Goal: Task Accomplishment & Management: Use online tool/utility

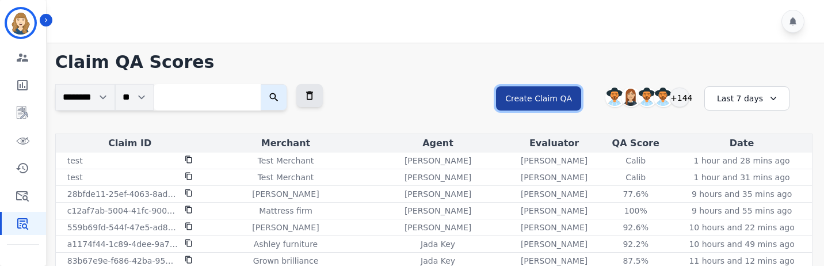
click at [532, 104] on button "Create Claim QA" at bounding box center [538, 98] width 85 height 24
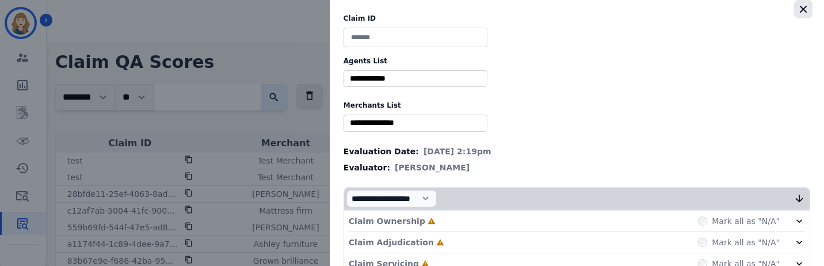
click at [801, 14] on icon "button" at bounding box center [803, 9] width 12 height 12
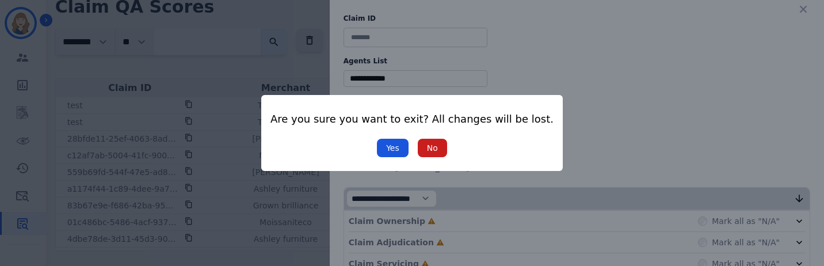
scroll to position [62, 0]
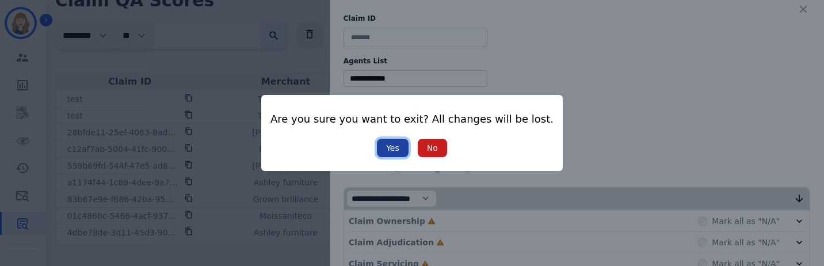
click at [385, 136] on button "Yes" at bounding box center [393, 148] width 32 height 18
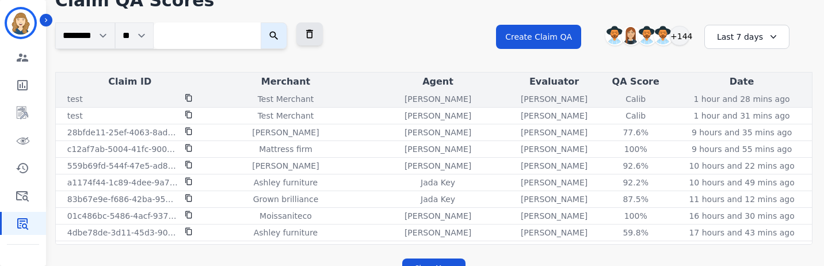
click at [629, 101] on div "Calib" at bounding box center [636, 99] width 52 height 12
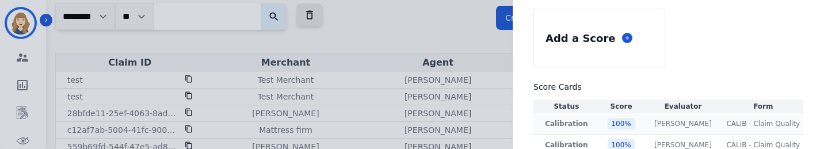
scroll to position [54, 0]
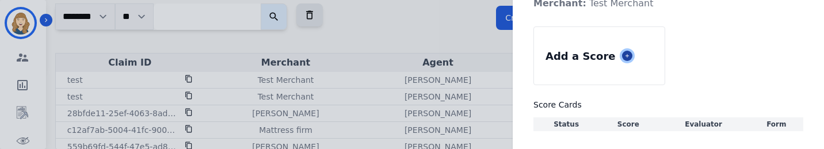
click at [630, 55] on icon at bounding box center [627, 56] width 6 height 6
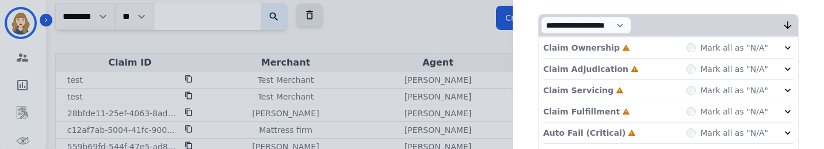
scroll to position [408, 0]
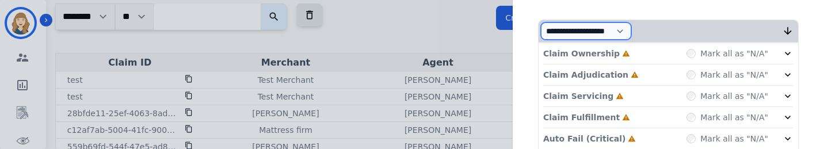
click at [631, 26] on select "**********" at bounding box center [586, 30] width 90 height 17
select select "*"
click at [560, 40] on select "**********" at bounding box center [586, 30] width 90 height 17
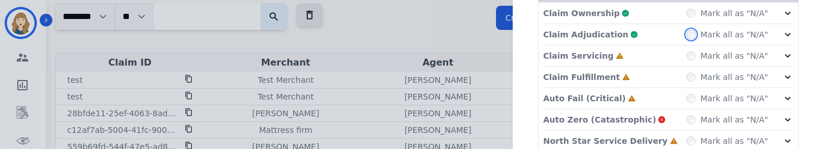
scroll to position [496, 0]
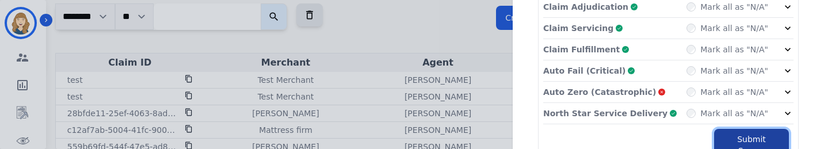
click at [741, 136] on button "Submit Scores" at bounding box center [751, 145] width 75 height 32
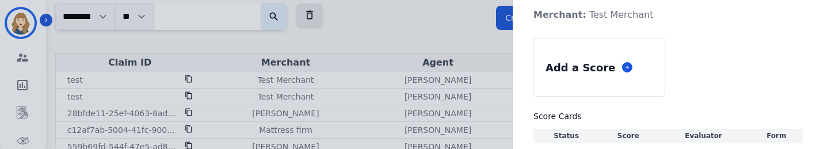
scroll to position [87, 0]
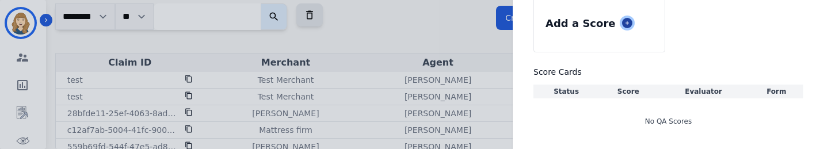
click at [630, 25] on icon at bounding box center [627, 23] width 6 height 6
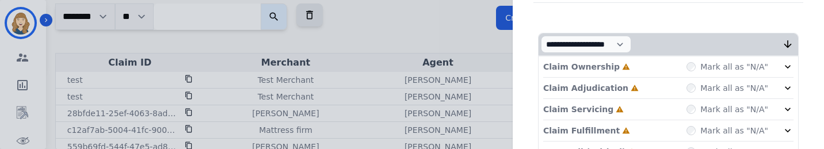
scroll to position [223, 0]
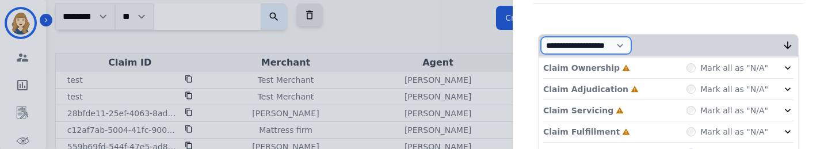
click at [631, 48] on select "**********" at bounding box center [586, 45] width 90 height 17
select select "*"
click at [560, 54] on select "**********" at bounding box center [586, 45] width 90 height 17
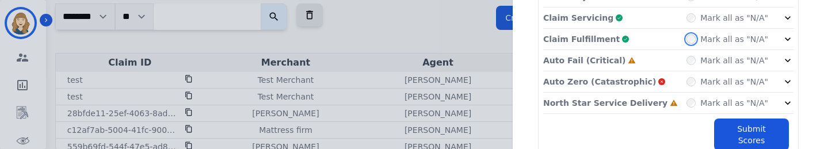
scroll to position [354, 0]
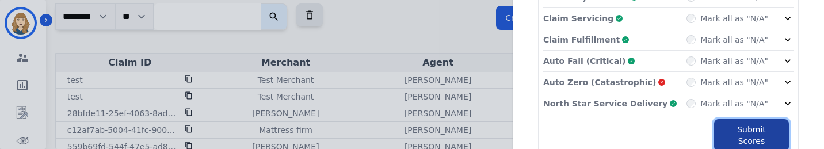
click at [743, 119] on button "Submit Scores" at bounding box center [751, 135] width 75 height 32
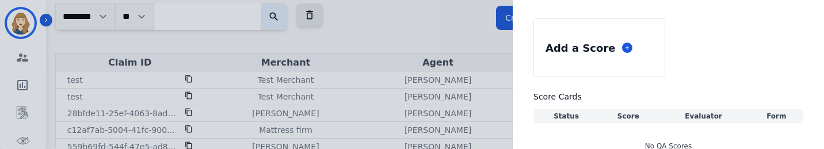
scroll to position [87, 0]
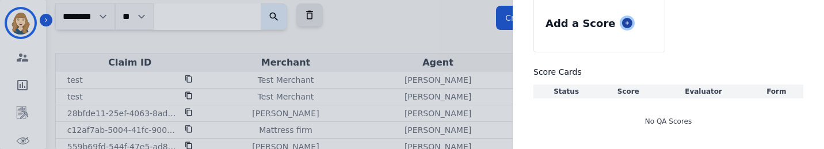
click at [630, 22] on icon at bounding box center [627, 23] width 6 height 6
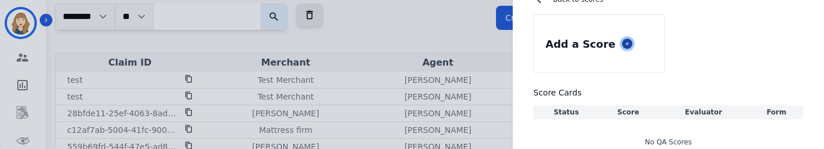
click at [630, 43] on icon at bounding box center [627, 44] width 6 height 6
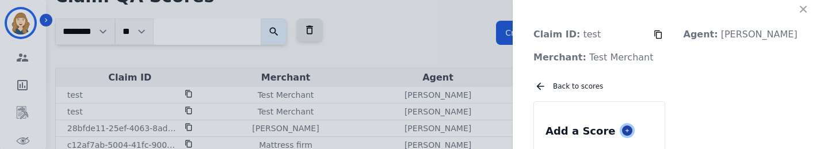
scroll to position [0, 0]
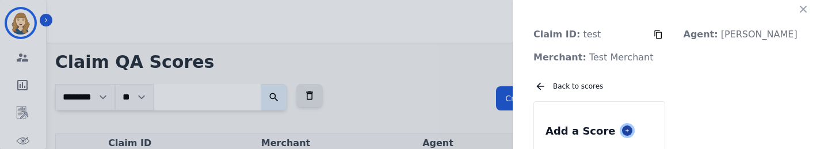
click at [630, 128] on icon at bounding box center [627, 131] width 6 height 6
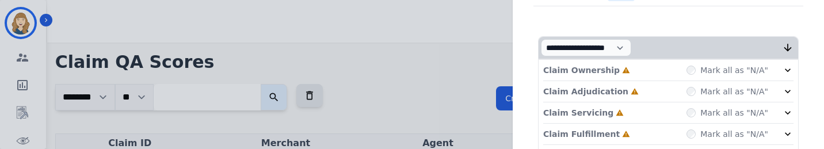
scroll to position [421, 0]
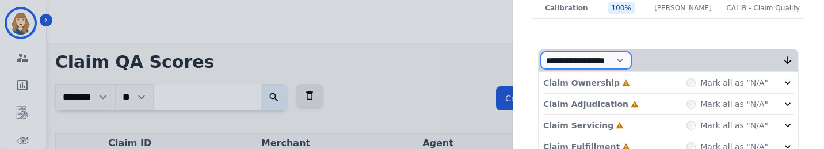
click at [631, 58] on select "**********" at bounding box center [586, 60] width 90 height 17
select select "*"
click at [560, 69] on select "**********" at bounding box center [586, 60] width 90 height 17
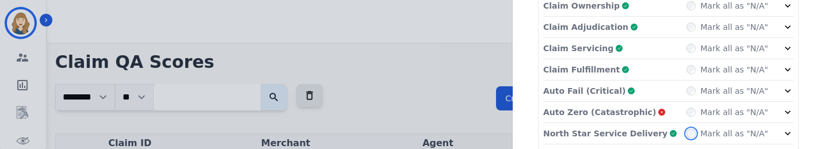
scroll to position [570, 0]
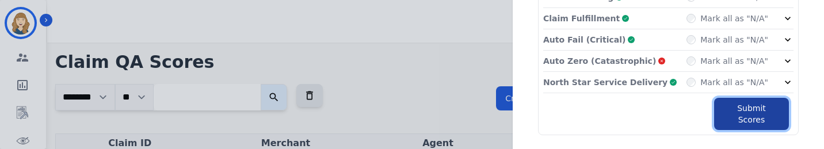
click at [744, 105] on button "Submit Scores" at bounding box center [751, 114] width 75 height 32
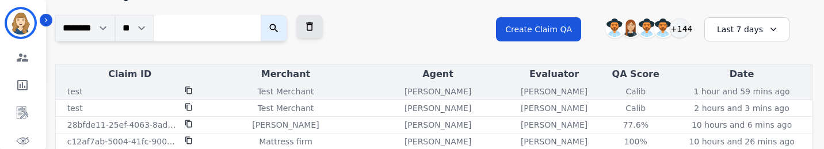
scroll to position [82, 0]
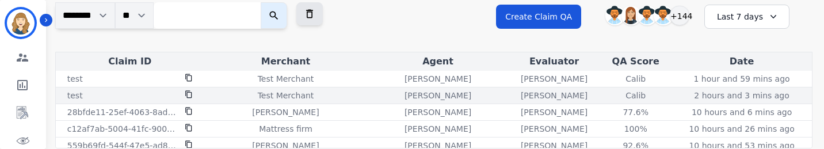
click at [630, 94] on div "Calib" at bounding box center [636, 96] width 52 height 12
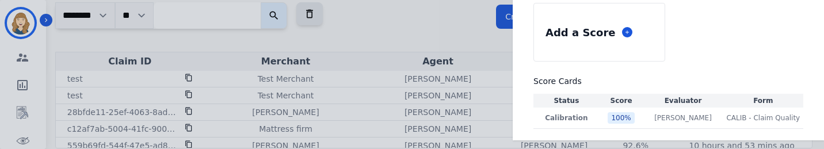
scroll to position [89, 0]
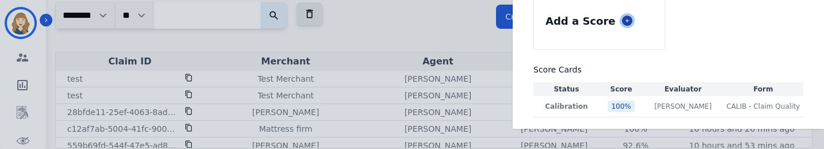
click at [630, 20] on icon at bounding box center [627, 21] width 6 height 6
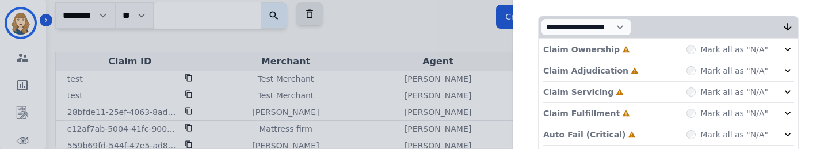
scroll to position [222, 0]
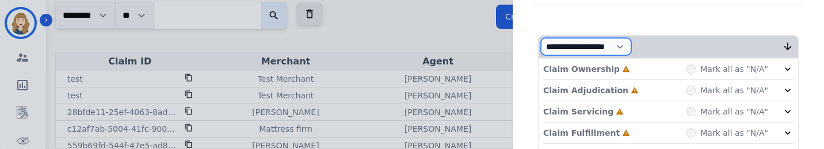
click at [631, 47] on select "**********" at bounding box center [586, 46] width 90 height 17
select select "*"
click at [560, 55] on select "**********" at bounding box center [586, 46] width 90 height 17
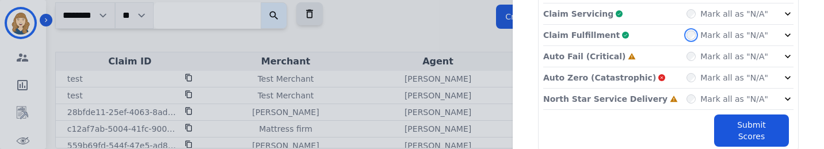
scroll to position [344, 0]
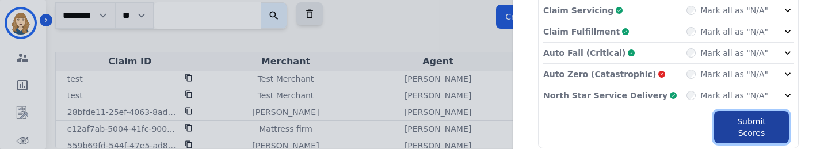
click at [732, 117] on button "Submit Scores" at bounding box center [751, 127] width 75 height 32
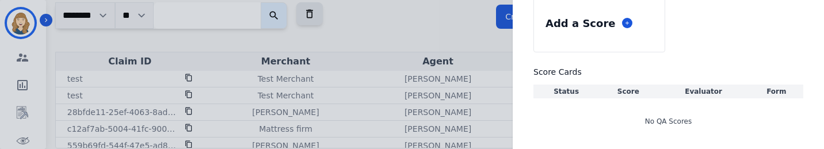
scroll to position [110, 0]
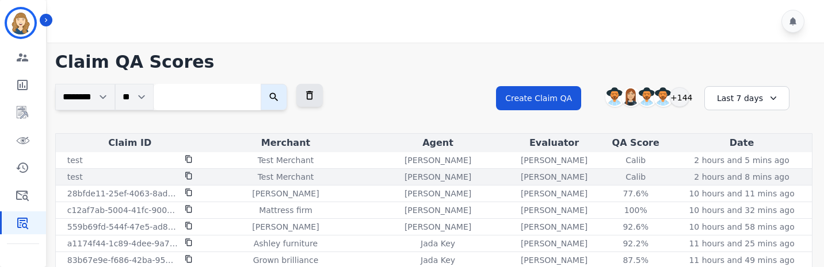
click at [628, 148] on div "Calib" at bounding box center [636, 177] width 52 height 12
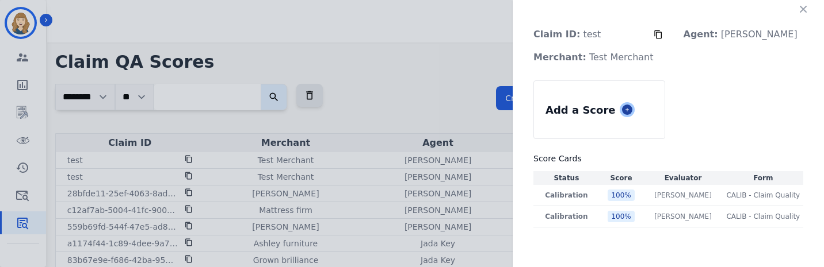
click at [630, 111] on icon at bounding box center [627, 110] width 6 height 6
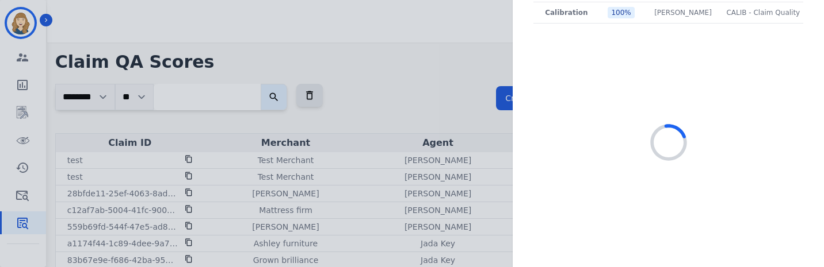
scroll to position [224, 0]
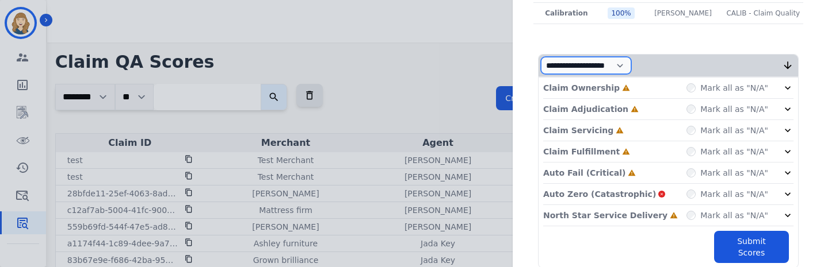
click at [629, 74] on select "**********" at bounding box center [586, 65] width 90 height 17
select select "*"
click at [560, 74] on select "**********" at bounding box center [586, 65] width 90 height 17
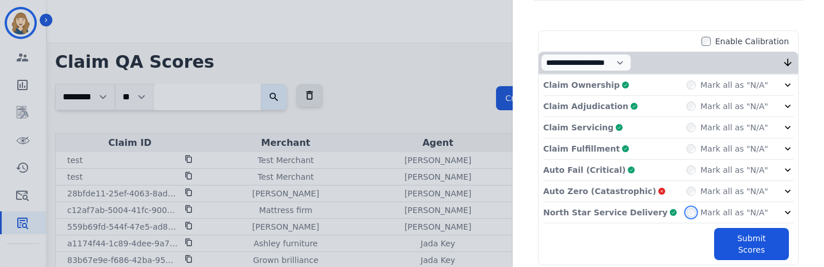
scroll to position [269, 0]
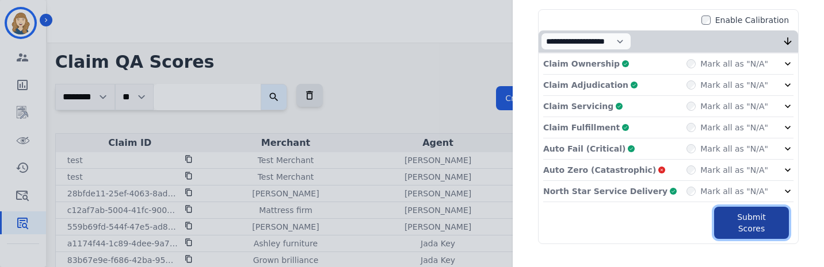
click at [728, 148] on button "Submit Scores" at bounding box center [751, 223] width 75 height 32
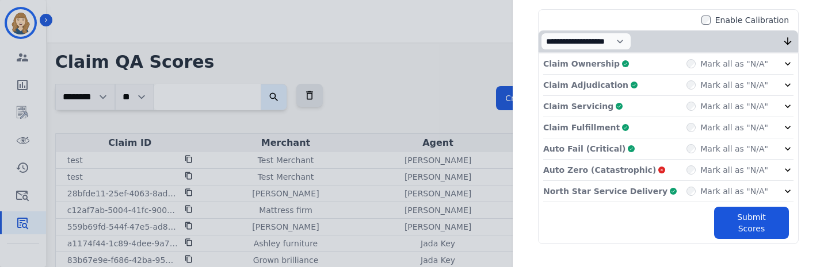
scroll to position [266, 0]
click at [208, 148] on html "**********" at bounding box center [412, 173] width 824 height 347
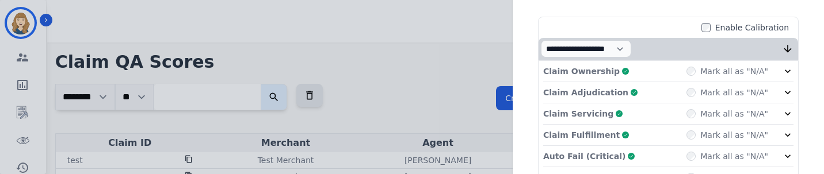
scroll to position [283, 0]
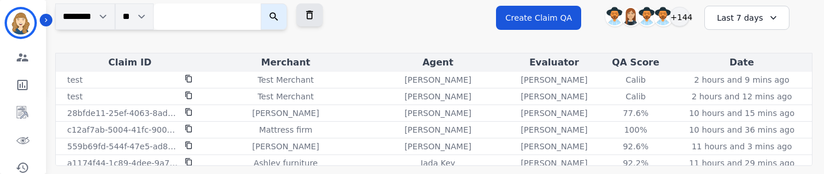
scroll to position [85, 0]
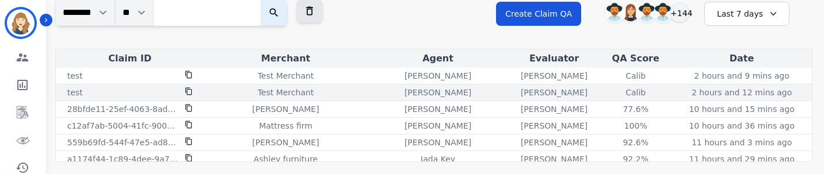
click at [635, 93] on div "Calib" at bounding box center [636, 93] width 52 height 12
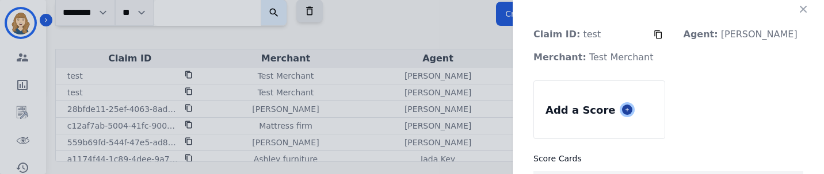
click at [630, 109] on icon at bounding box center [627, 110] width 6 height 6
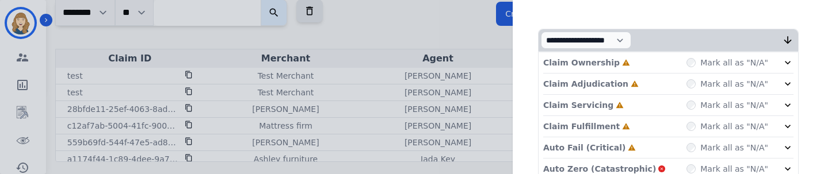
scroll to position [277, 0]
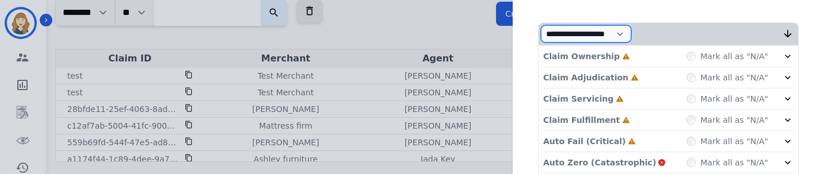
click at [631, 38] on select "**********" at bounding box center [586, 33] width 90 height 17
select select "*"
click at [560, 43] on select "**********" at bounding box center [586, 33] width 90 height 17
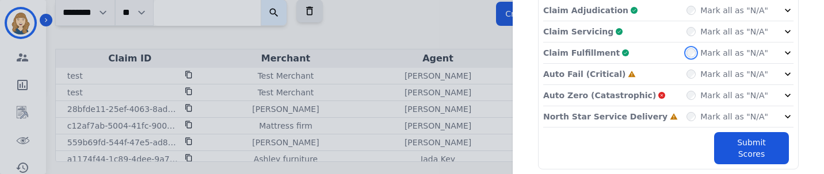
scroll to position [374, 0]
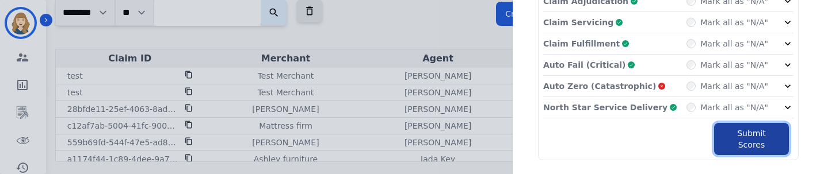
click at [733, 125] on button "Submit Scores" at bounding box center [751, 139] width 75 height 32
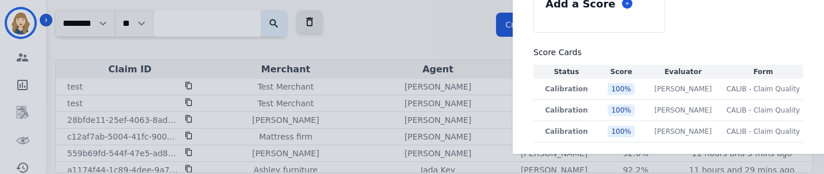
scroll to position [85, 0]
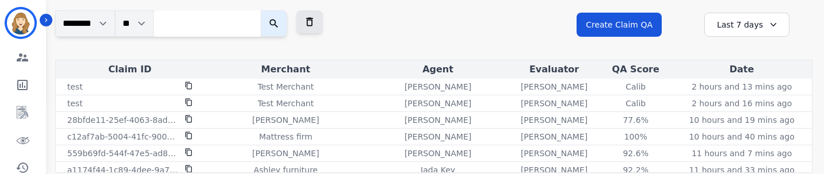
scroll to position [79, 0]
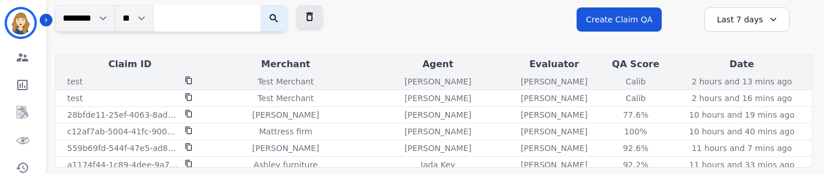
click at [630, 81] on div "Calib" at bounding box center [636, 82] width 52 height 12
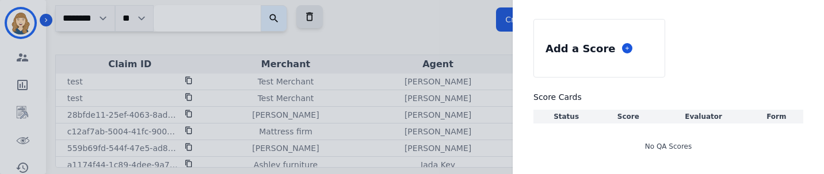
scroll to position [298, 0]
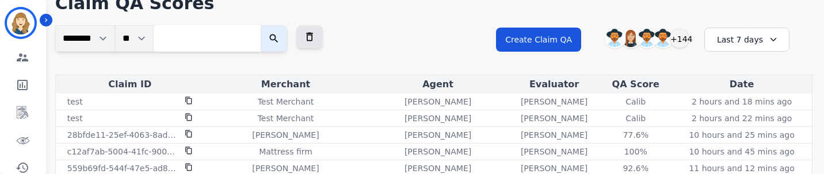
scroll to position [59, 0]
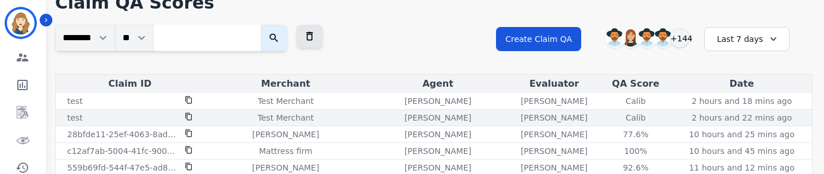
click at [634, 116] on div "Calib" at bounding box center [636, 118] width 52 height 12
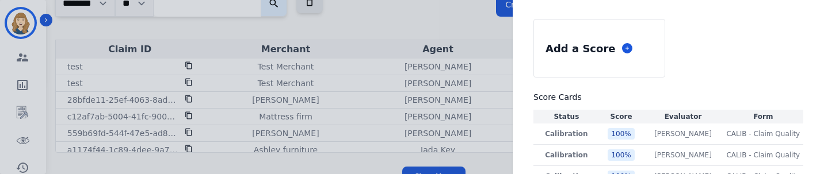
scroll to position [95, 0]
click at [630, 46] on icon at bounding box center [627, 48] width 6 height 6
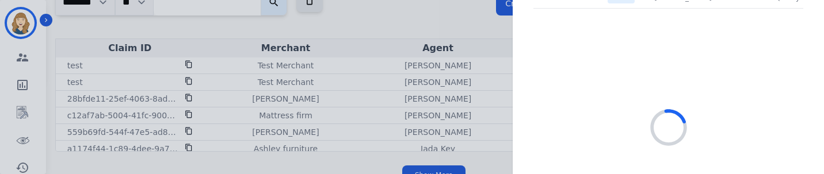
scroll to position [292, 0]
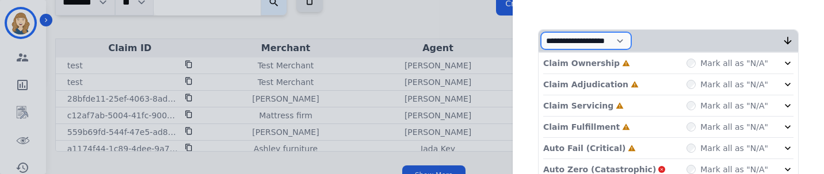
click at [631, 33] on select "**********" at bounding box center [586, 40] width 90 height 17
select select "*"
click at [560, 49] on select "**********" at bounding box center [586, 40] width 90 height 17
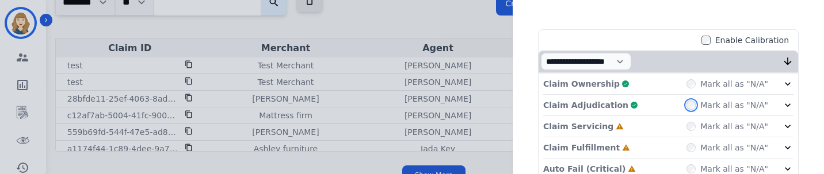
scroll to position [352, 0]
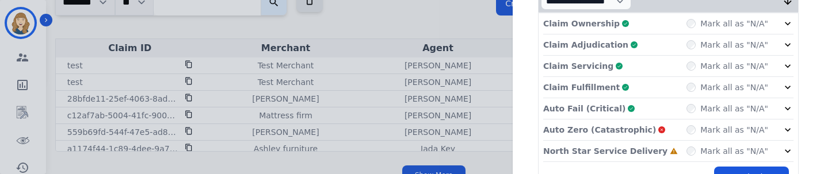
click at [693, 144] on div "North Star Service Delivery Incomplete Mark all as "N/A"" at bounding box center [668, 151] width 250 height 21
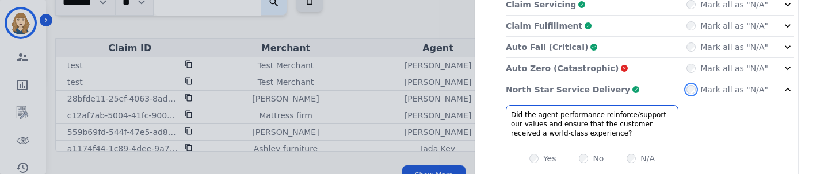
scroll to position [497, 0]
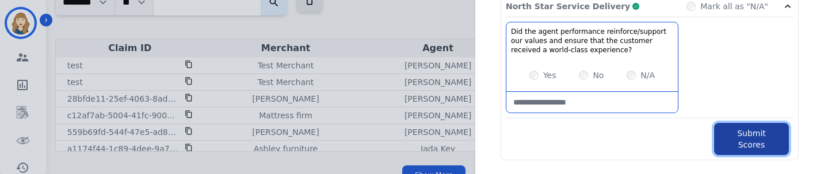
click at [730, 137] on button "Submit Scores" at bounding box center [751, 139] width 75 height 32
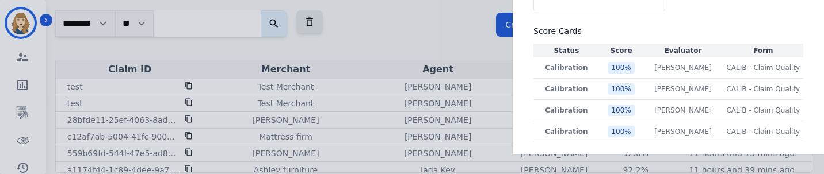
scroll to position [95, 0]
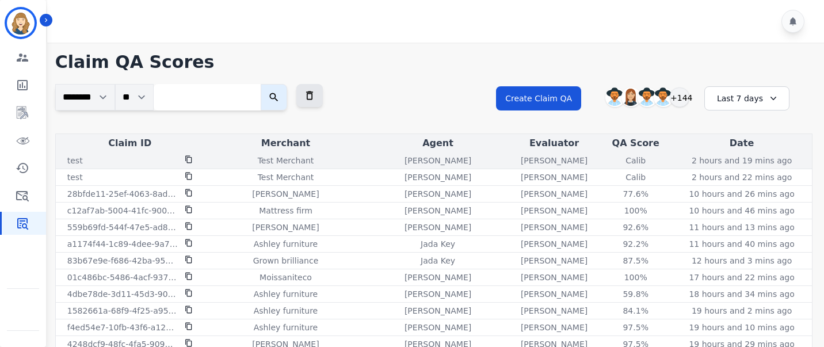
click at [633, 161] on div "Calib" at bounding box center [636, 161] width 52 height 12
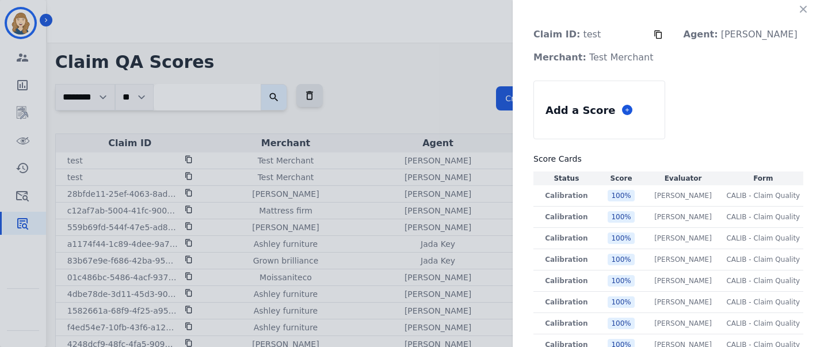
click at [644, 111] on div "Add a Score" at bounding box center [599, 110] width 131 height 58
click at [630, 109] on icon at bounding box center [627, 110] width 6 height 6
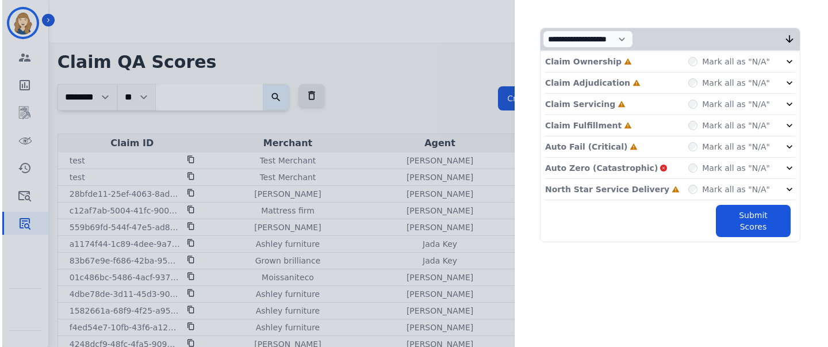
scroll to position [464, 0]
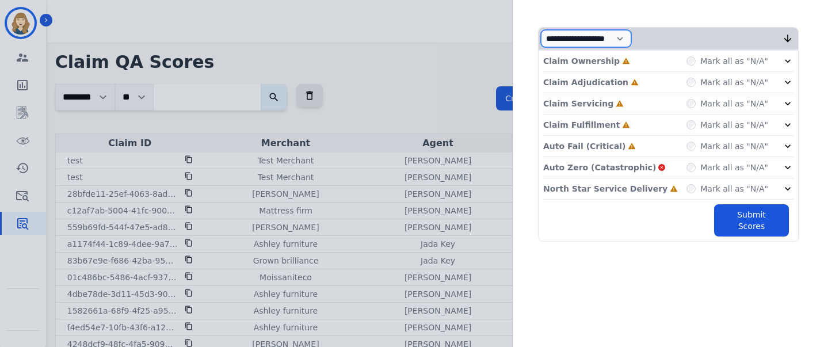
click at [631, 38] on select "**********" at bounding box center [586, 38] width 90 height 17
select select "*"
click at [560, 47] on select "**********" at bounding box center [586, 38] width 90 height 17
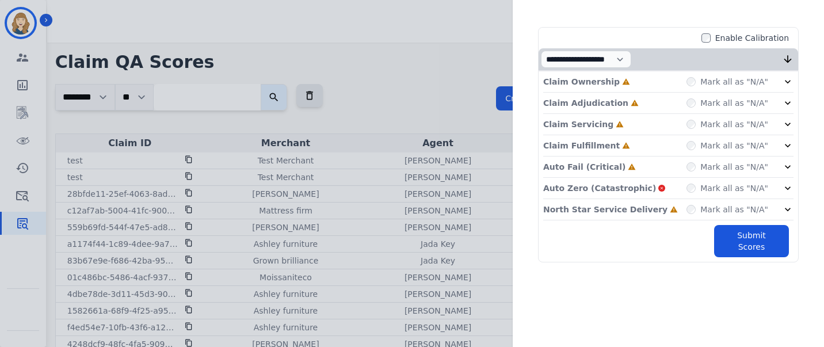
click at [697, 60] on div "**********" at bounding box center [667, 59] width 259 height 22
click at [695, 86] on div "Mark all as "N/A"" at bounding box center [727, 82] width 82 height 12
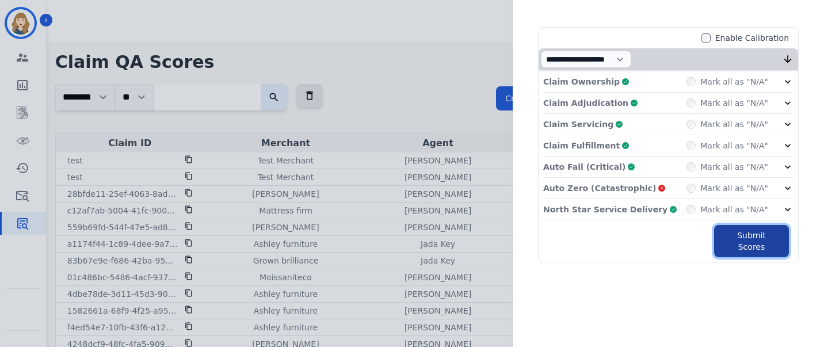
click at [736, 174] on button "Submit Scores" at bounding box center [751, 241] width 75 height 32
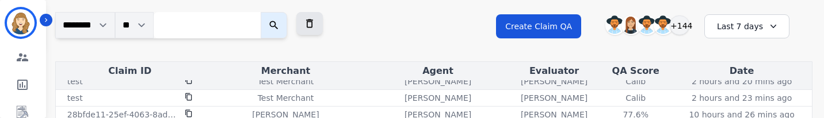
scroll to position [0, 0]
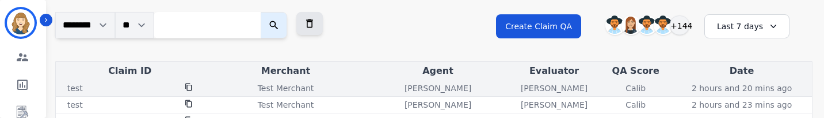
click at [632, 91] on div "Calib" at bounding box center [636, 89] width 52 height 12
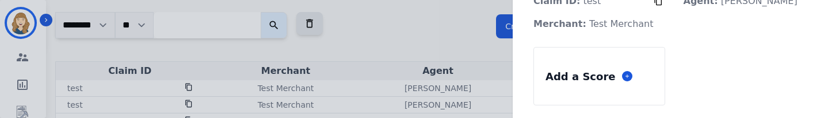
scroll to position [44, 0]
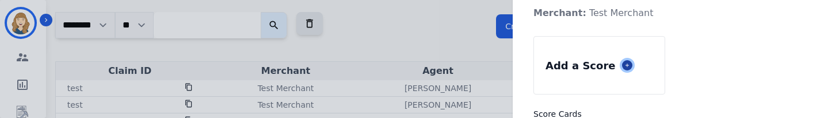
click at [630, 63] on icon at bounding box center [627, 66] width 6 height 6
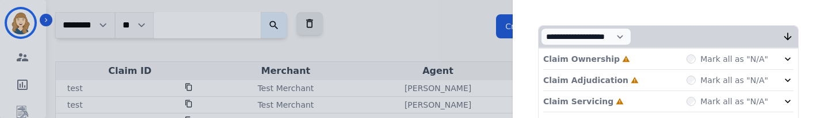
scroll to position [487, 0]
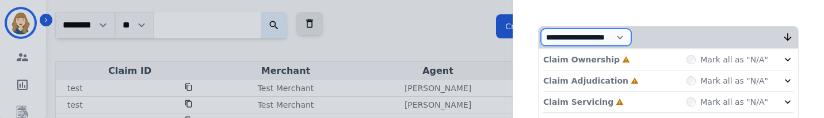
click at [631, 35] on select "**********" at bounding box center [586, 37] width 90 height 17
select select "*"
click at [560, 46] on select "**********" at bounding box center [586, 37] width 90 height 17
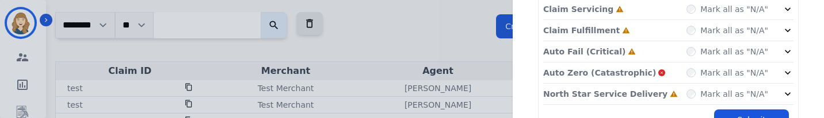
scroll to position [601, 0]
click at [785, 10] on icon at bounding box center [788, 8] width 6 height 3
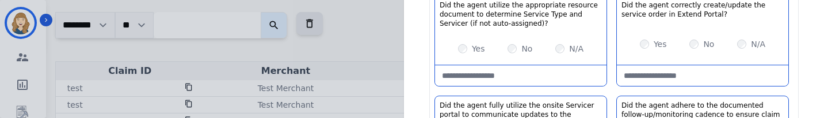
scroll to position [630, 0]
click at [705, 44] on label "No" at bounding box center [708, 44] width 11 height 12
click at [527, 50] on label "No" at bounding box center [526, 49] width 11 height 12
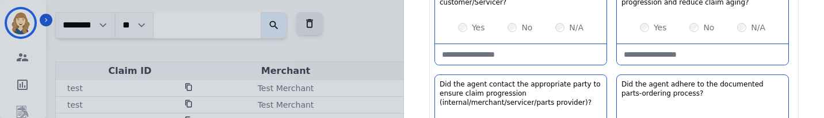
scroll to position [766, 0]
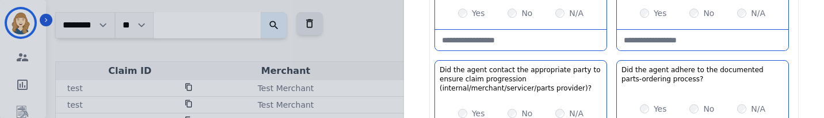
click at [458, 18] on div "Yes" at bounding box center [471, 13] width 27 height 12
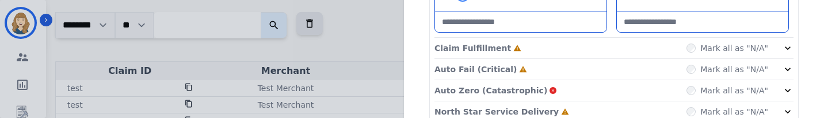
scroll to position [912, 0]
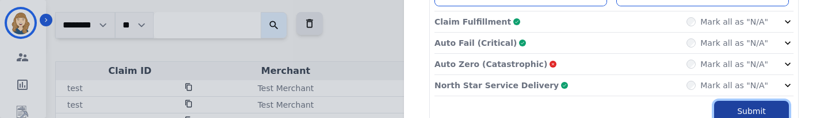
click at [721, 106] on button "Submit Scores" at bounding box center [751, 117] width 75 height 32
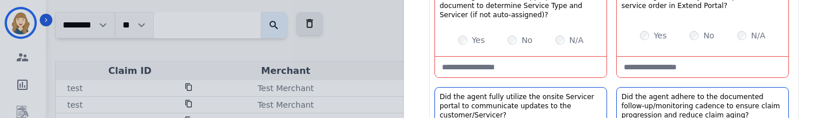
scroll to position [634, 0]
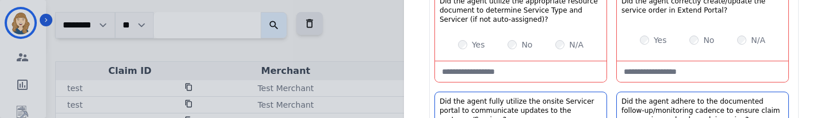
click at [516, 77] on auto-assigned\)\?-note at bounding box center [520, 72] width 171 height 21
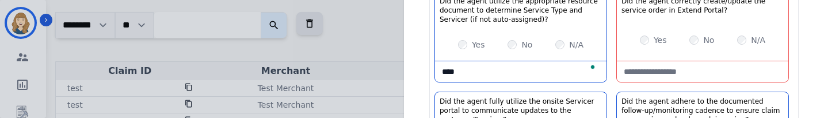
type auto-assigned\)\?-note "****"
click at [628, 72] on Portal\?-note at bounding box center [702, 72] width 171 height 21
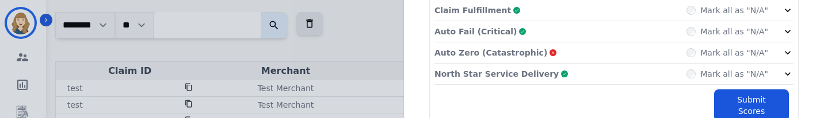
scroll to position [950, 0]
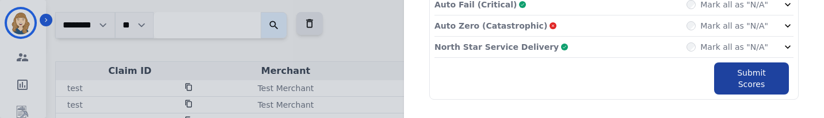
type Portal\?-note "****"
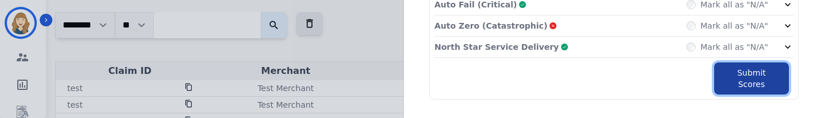
click at [754, 75] on button "Submit Scores" at bounding box center [751, 79] width 75 height 32
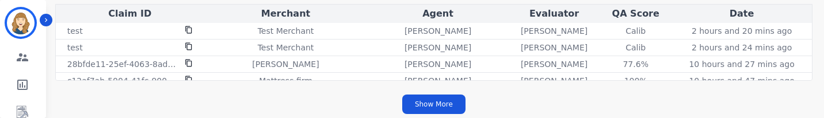
scroll to position [130, 0]
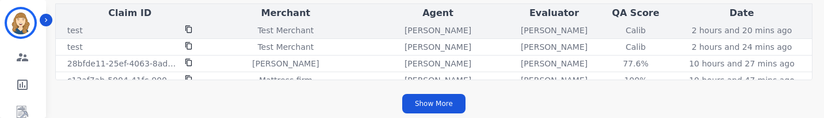
click at [628, 29] on div "Calib" at bounding box center [636, 31] width 52 height 12
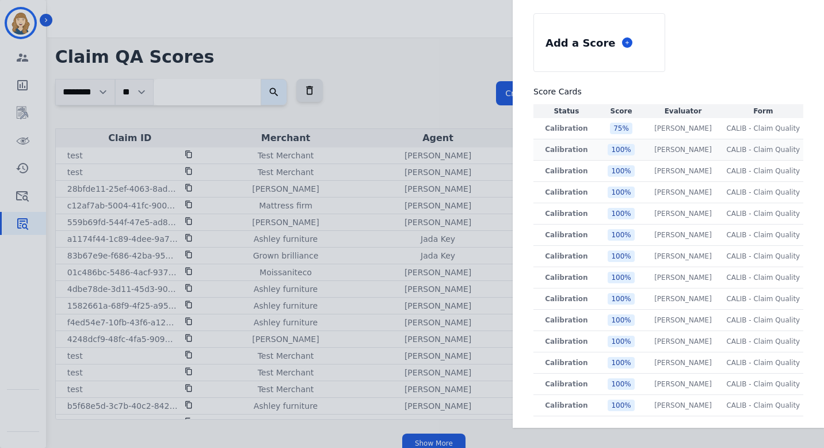
scroll to position [0, 0]
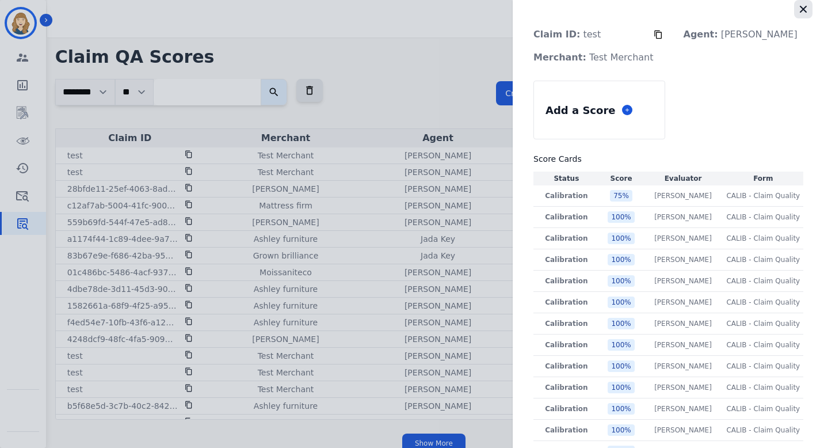
click at [802, 10] on icon "button" at bounding box center [803, 9] width 12 height 12
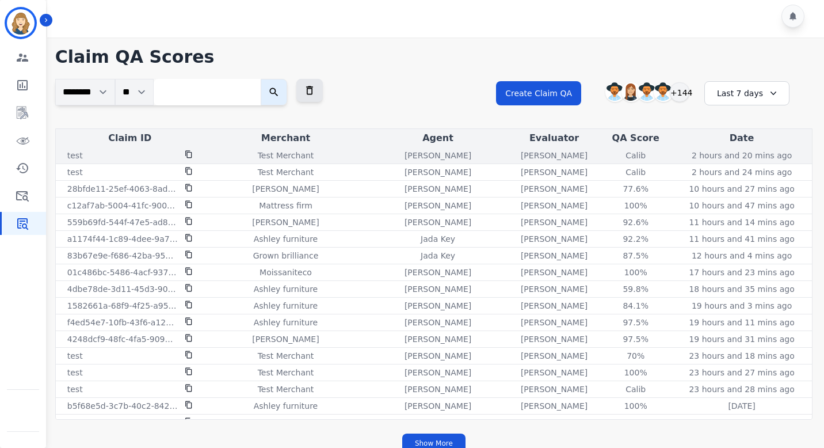
click at [634, 158] on div "Calib" at bounding box center [636, 156] width 52 height 12
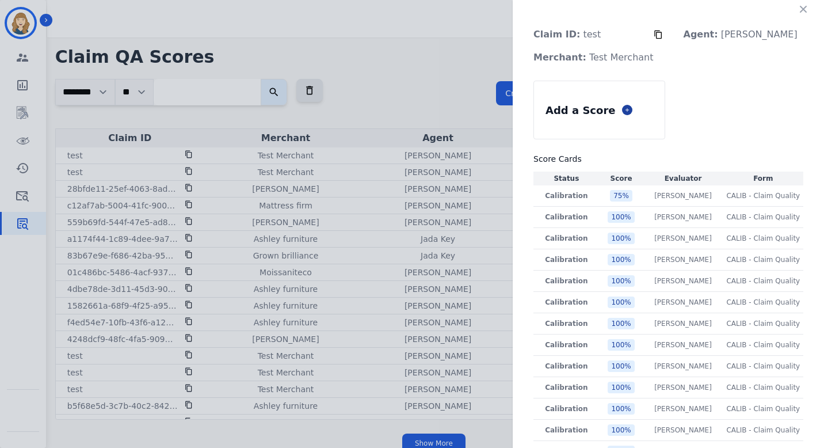
click at [643, 110] on div "Add a Score" at bounding box center [599, 110] width 131 height 58
click at [629, 110] on icon at bounding box center [627, 109] width 3 height 3
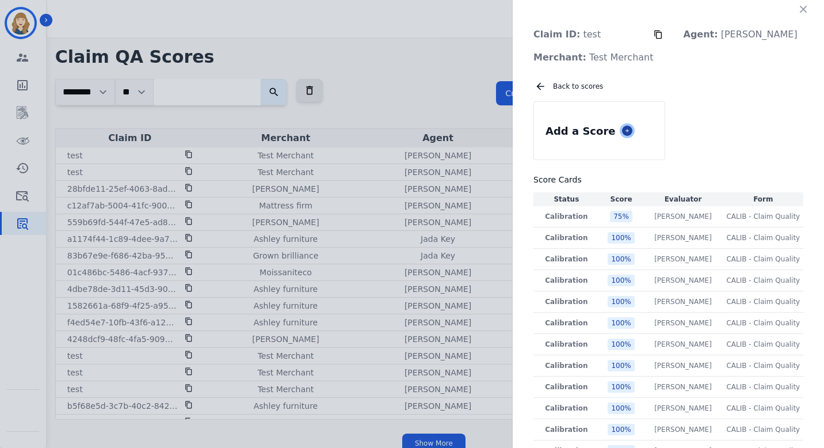
click at [630, 129] on icon at bounding box center [627, 131] width 6 height 6
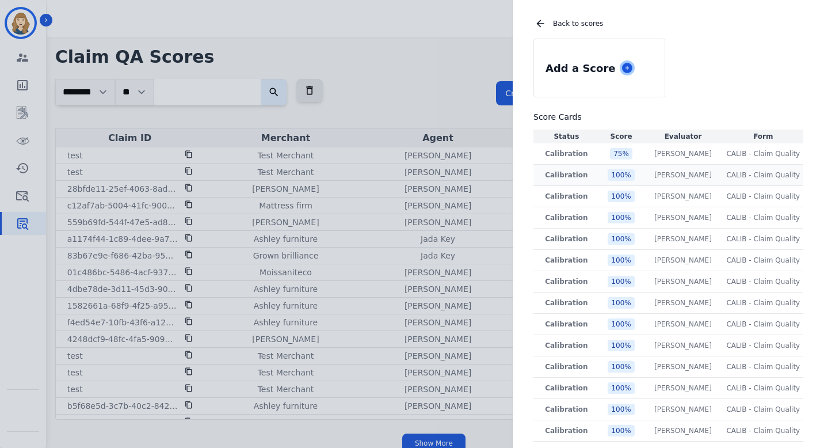
scroll to position [88, 0]
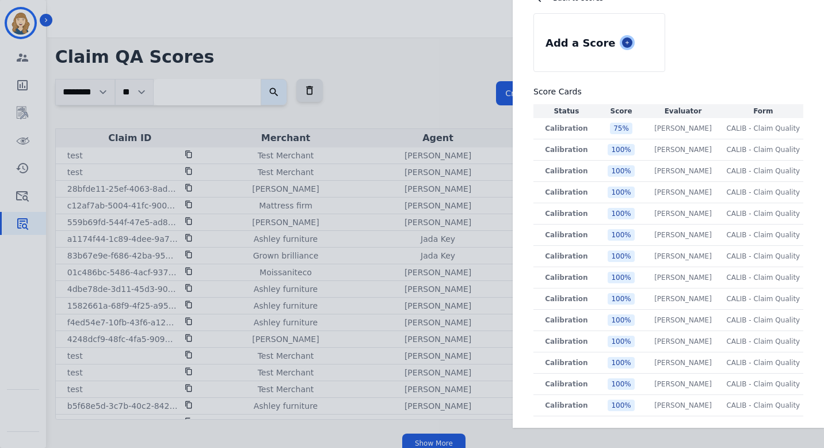
click at [630, 45] on icon at bounding box center [627, 43] width 6 height 6
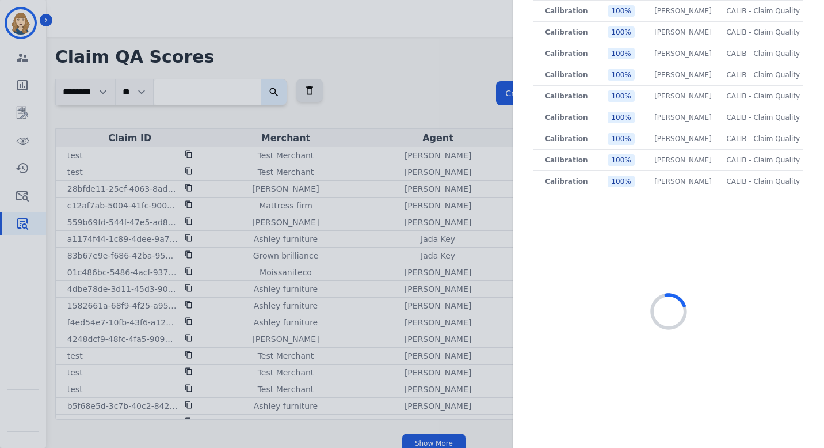
scroll to position [438, 0]
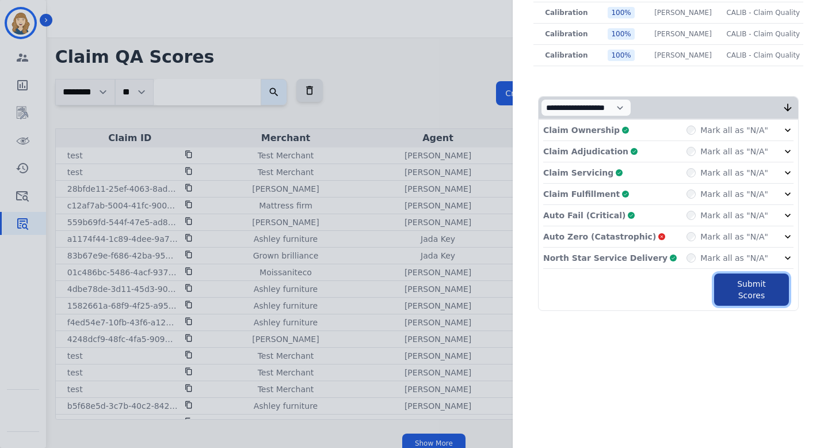
click at [723, 174] on button "Submit Scores" at bounding box center [751, 289] width 75 height 32
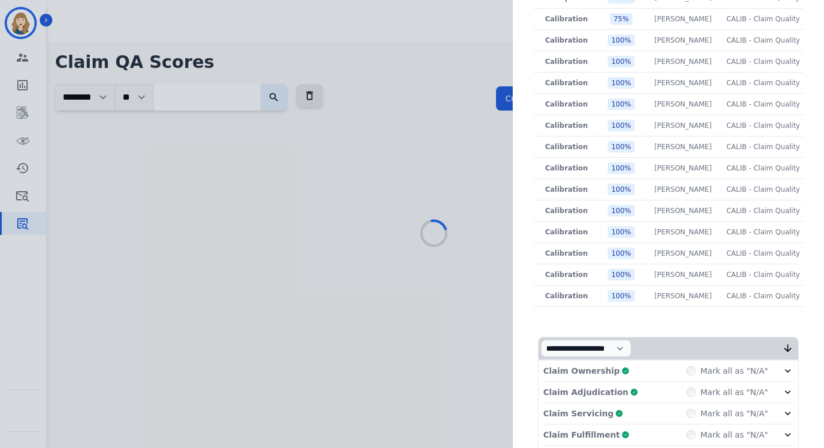
scroll to position [0, 0]
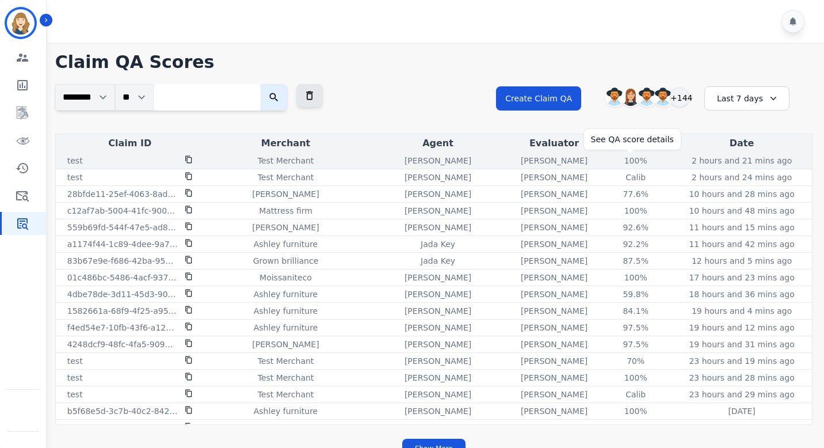
click at [635, 160] on div "100 %" at bounding box center [636, 161] width 52 height 12
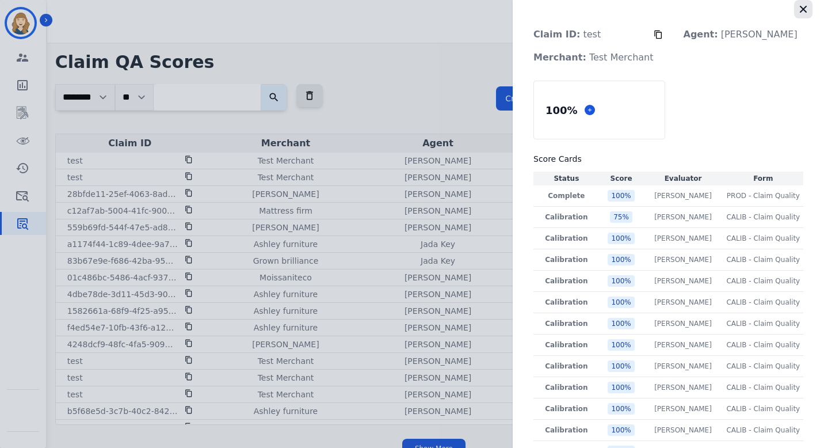
click at [800, 14] on icon "button" at bounding box center [803, 9] width 12 height 12
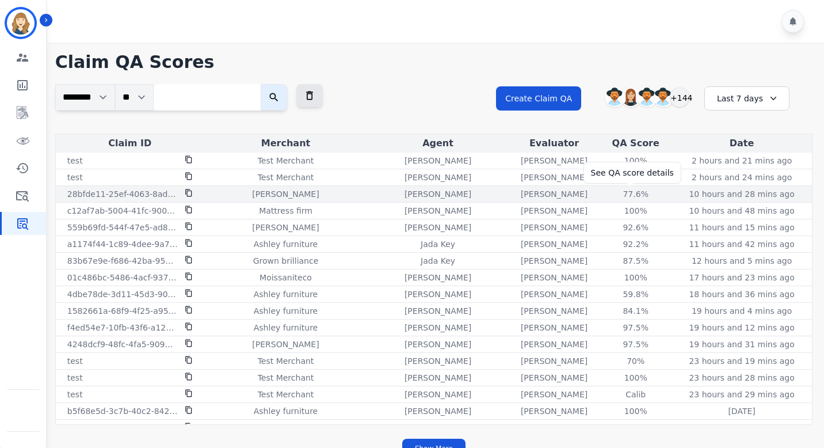
click at [633, 174] on div "77.6 %" at bounding box center [636, 194] width 52 height 12
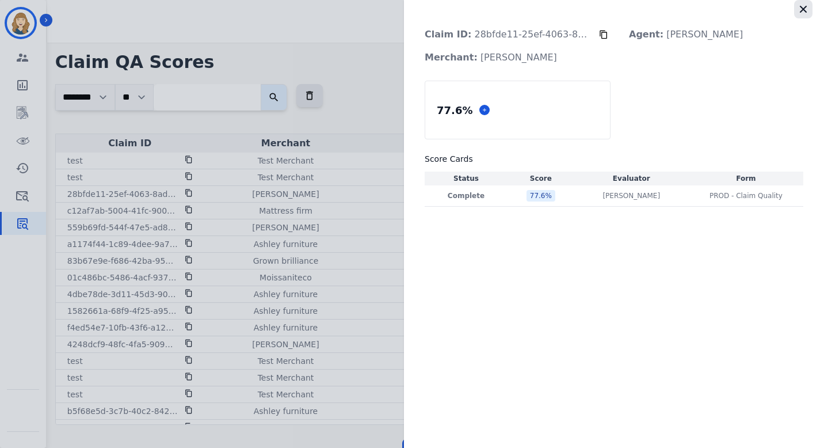
click at [804, 6] on icon "button" at bounding box center [803, 9] width 12 height 12
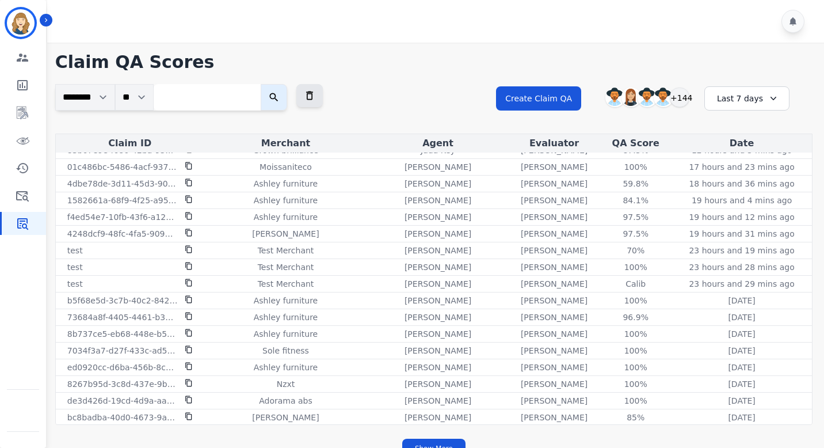
scroll to position [119, 0]
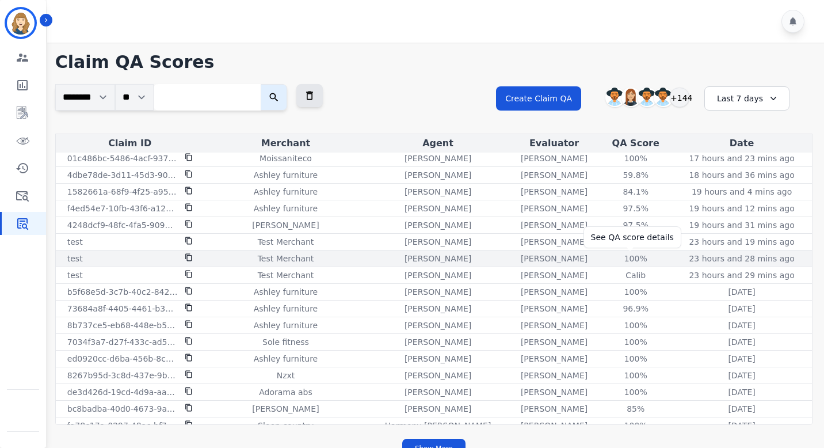
click at [634, 174] on div "100 %" at bounding box center [636, 259] width 52 height 12
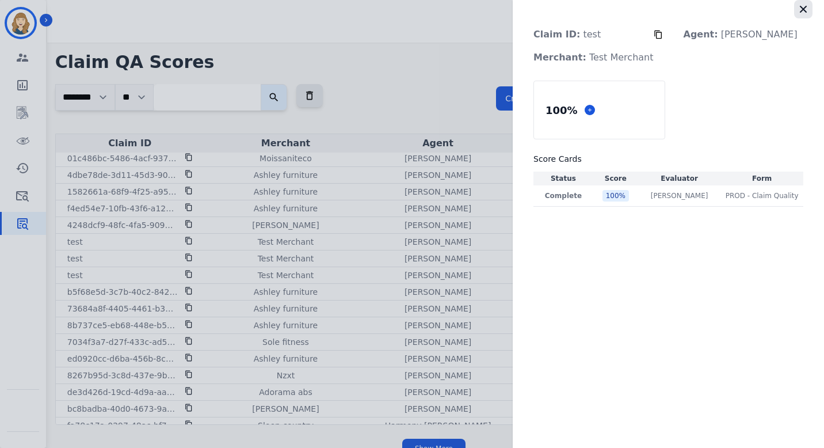
click at [800, 12] on icon "button" at bounding box center [803, 9] width 7 height 7
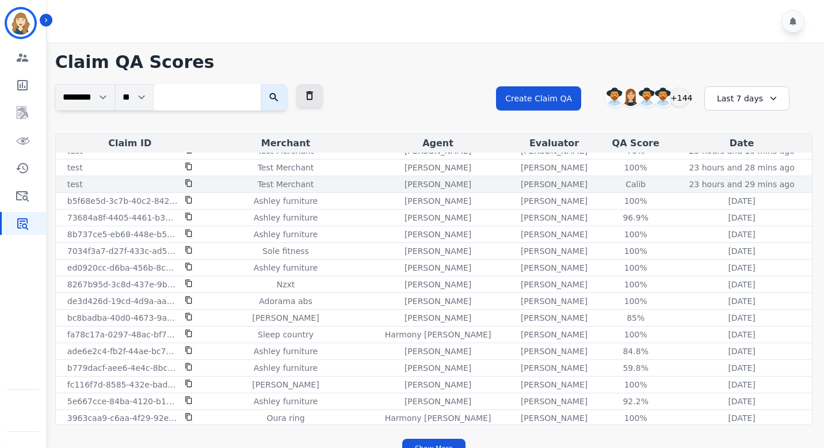
scroll to position [211, 0]
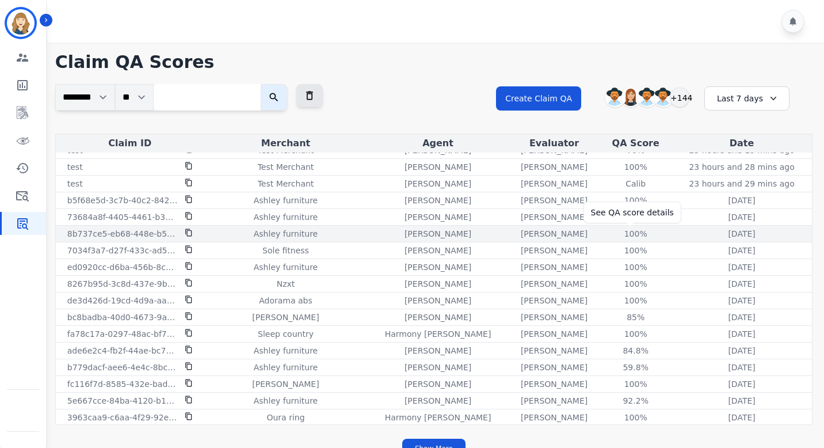
click at [630, 174] on div "100 %" at bounding box center [636, 234] width 52 height 12
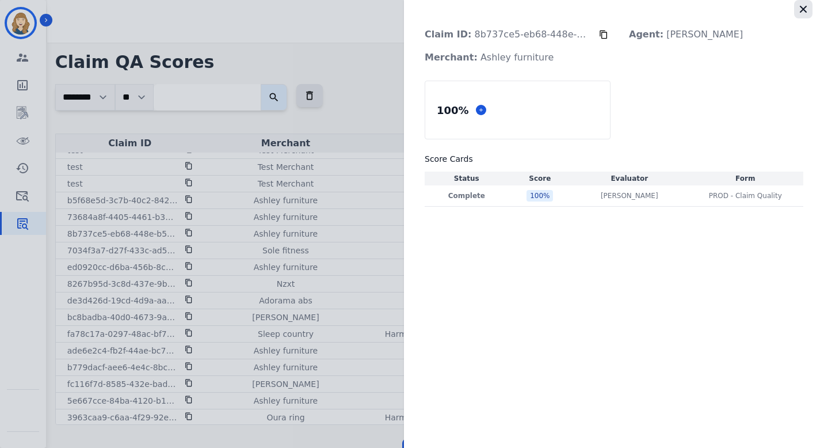
click at [806, 1] on button "button" at bounding box center [803, 9] width 18 height 18
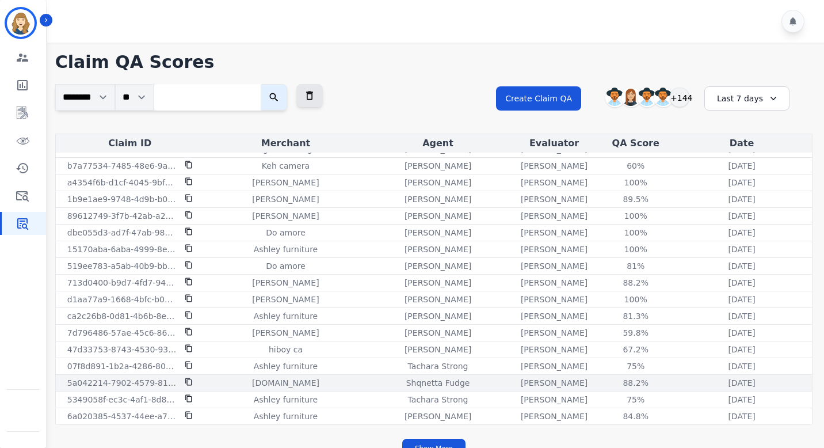
scroll to position [17, 0]
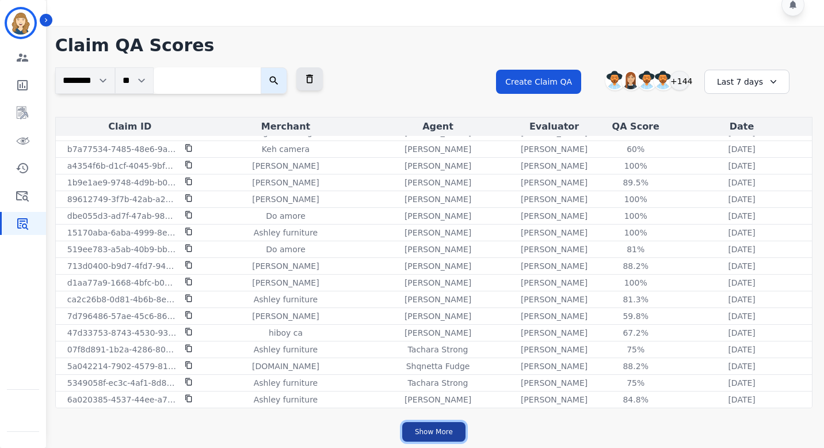
click at [435, 174] on button "Show More" at bounding box center [433, 432] width 63 height 20
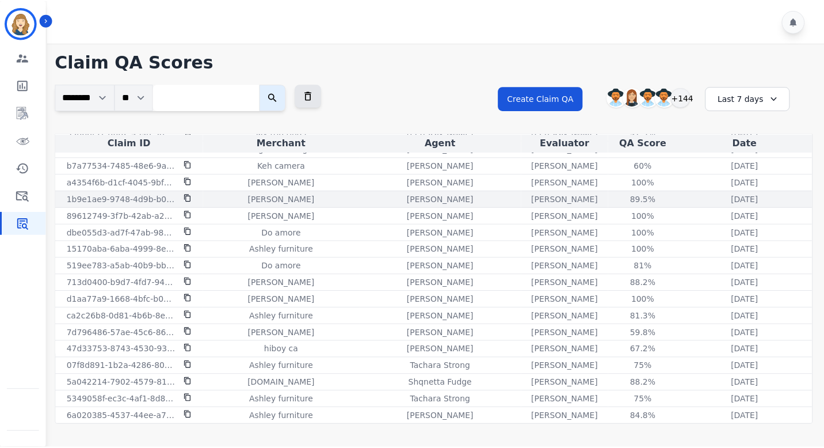
scroll to position [1696, 0]
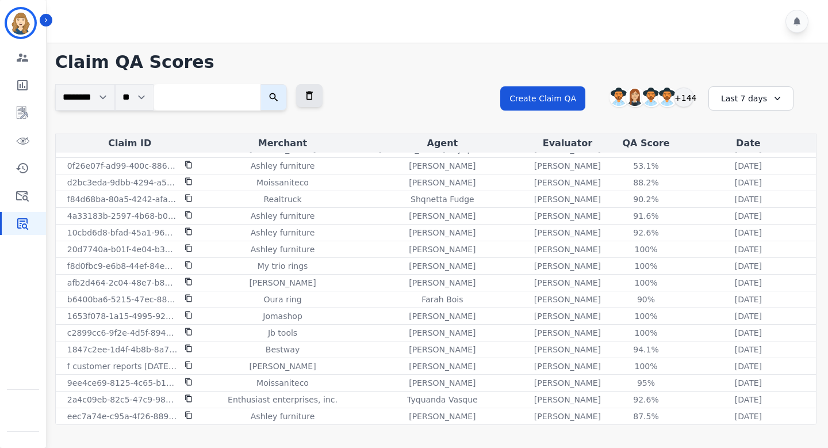
click at [739, 104] on div "Last 7 days" at bounding box center [751, 98] width 85 height 24
click at [747, 174] on li "Last 30 days" at bounding box center [759, 196] width 58 height 12
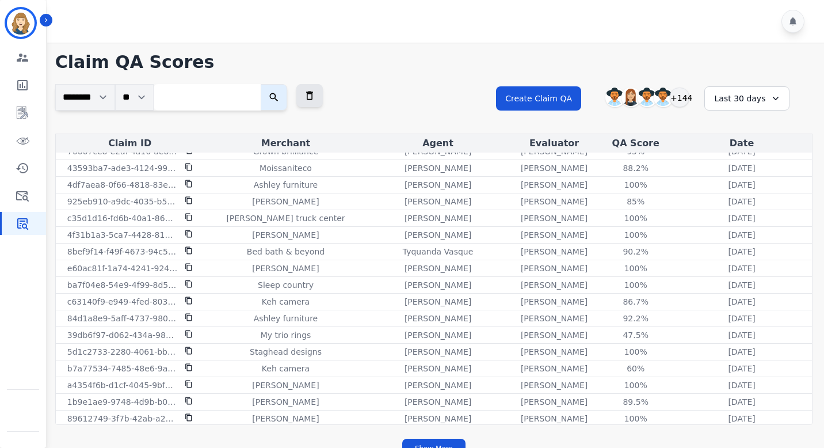
scroll to position [1396, 0]
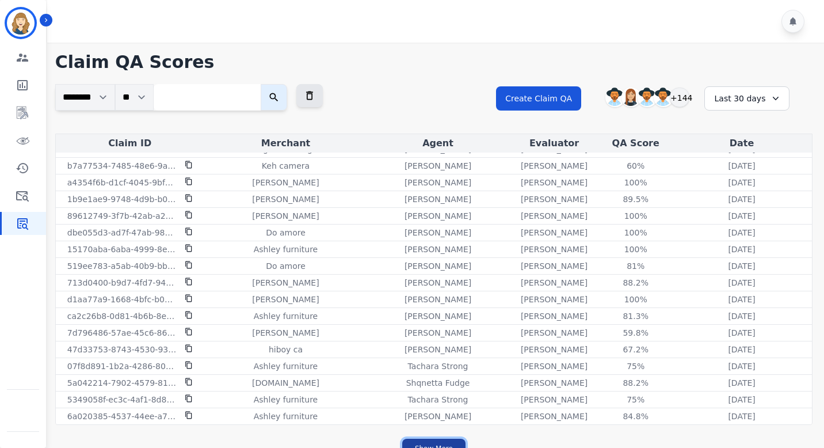
click at [441, 174] on button "Show More" at bounding box center [433, 448] width 63 height 20
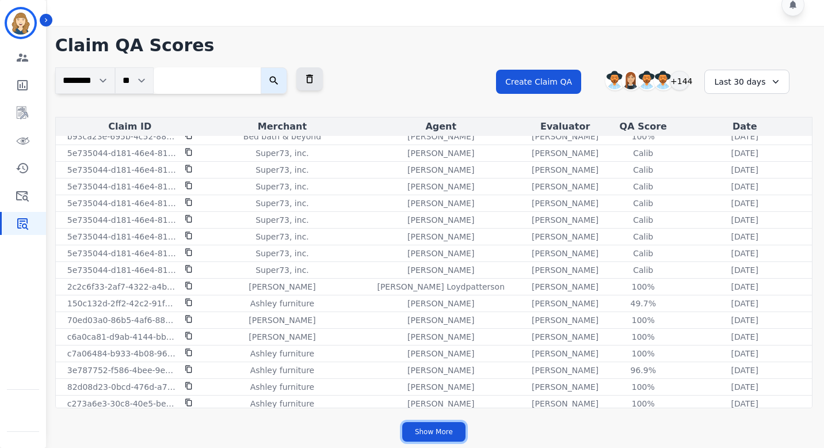
scroll to position [2159, 0]
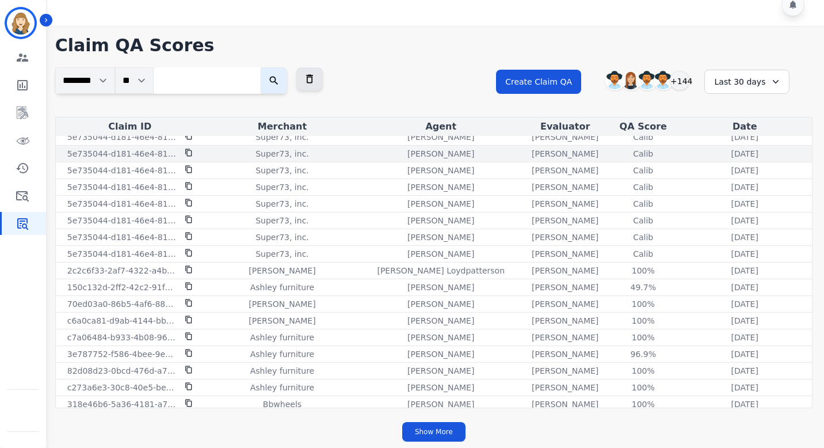
click at [634, 153] on div "Calib" at bounding box center [643, 154] width 52 height 12
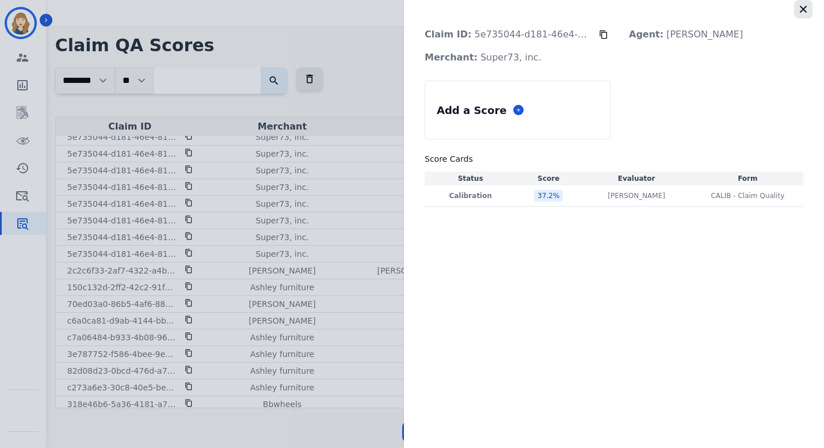
click at [805, 12] on icon "button" at bounding box center [803, 9] width 7 height 7
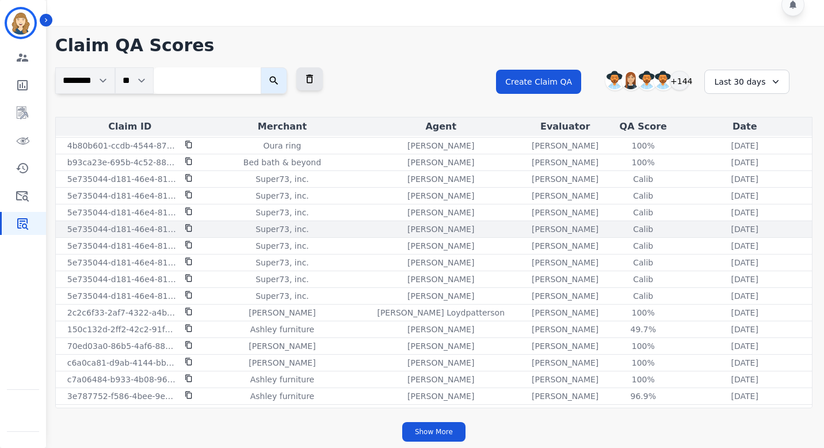
scroll to position [2116, 0]
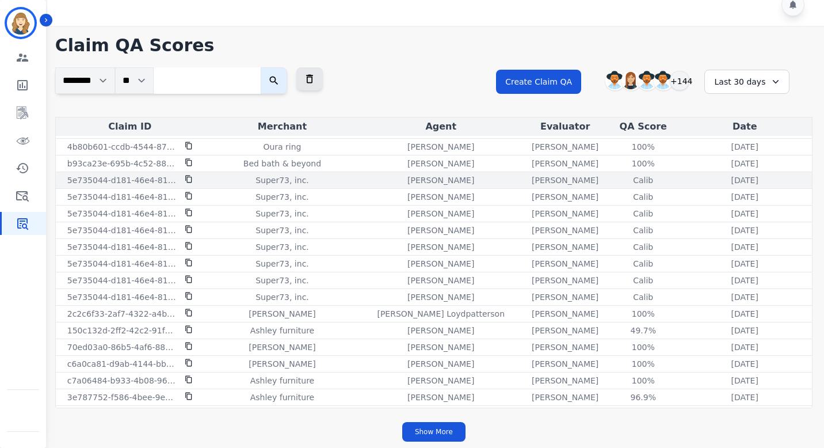
click at [632, 174] on div "Calib" at bounding box center [643, 180] width 52 height 12
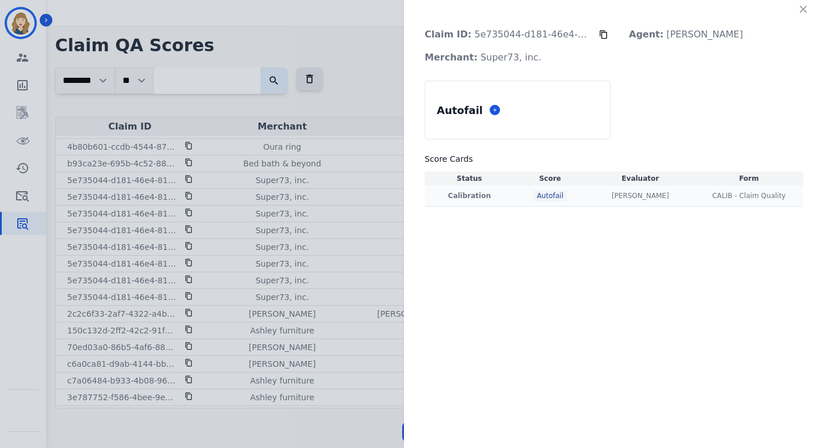
click at [552, 174] on div "Autofail" at bounding box center [549, 196] width 33 height 12
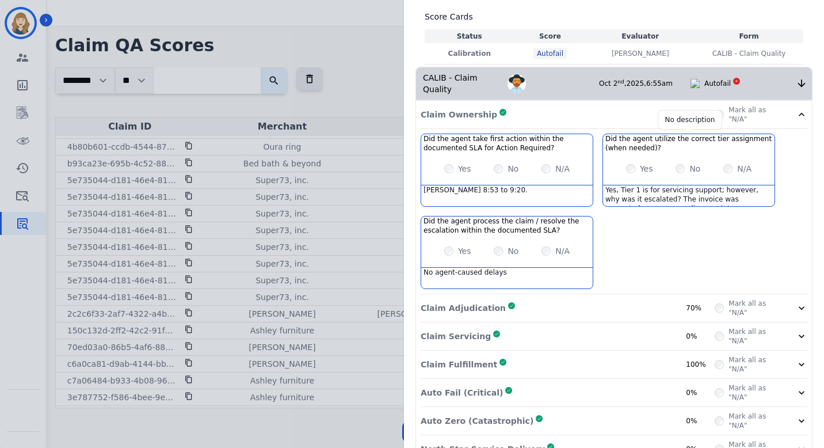
scroll to position [170, 0]
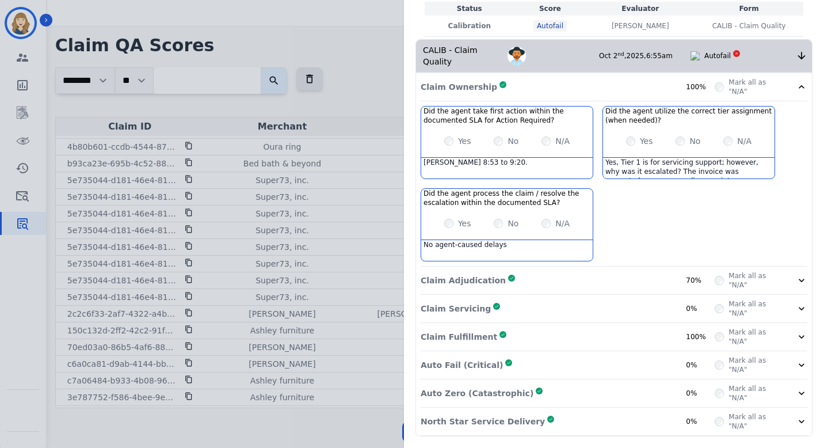
click at [594, 174] on div "Claim Adjudication Complete 70%" at bounding box center [567, 280] width 294 height 18
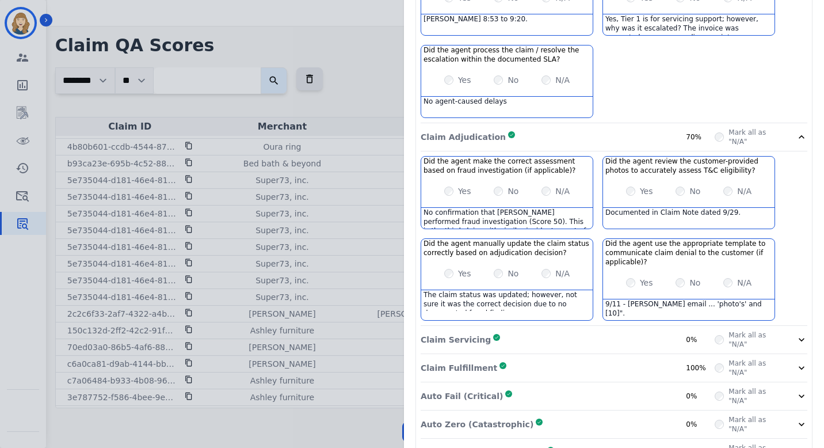
scroll to position [344, 0]
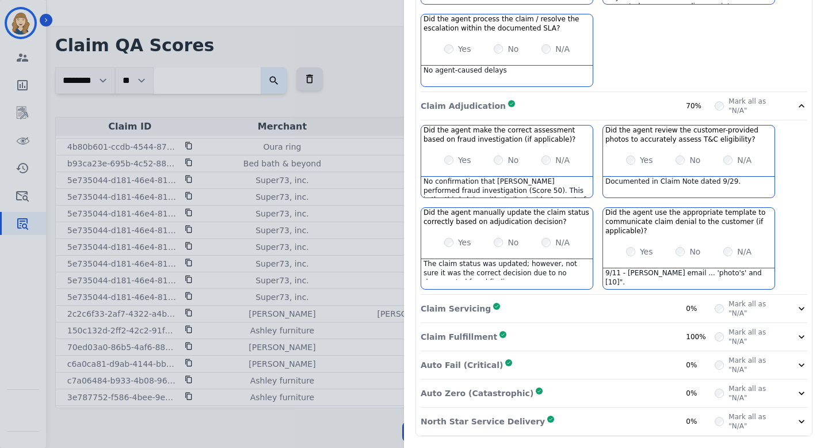
click at [538, 174] on div "Claim Servicing Complete 0%" at bounding box center [567, 308] width 294 height 18
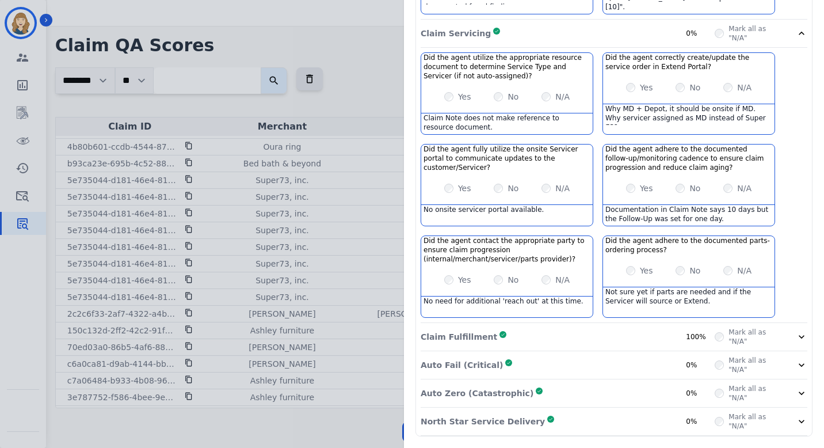
scroll to position [619, 0]
click at [567, 174] on div "Claim Fulfillment Complete 100%" at bounding box center [567, 336] width 294 height 18
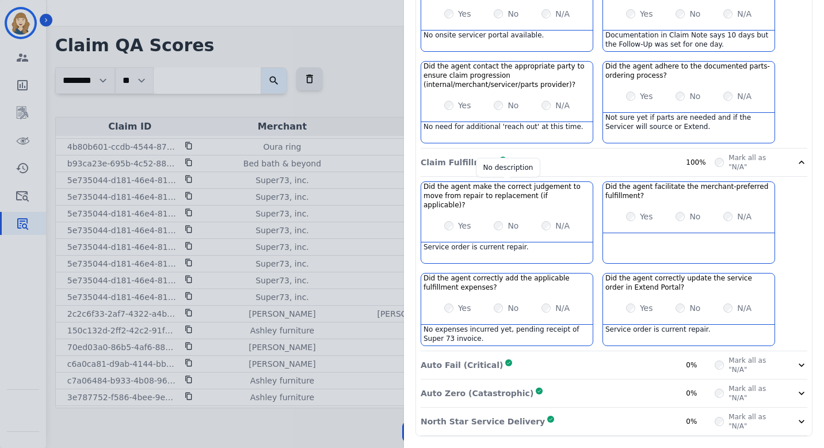
scroll to position [784, 0]
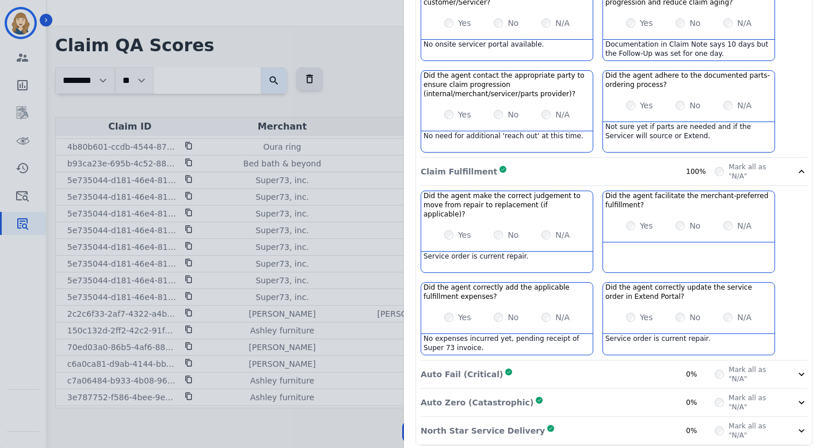
click at [541, 174] on div "Auto Fail (Critical) Complete 0%" at bounding box center [567, 374] width 294 height 18
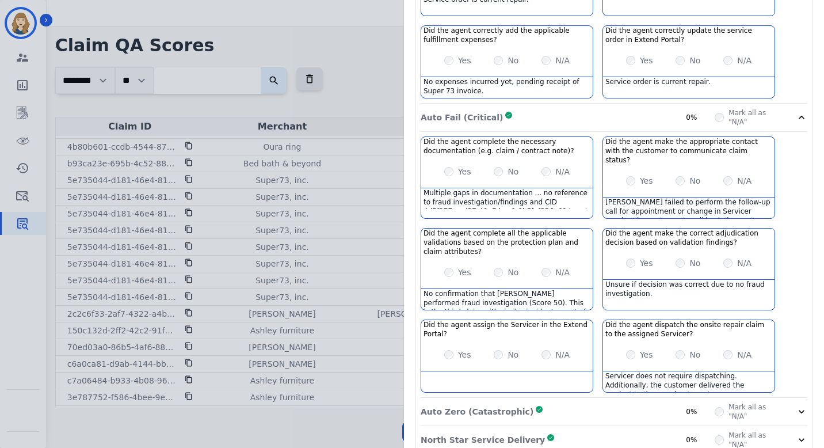
scroll to position [1041, 0]
click at [446, 174] on p "Auto Zero (Catastrophic)" at bounding box center [476, 412] width 113 height 12
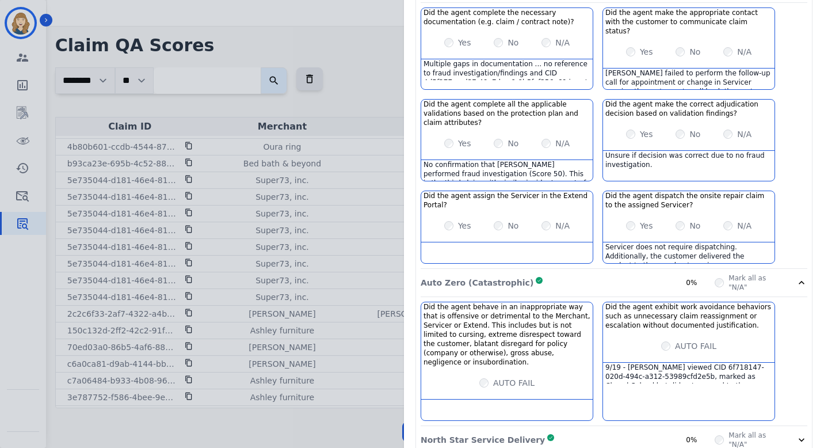
scroll to position [1169, 0]
click at [546, 174] on div "North Star Service Delivery Complete 0%" at bounding box center [567, 439] width 294 height 18
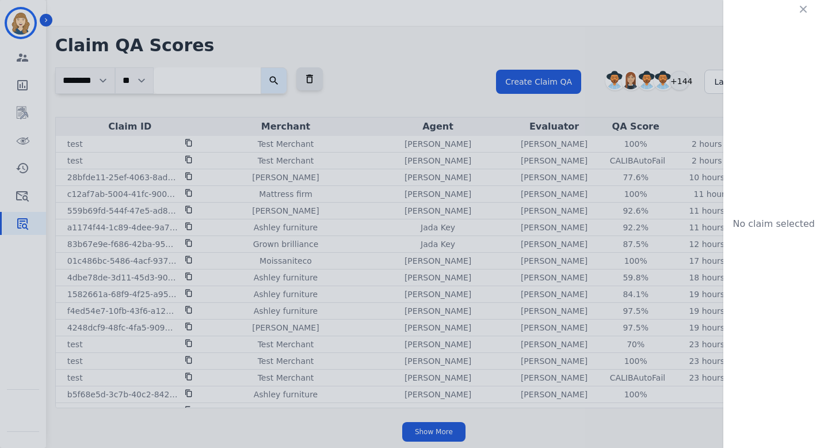
scroll to position [0, 0]
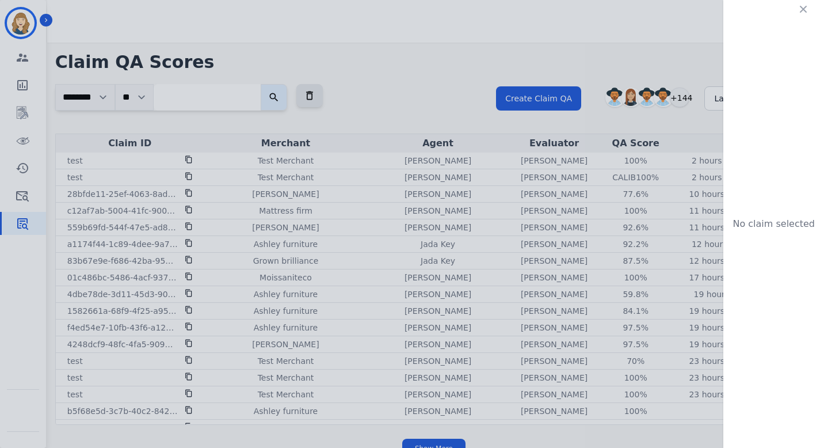
click at [369, 101] on div "No claim selected" at bounding box center [412, 224] width 824 height 448
click at [805, 7] on icon "button" at bounding box center [803, 9] width 7 height 7
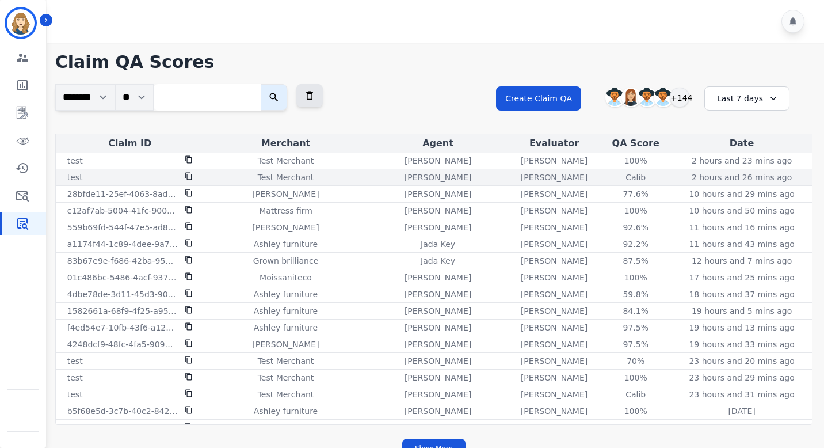
click at [630, 179] on div "Calib" at bounding box center [636, 177] width 52 height 12
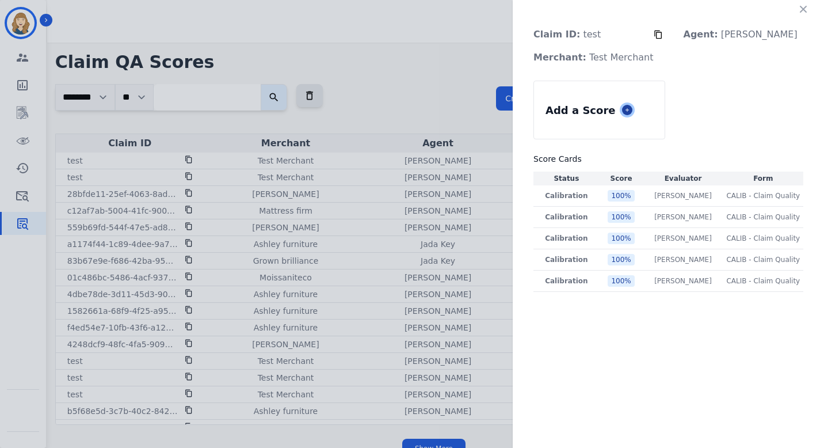
click at [630, 110] on icon at bounding box center [627, 110] width 6 height 6
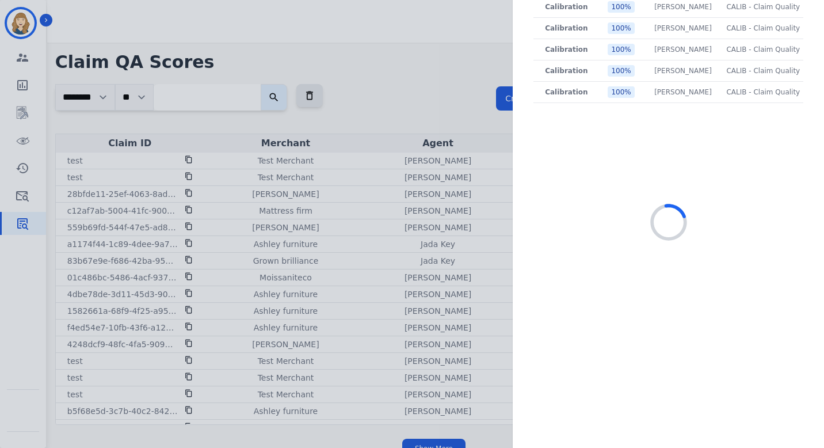
scroll to position [211, 0]
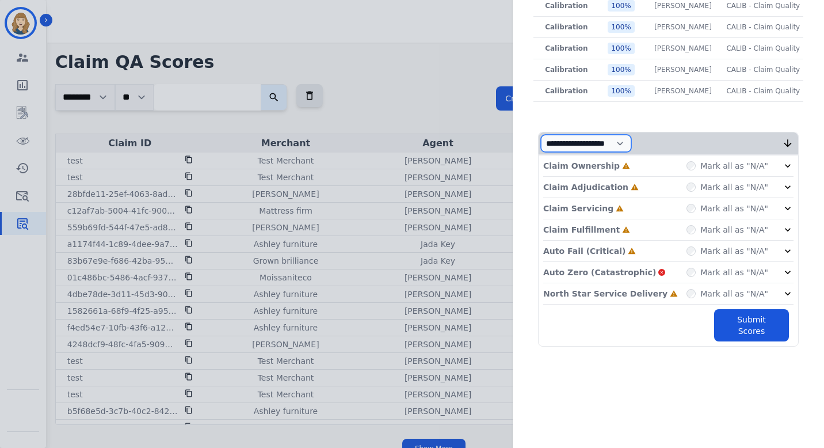
click at [631, 144] on select "**********" at bounding box center [586, 143] width 90 height 17
select select "*"
click at [560, 152] on select "**********" at bounding box center [586, 143] width 90 height 17
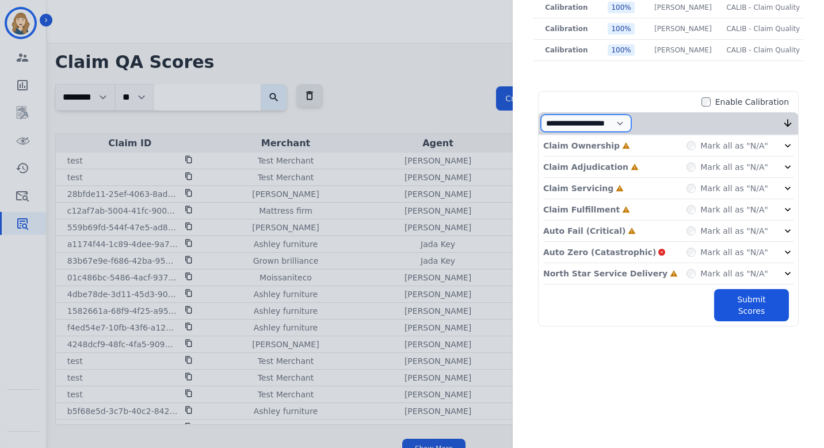
scroll to position [263, 0]
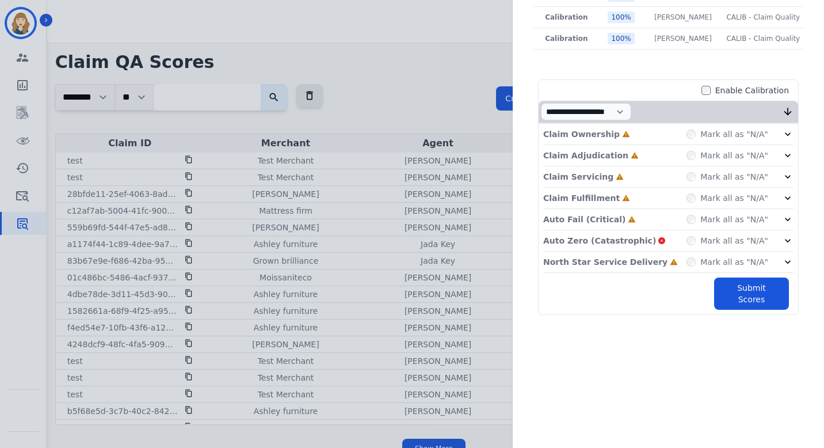
click at [774, 140] on div "Claim Ownership Incomplete Mark all as "N/A"" at bounding box center [668, 134] width 250 height 21
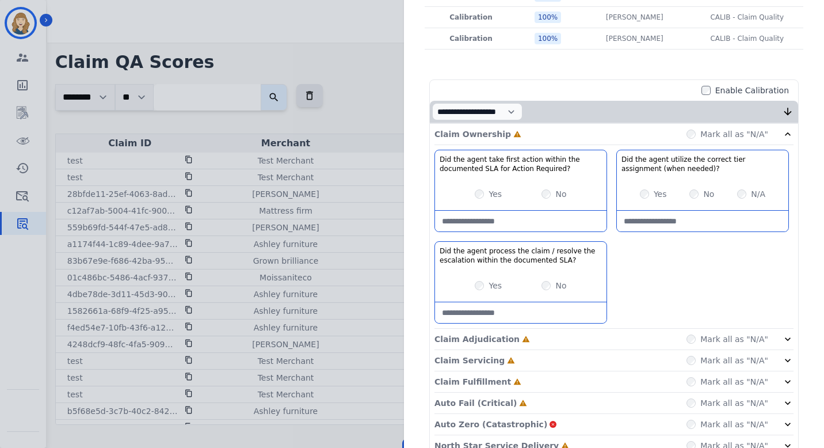
click at [477, 290] on div "Yes" at bounding box center [488, 286] width 27 height 12
click at [601, 266] on div "Did the agent process the claim / resolve the escalation within the documented …" at bounding box center [520, 256] width 171 height 28
click at [635, 341] on div "Claim Adjudication Incomplete Mark all as "N/A"" at bounding box center [613, 338] width 359 height 21
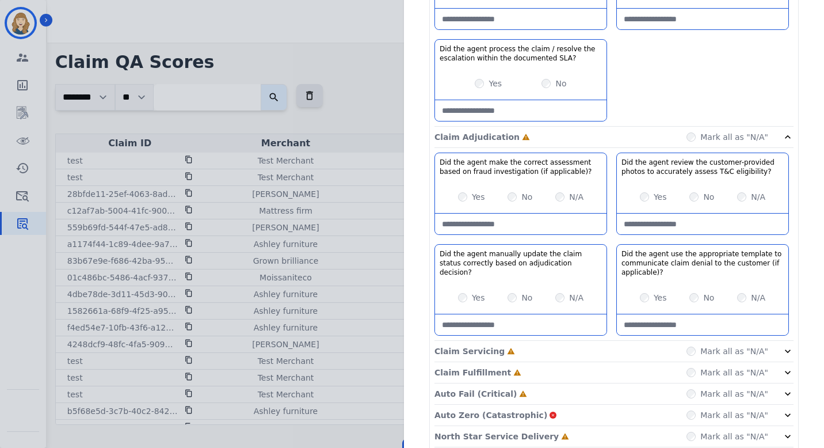
scroll to position [520, 0]
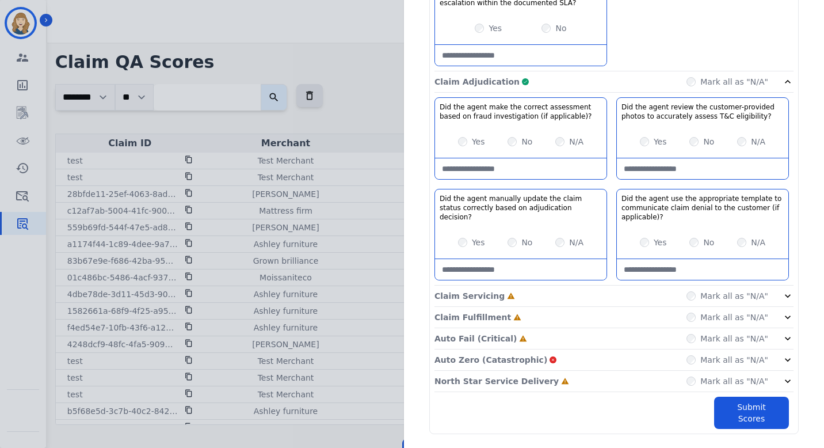
click at [628, 295] on div "Claim Servicing Incomplete Mark all as "N/A"" at bounding box center [613, 295] width 359 height 21
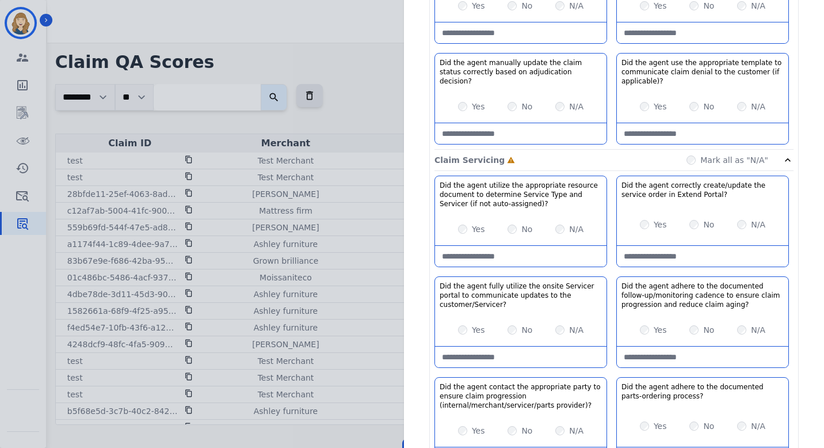
scroll to position [743, 0]
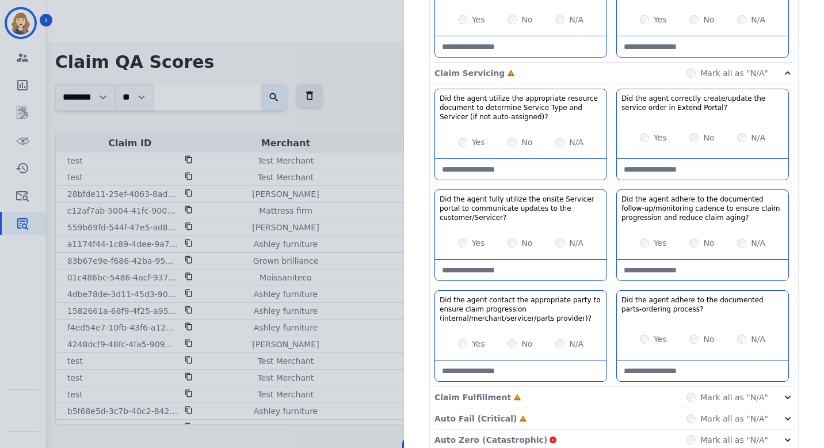
click at [513, 140] on div "No" at bounding box center [519, 142] width 25 height 12
click at [683, 136] on div "Yes No N/A" at bounding box center [702, 137] width 171 height 32
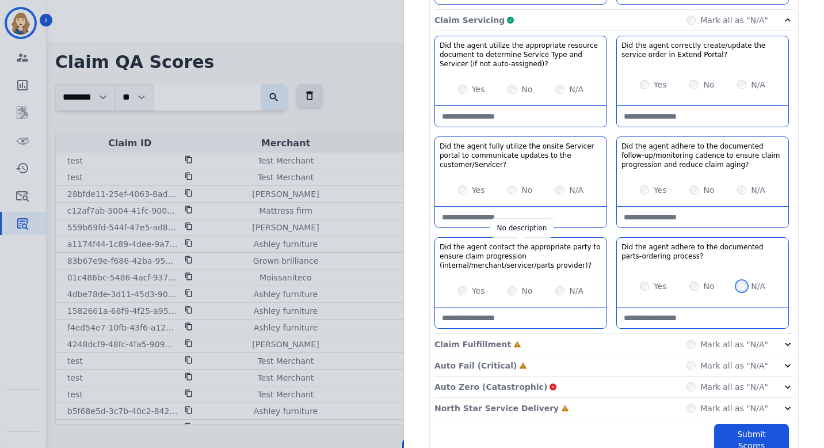
scroll to position [823, 0]
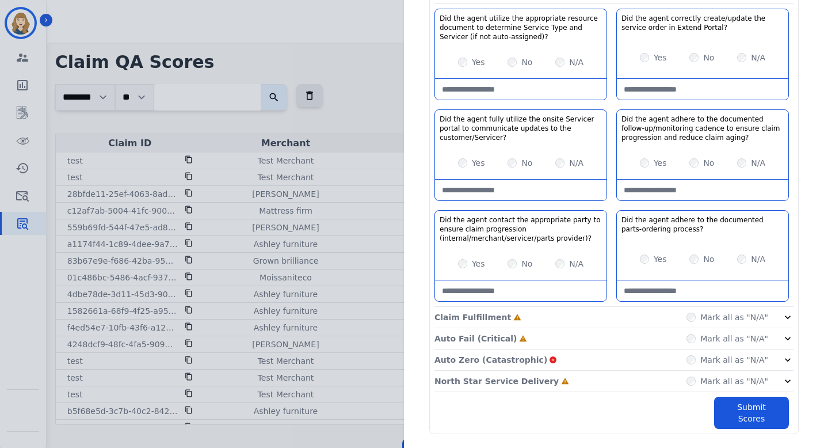
click at [544, 320] on div "Claim Fulfillment Incomplete Mark all as "N/A"" at bounding box center [613, 317] width 359 height 21
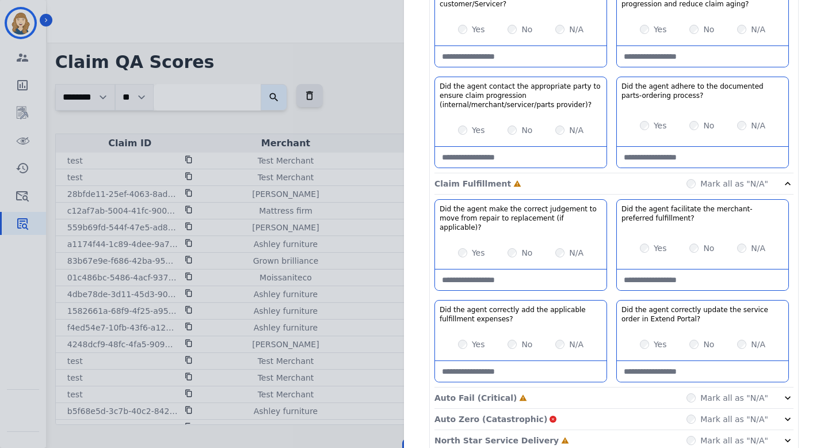
scroll to position [1006, 0]
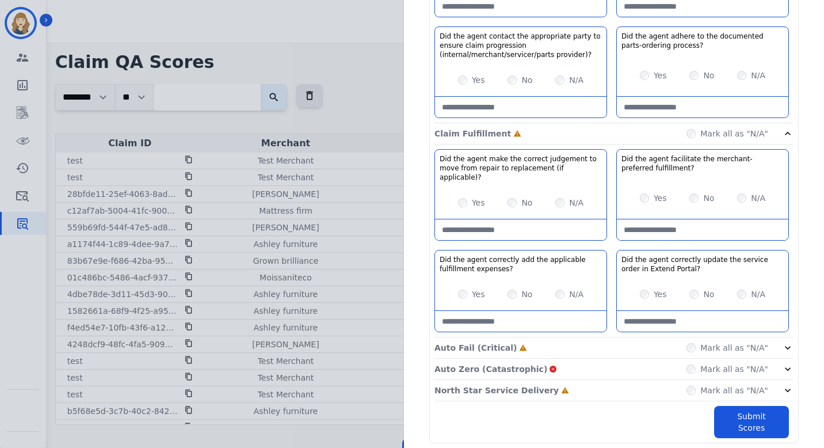
click at [561, 288] on div "N/A" at bounding box center [569, 294] width 28 height 12
click at [562, 288] on div "N/A" at bounding box center [569, 294] width 28 height 12
click at [726, 342] on label "Mark all as "N/A"" at bounding box center [734, 348] width 68 height 12
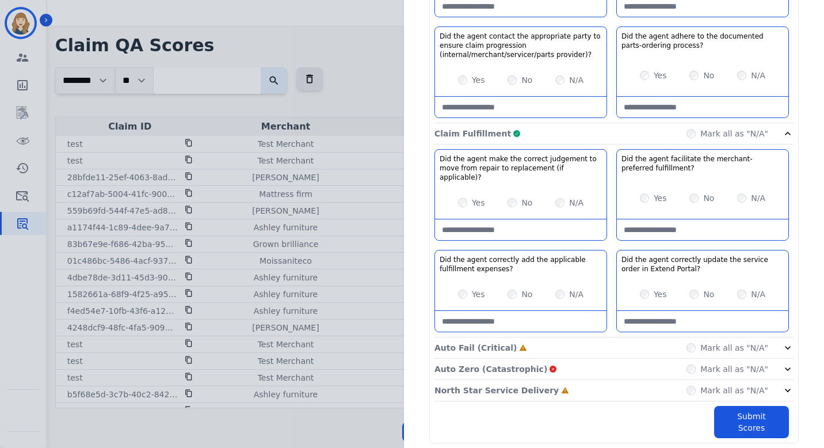
click at [774, 342] on div "Mark all as "N/A"" at bounding box center [739, 348] width 107 height 12
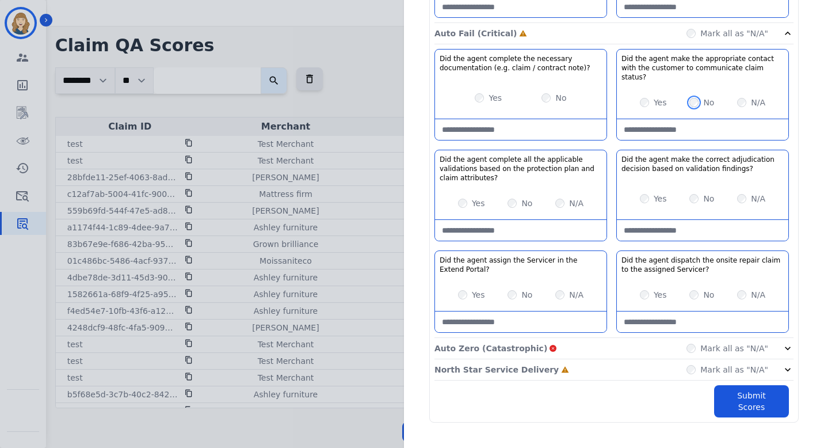
scroll to position [1194, 0]
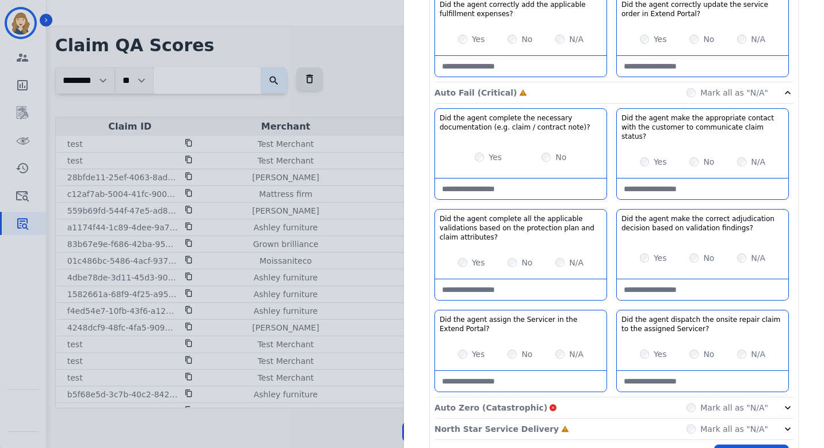
click at [513, 257] on div "No" at bounding box center [519, 263] width 25 height 12
click at [666, 397] on div "Auto Zero (Catastrophic) Mark all as "N/A"" at bounding box center [613, 407] width 359 height 21
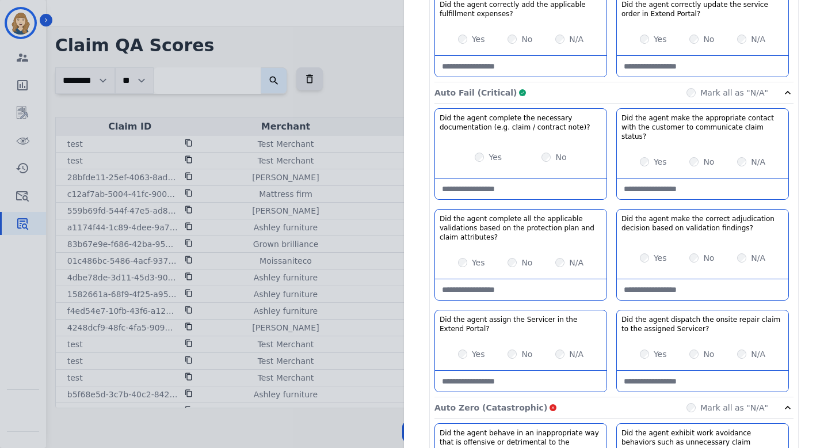
scroll to position [1428, 0]
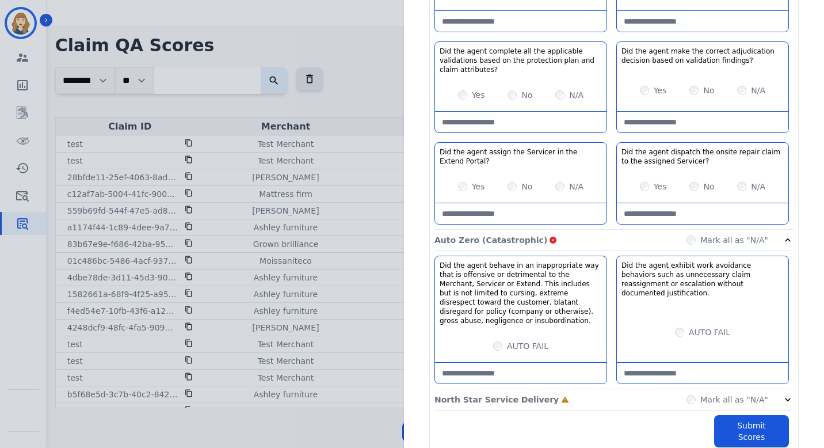
click at [670, 316] on div "AUTO FAIL" at bounding box center [702, 332] width 171 height 32
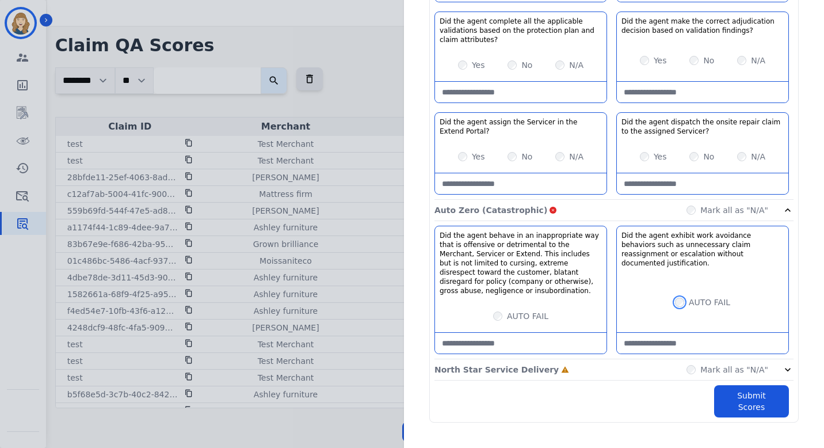
scroll to position [1361, 0]
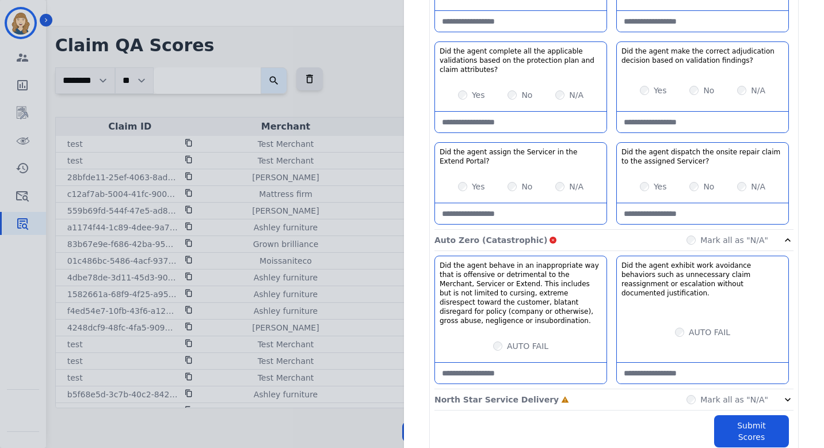
click at [576, 389] on div "North Star Service Delivery Incomplete Mark all as "N/A"" at bounding box center [613, 399] width 359 height 21
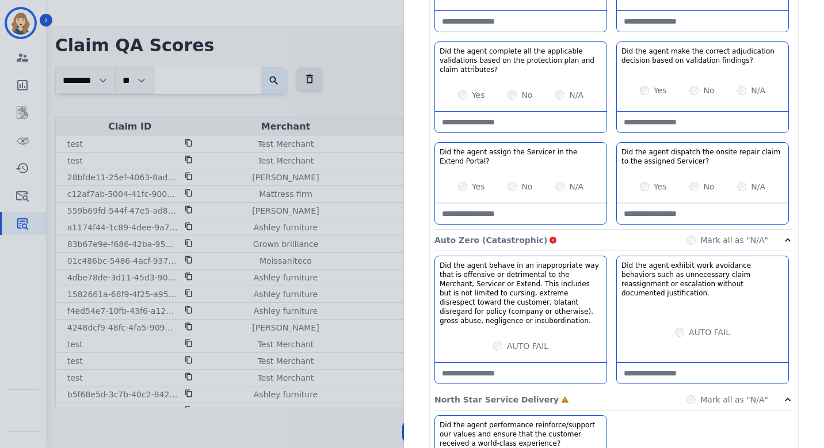
scroll to position [1530, 0]
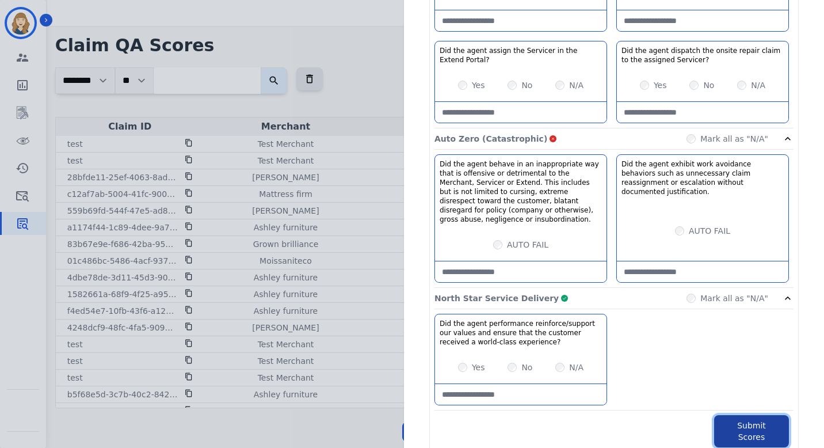
click at [739, 415] on button "Submit Scores" at bounding box center [751, 431] width 75 height 32
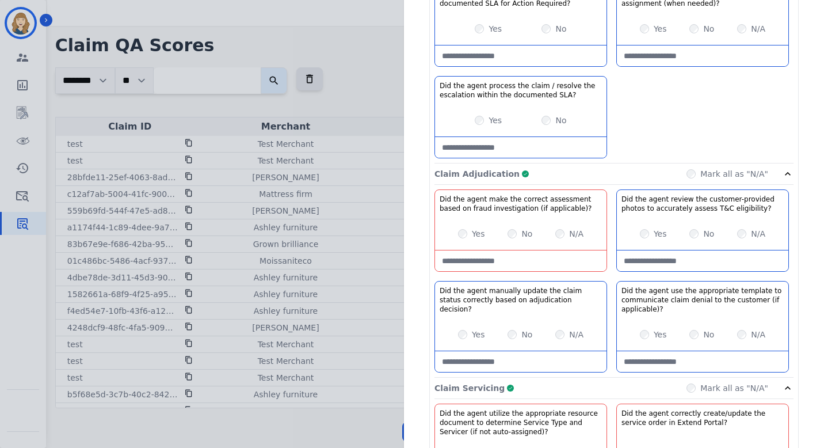
scroll to position [430, 0]
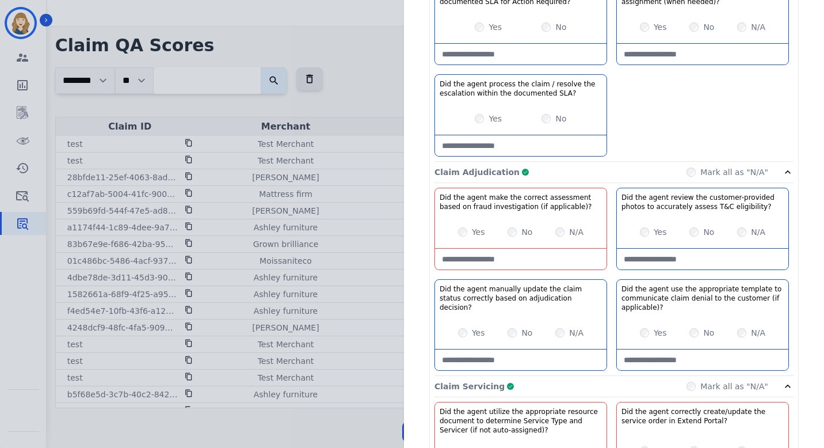
click at [516, 260] on applicable\)\?-note at bounding box center [520, 258] width 171 height 21
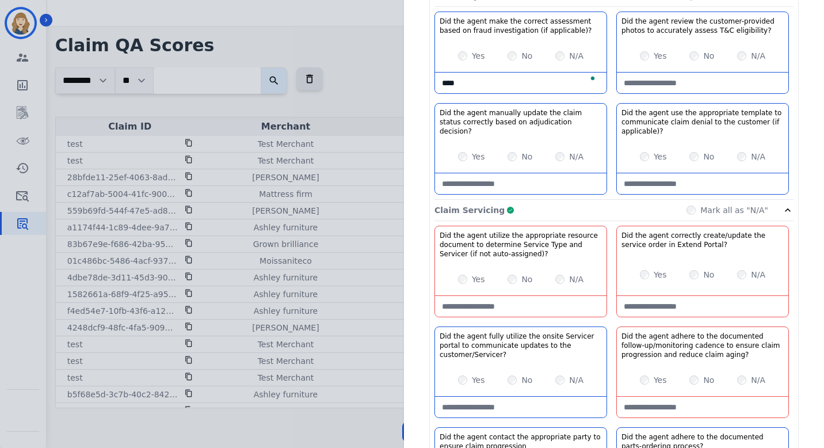
scroll to position [615, 0]
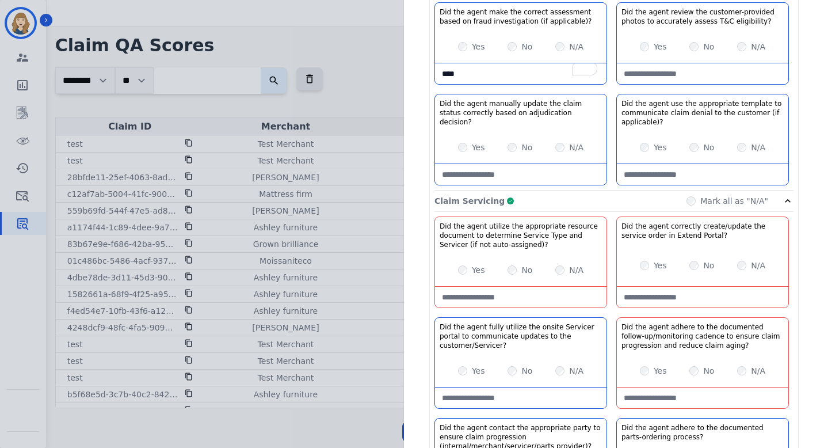
type applicable\)\?-note "****"
click at [507, 303] on auto-assigned\)\?-note at bounding box center [520, 296] width 171 height 21
type auto-assigned\)\?-note "****"
click at [628, 302] on Portal\?-note at bounding box center [702, 296] width 171 height 21
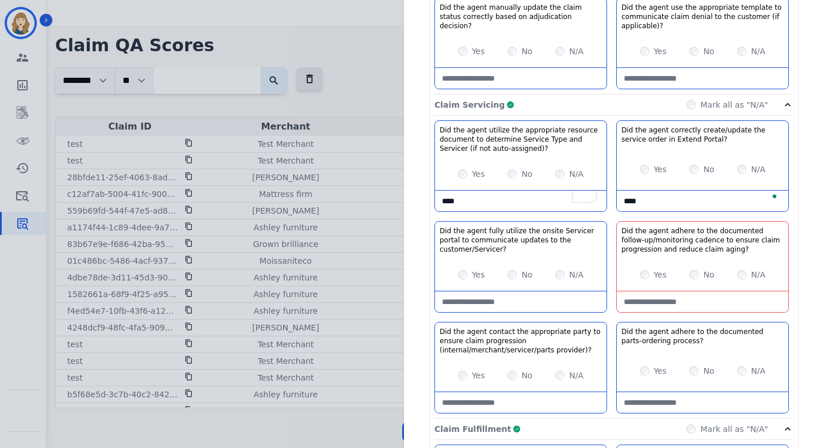
scroll to position [720, 0]
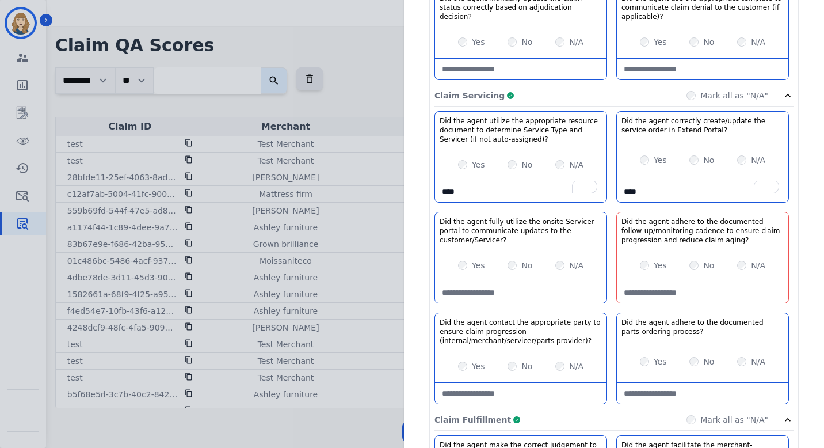
type Portal\?-note "****"
click at [631, 295] on aging\?-note "To enrich screen reader interactions, please activate Accessibility in Grammarl…" at bounding box center [702, 292] width 171 height 21
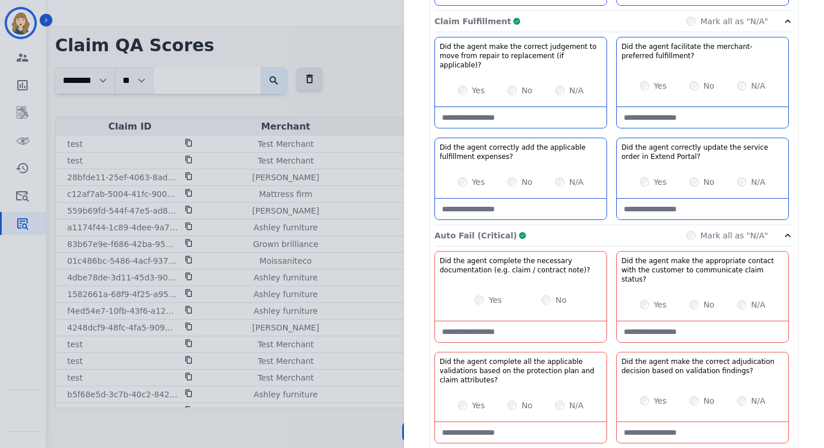
scroll to position [1140, 0]
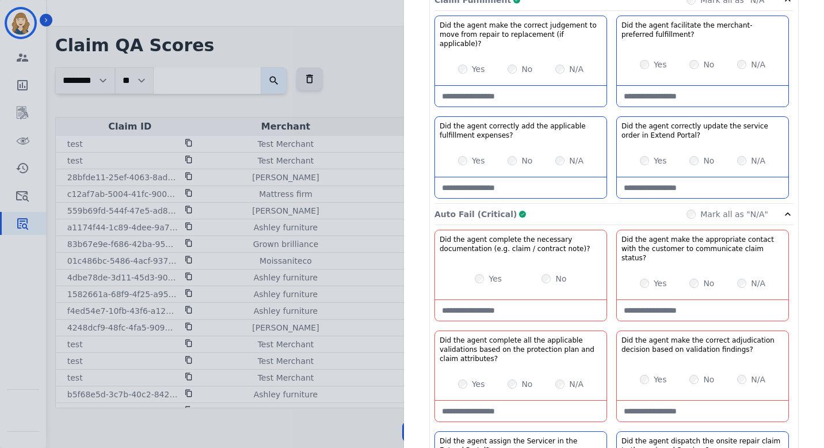
type aging\?-note "****"
click at [492, 300] on note\)\?-note "To enrich screen reader interactions, please activate Accessibility in Grammarl…" at bounding box center [520, 310] width 171 height 21
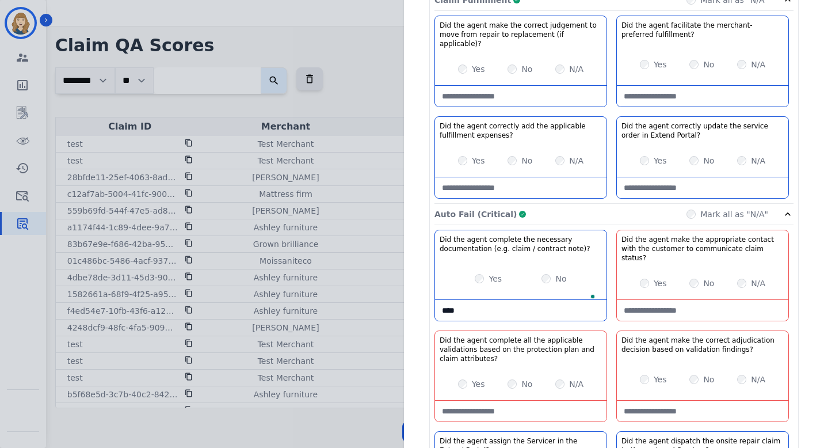
type note\)\?-note "****"
click at [637, 300] on status\?-note "To enrich screen reader interactions, please activate Accessibility in Grammarl…" at bounding box center [702, 310] width 171 height 21
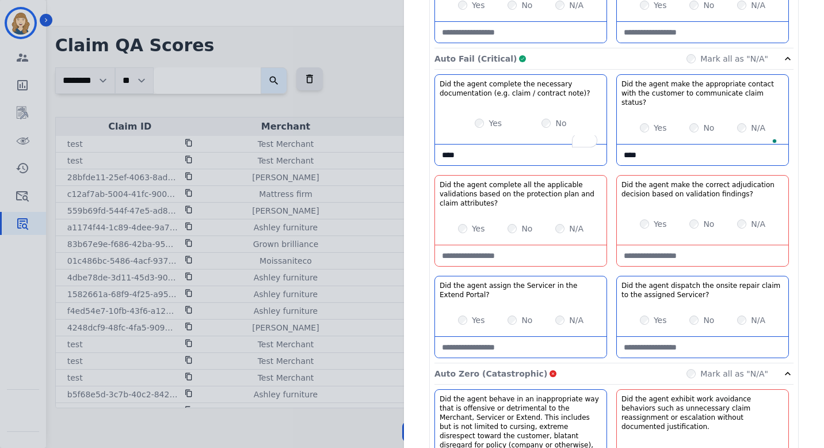
scroll to position [1308, 0]
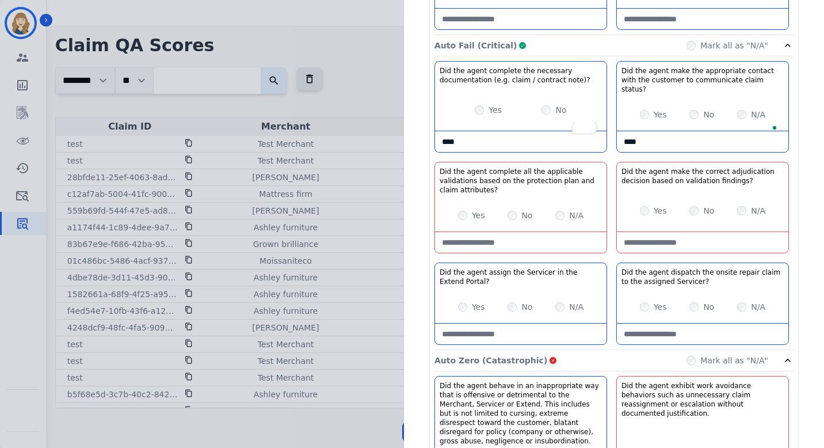
type status\?-note "****"
click at [488, 232] on attributes\?-note at bounding box center [520, 242] width 171 height 21
type attributes\?-note "****"
click at [639, 232] on findings\?-note at bounding box center [702, 242] width 171 height 21
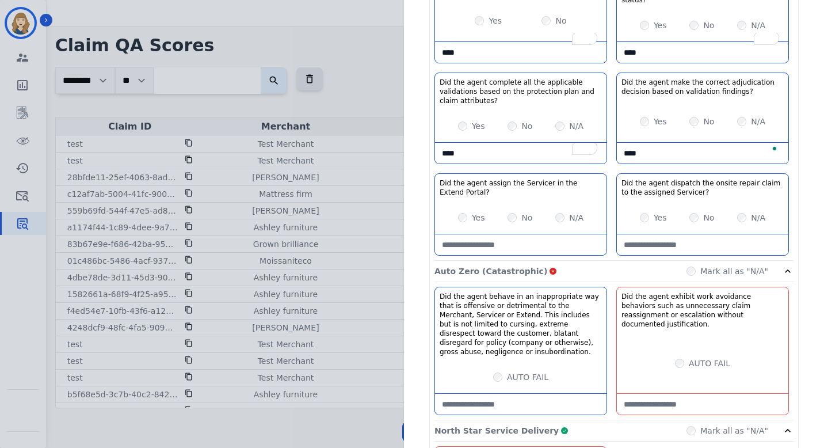
scroll to position [1534, 0]
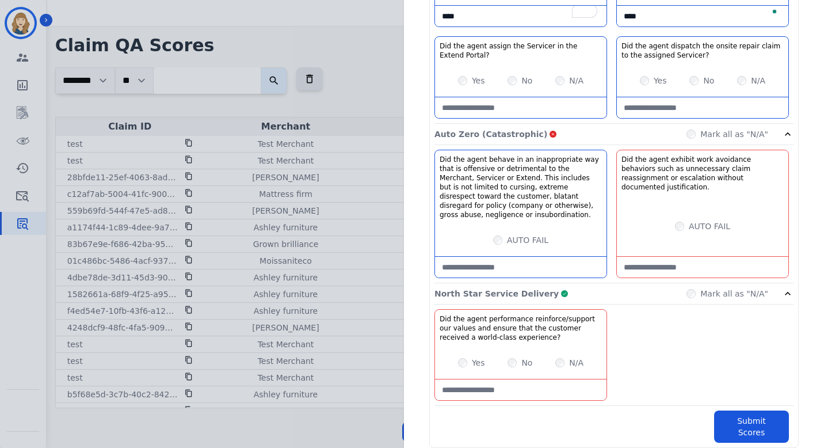
type findings\?-note "****"
click at [648, 257] on justification\ "To enrich screen reader interactions, please activate Accessibility in Grammarl…" at bounding box center [702, 267] width 171 height 21
type justification\ "****"
click at [479, 379] on experience\?-note at bounding box center [520, 389] width 171 height 21
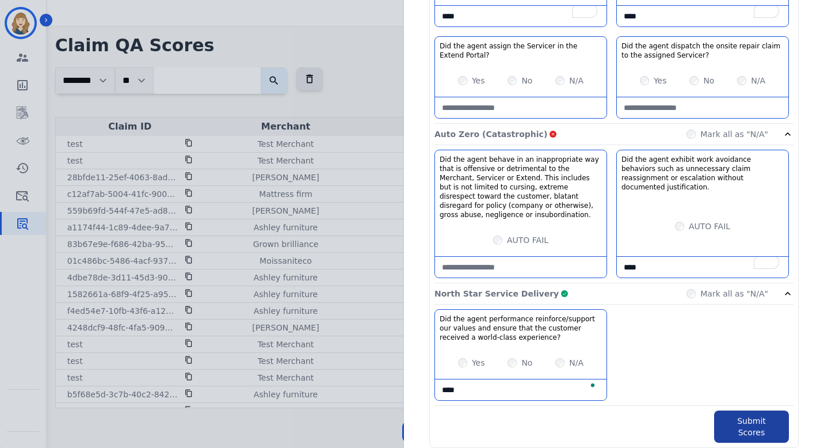
type experience\?-note "****"
click at [741, 410] on button "Submit Scores" at bounding box center [751, 426] width 75 height 32
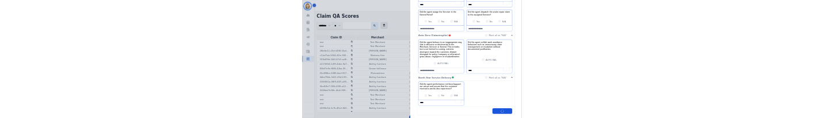
scroll to position [0, 0]
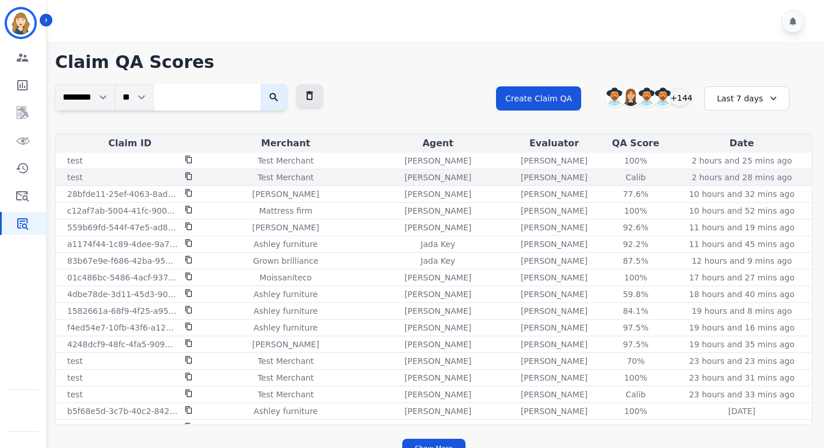
click at [633, 179] on div "Calib" at bounding box center [636, 177] width 52 height 12
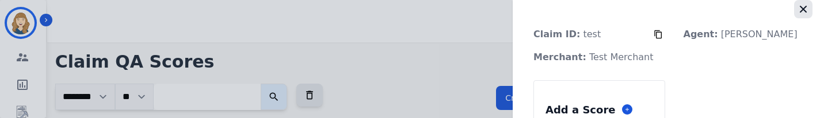
click at [800, 10] on icon "button" at bounding box center [803, 9] width 12 height 12
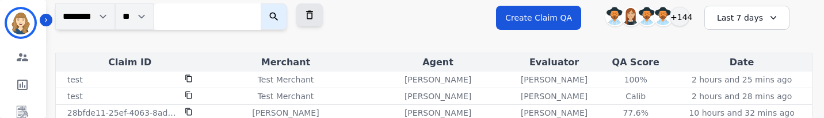
scroll to position [117, 0]
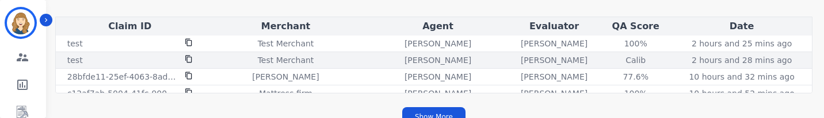
click at [624, 60] on div "Calib" at bounding box center [636, 61] width 52 height 12
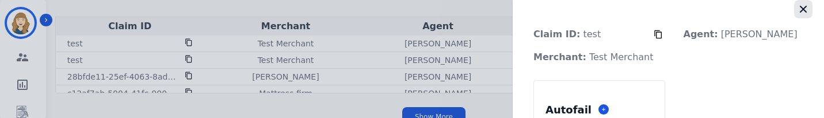
click at [799, 12] on icon "button" at bounding box center [803, 9] width 12 height 12
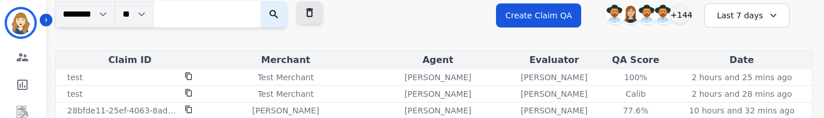
scroll to position [84, 0]
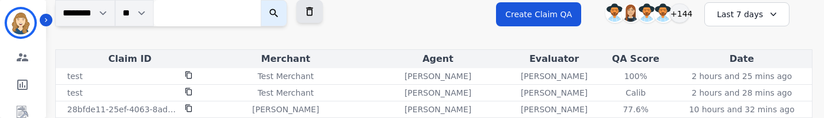
click at [744, 18] on div "Last 7 days" at bounding box center [746, 14] width 85 height 24
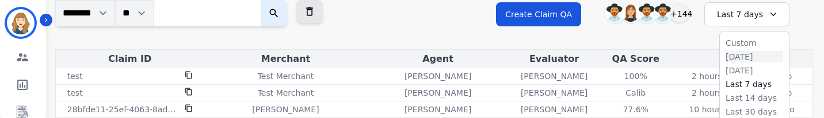
click at [739, 56] on li "Today" at bounding box center [754, 57] width 58 height 12
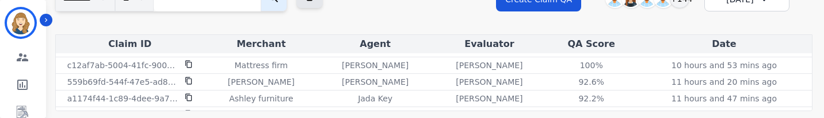
scroll to position [59, 0]
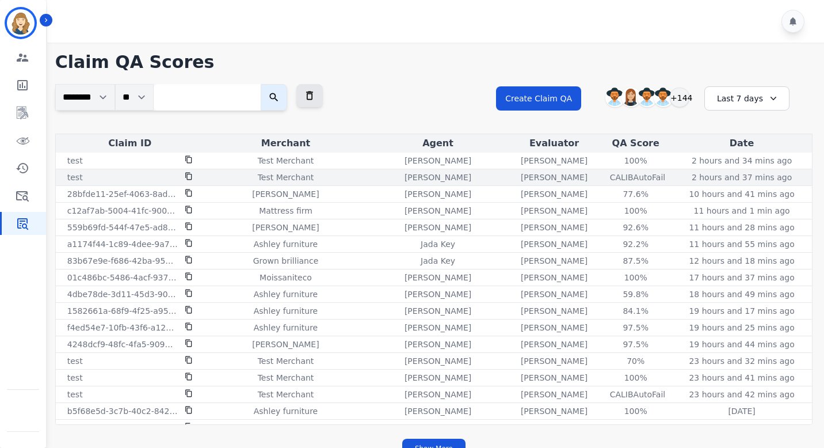
click at [633, 177] on div "CALIB AutoFail" at bounding box center [636, 177] width 52 height 12
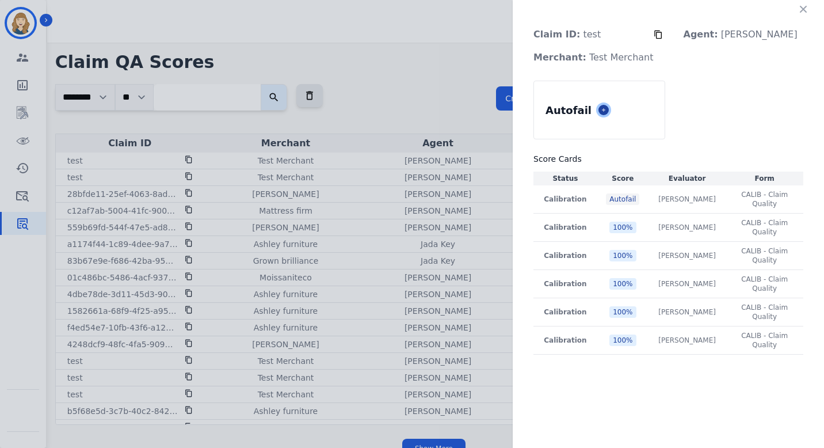
click at [605, 110] on icon at bounding box center [603, 109] width 3 height 3
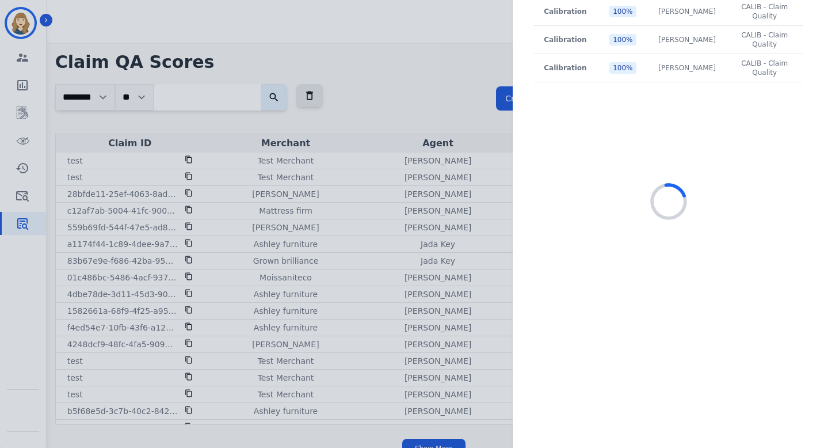
scroll to position [306, 0]
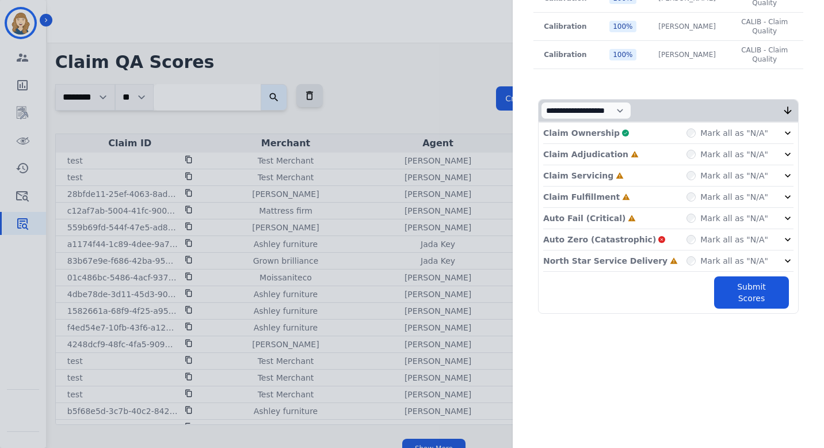
click at [769, 151] on div "Mark all as "N/A"" at bounding box center [739, 154] width 107 height 12
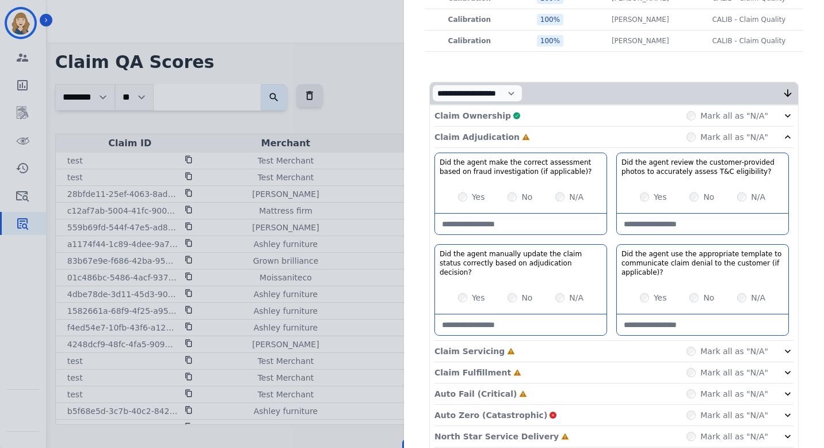
click at [473, 194] on label "Yes" at bounding box center [478, 197] width 13 height 12
click at [472, 295] on label "Yes" at bounding box center [478, 298] width 13 height 12
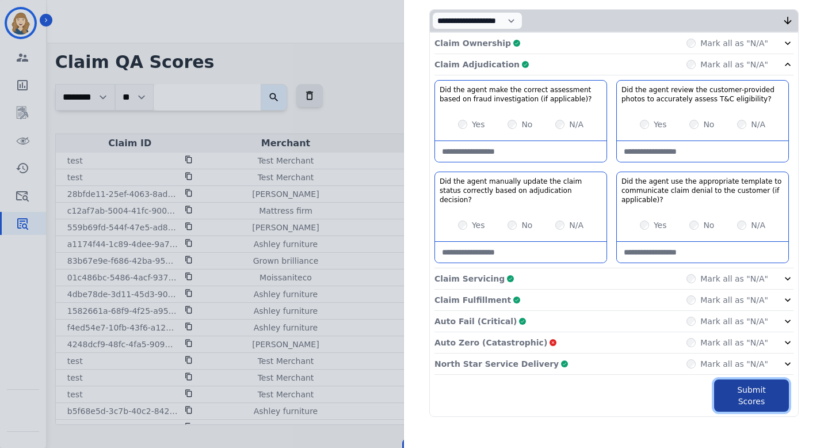
click at [729, 381] on button "Submit Scores" at bounding box center [751, 395] width 75 height 32
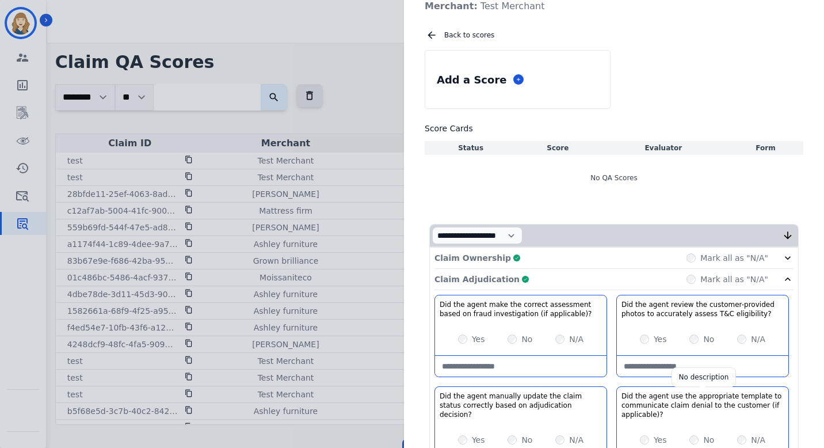
scroll to position [0, 0]
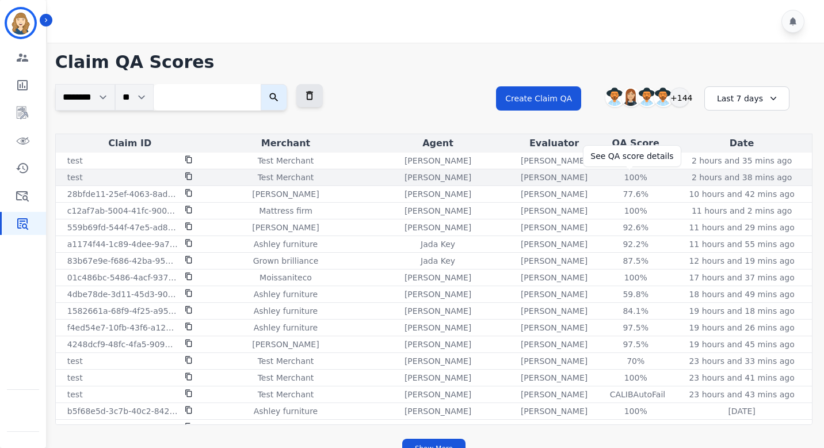
click at [630, 177] on div "100 %" at bounding box center [636, 177] width 52 height 12
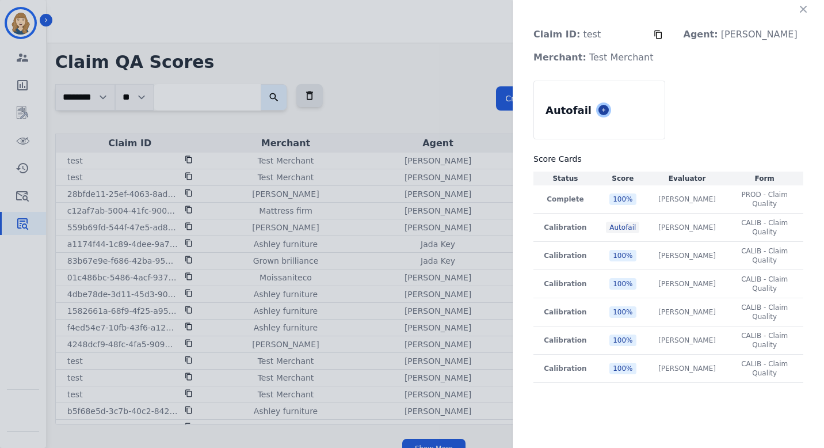
click at [609, 106] on button at bounding box center [603, 110] width 10 height 10
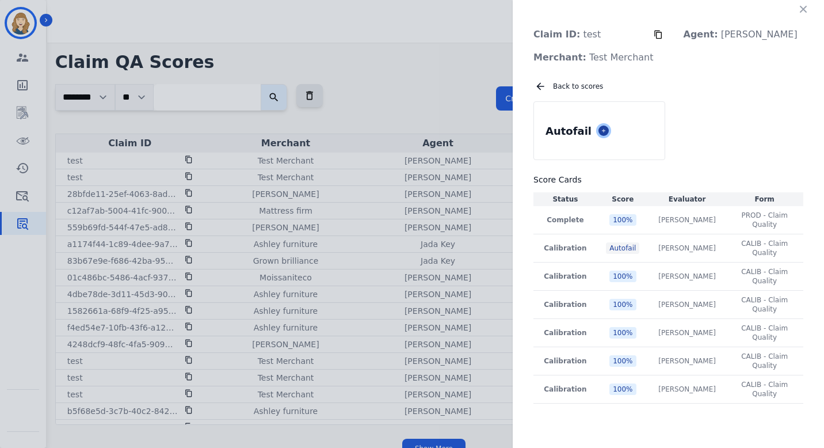
select select "*"
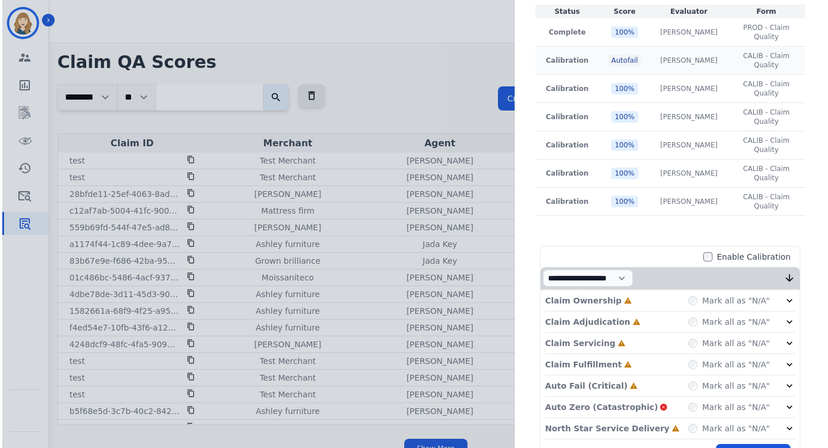
scroll to position [384, 0]
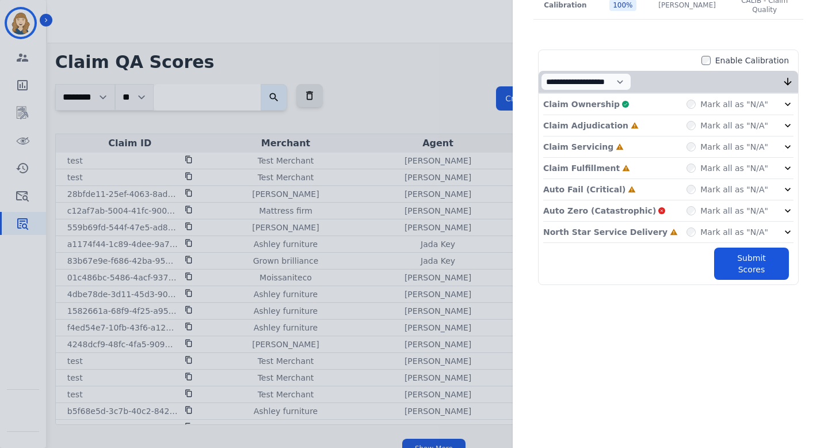
click at [689, 120] on div "Mark all as "N/A"" at bounding box center [727, 126] width 82 height 12
click at [720, 259] on button "Submit Scores" at bounding box center [751, 263] width 75 height 32
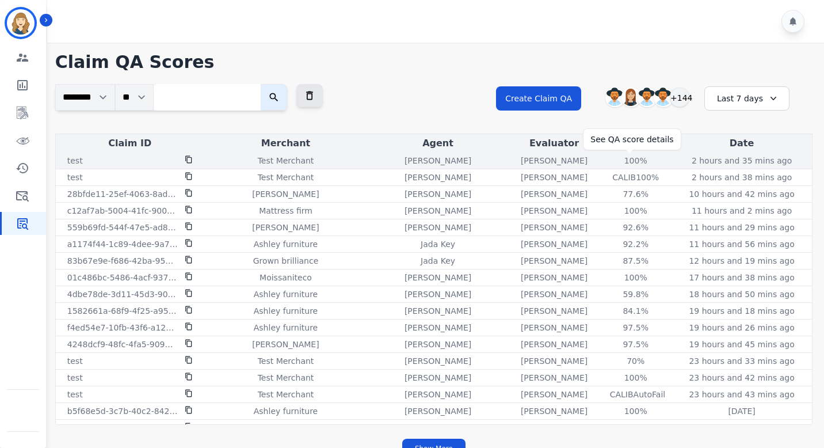
click at [627, 156] on div "100 %" at bounding box center [636, 161] width 52 height 12
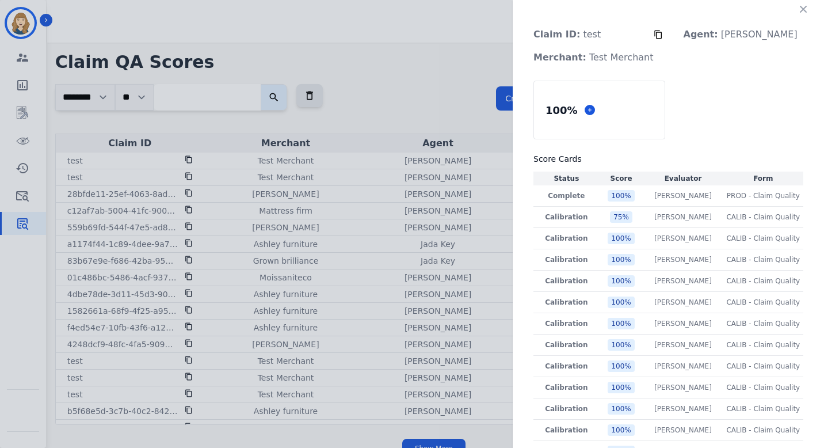
click at [797, 3] on button "button" at bounding box center [803, 9] width 18 height 18
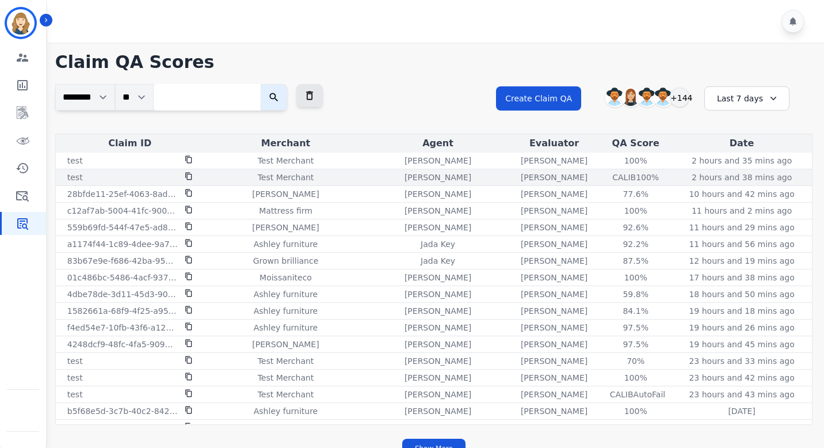
click at [626, 173] on div "CALIB 100%" at bounding box center [636, 177] width 52 height 12
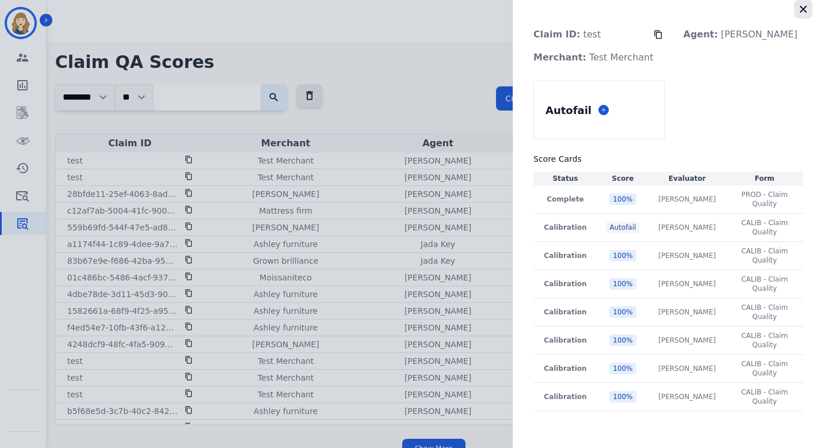
click at [805, 7] on icon "button" at bounding box center [803, 9] width 7 height 7
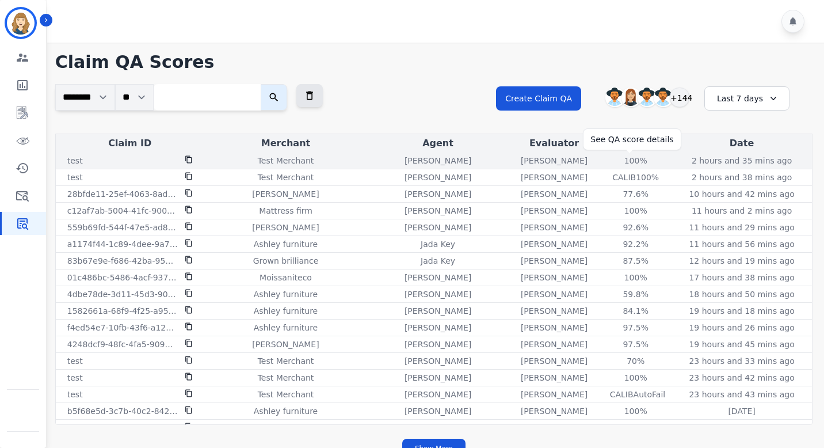
click at [629, 160] on div "100 %" at bounding box center [636, 161] width 52 height 12
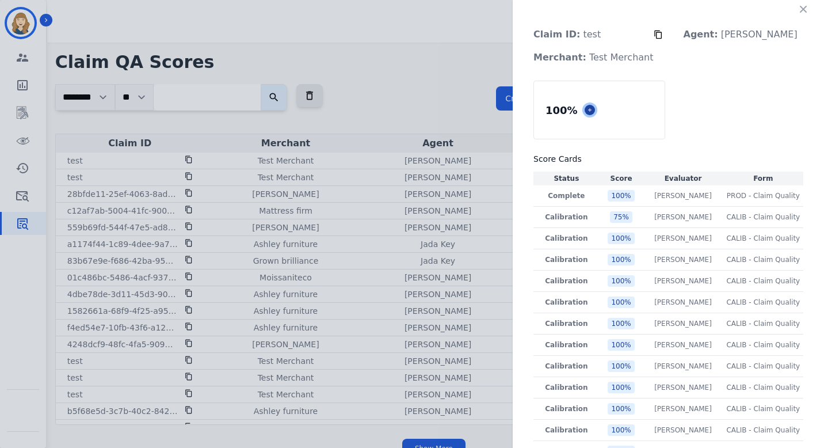
click at [591, 110] on icon at bounding box center [589, 109] width 3 height 3
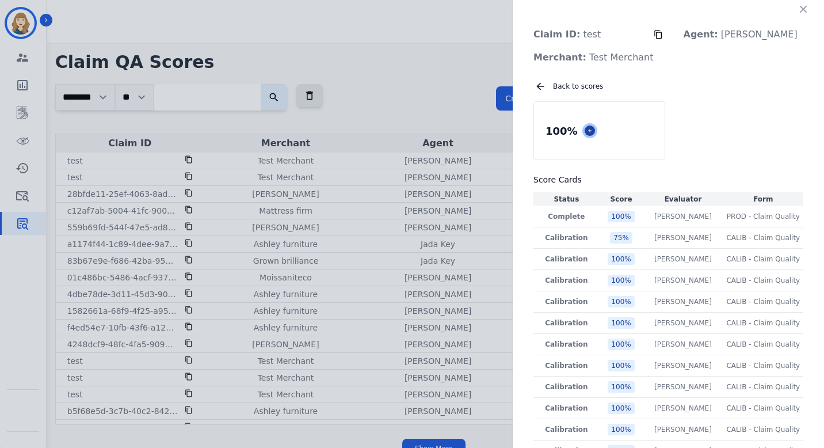
click at [595, 126] on button at bounding box center [589, 130] width 10 height 10
click at [591, 129] on icon at bounding box center [589, 130] width 3 height 3
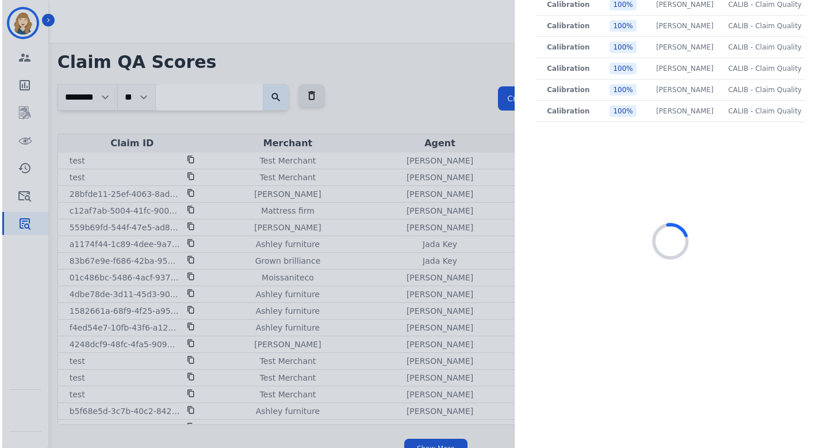
scroll to position [399, 0]
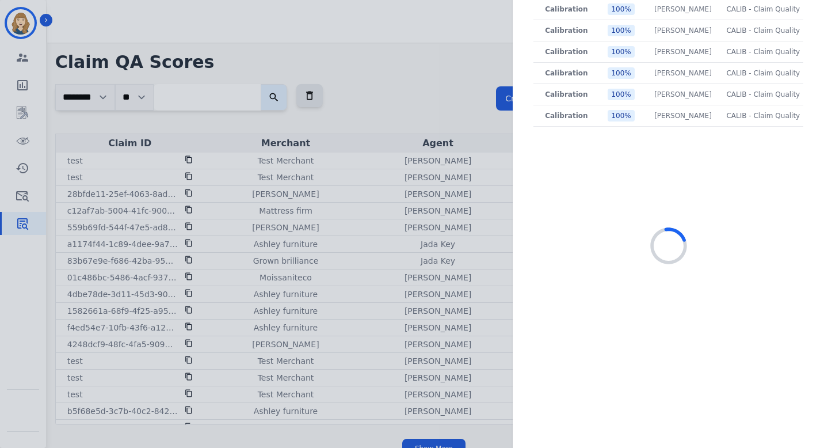
select select "*"
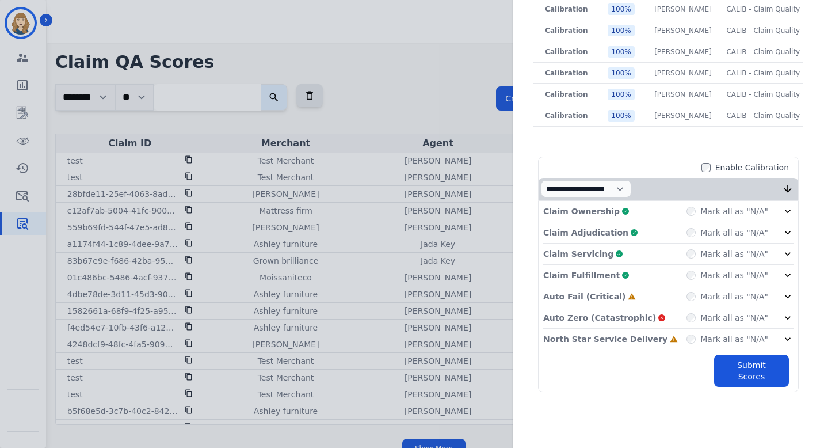
click at [693, 300] on div "Mark all as "N/A"" at bounding box center [727, 296] width 82 height 12
click at [736, 366] on button "Submit Scores" at bounding box center [751, 370] width 75 height 32
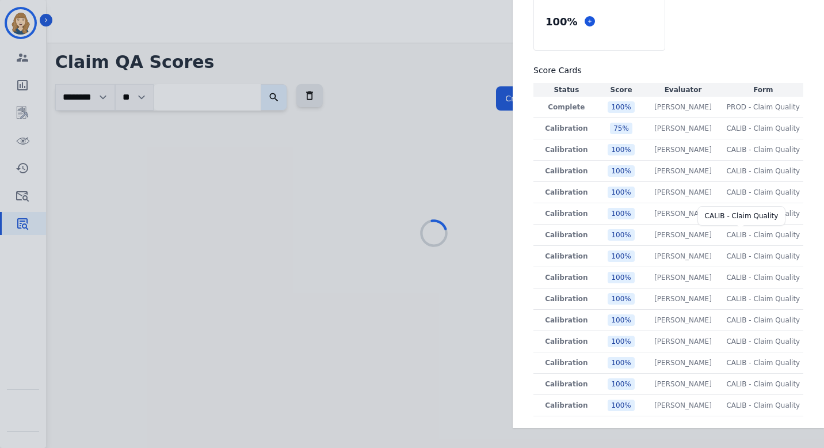
scroll to position [109, 0]
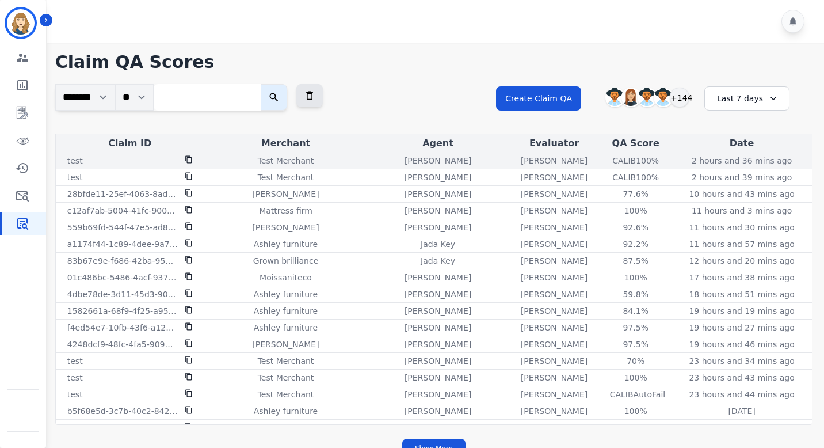
click at [627, 159] on div "CALIB 100%" at bounding box center [636, 161] width 52 height 12
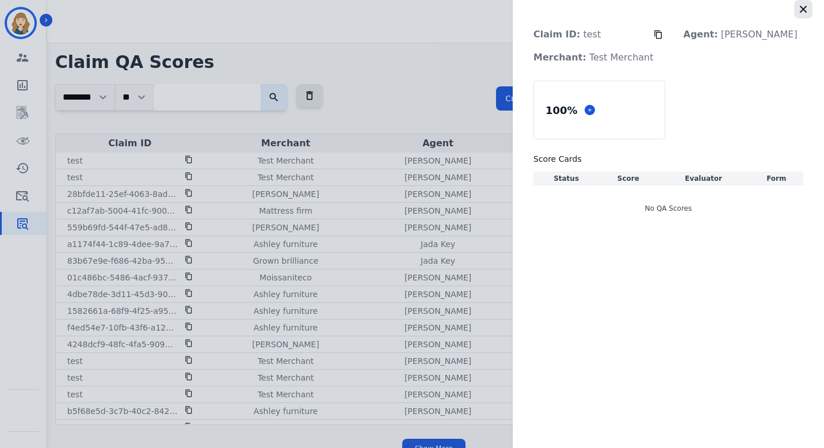
click at [807, 6] on icon "button" at bounding box center [803, 9] width 12 height 12
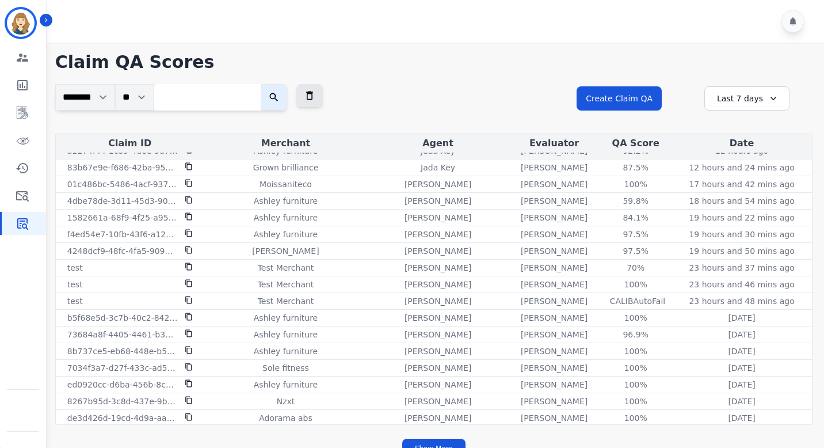
scroll to position [0, 0]
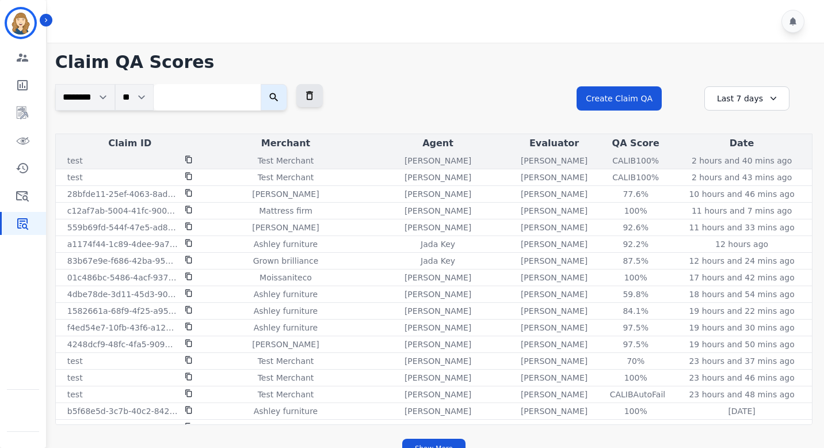
click at [624, 161] on div "CALIB 100%" at bounding box center [636, 161] width 52 height 12
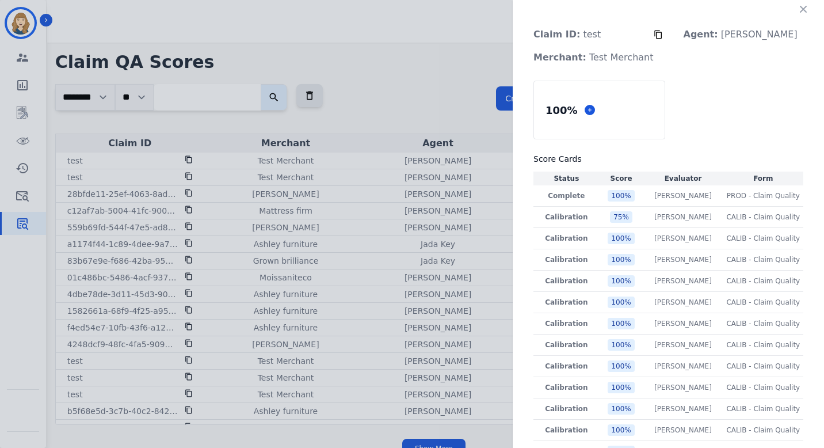
click at [613, 109] on div "100 %" at bounding box center [599, 110] width 131 height 58
click at [592, 109] on icon at bounding box center [590, 110] width 6 height 6
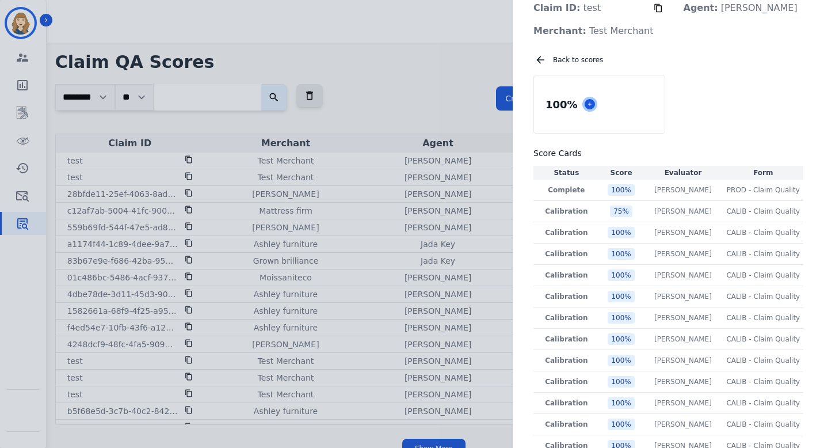
scroll to position [35, 0]
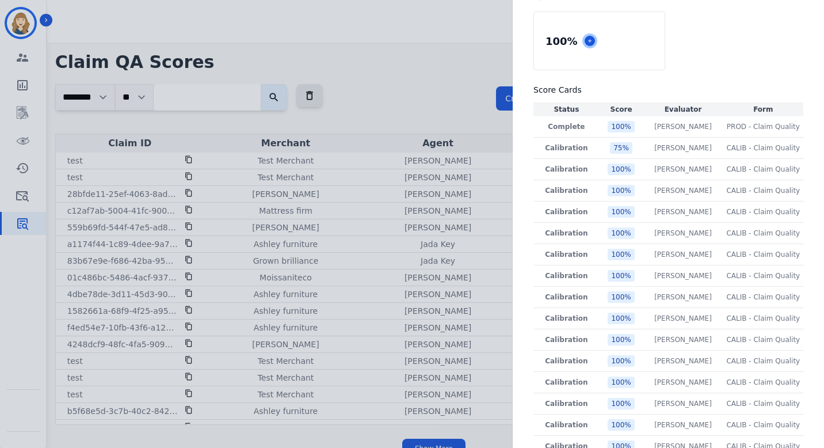
select select "*"
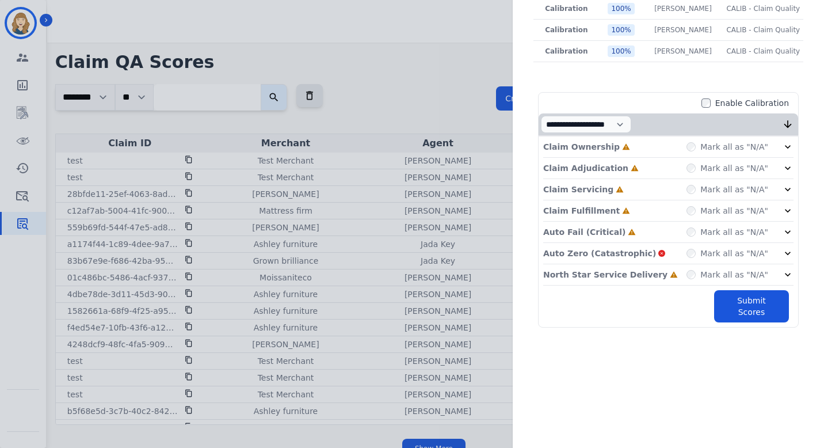
scroll to position [506, 0]
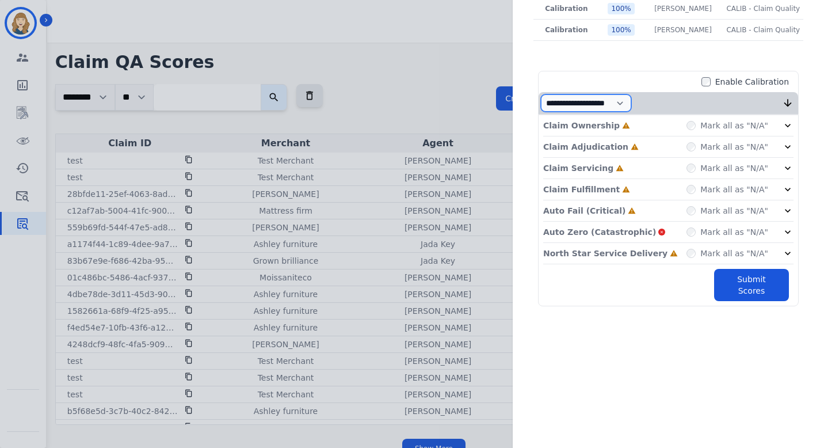
click at [631, 99] on select "**********" at bounding box center [586, 102] width 90 height 17
click at [689, 226] on div "Mark all as "N/A"" at bounding box center [727, 232] width 82 height 12
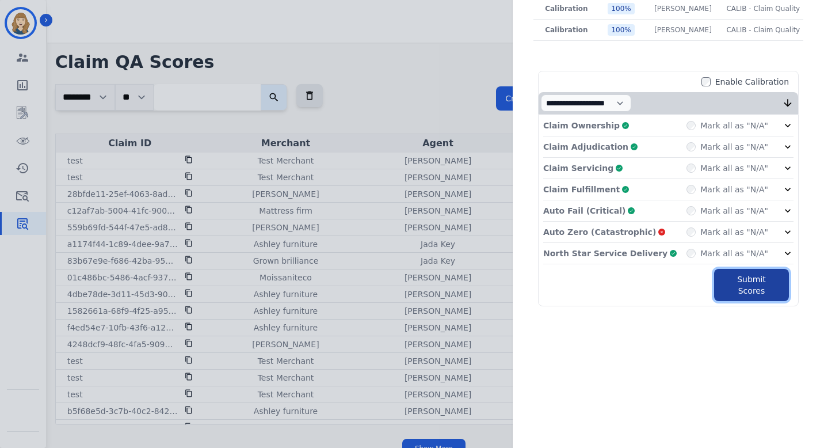
click at [732, 276] on button "Submit Scores" at bounding box center [751, 285] width 75 height 32
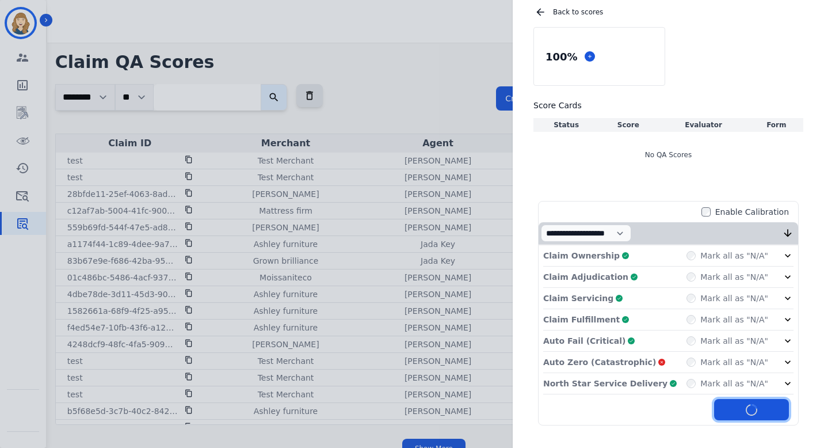
scroll to position [66, 0]
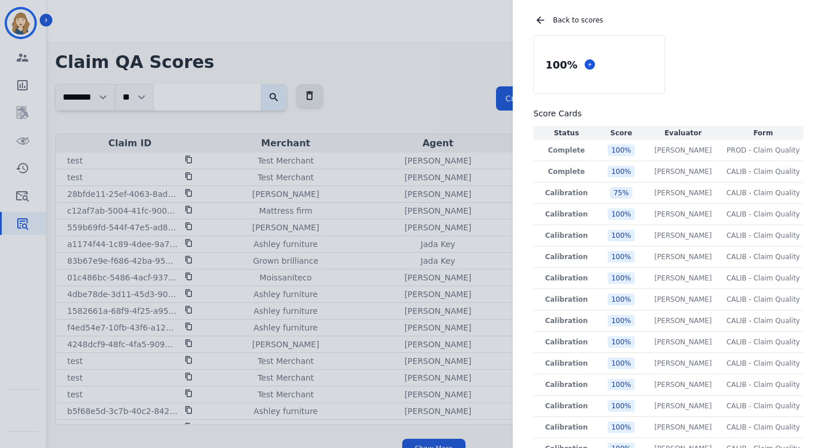
click at [497, 85] on div "Claim ID: test Agent: Alexis Chumchal Merchant: Test Merchant Back to scores 10…" at bounding box center [412, 224] width 824 height 448
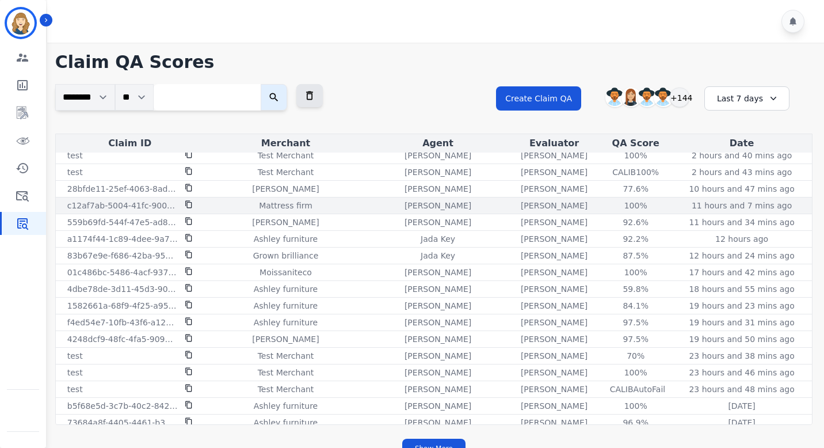
scroll to position [0, 0]
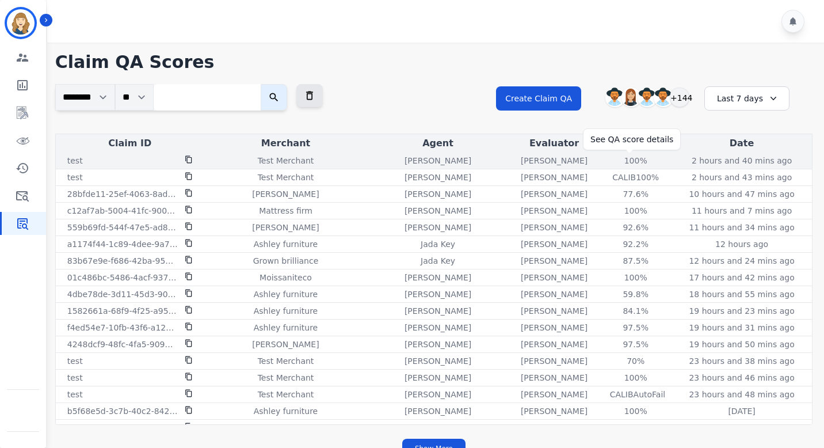
click at [629, 159] on div "100 %" at bounding box center [636, 161] width 52 height 12
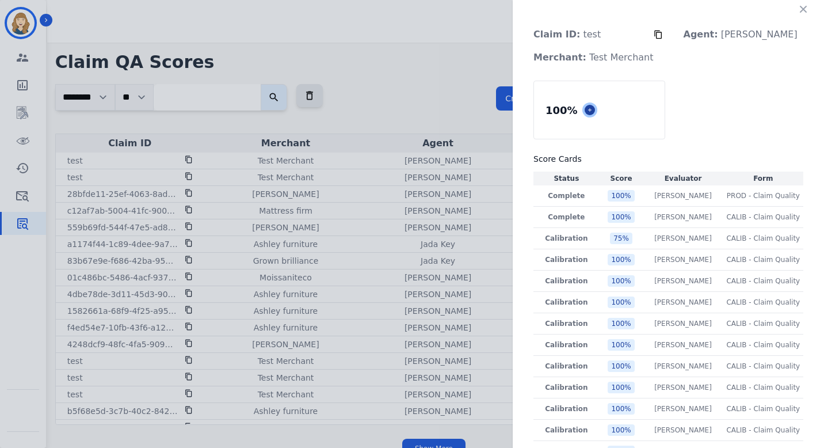
click at [592, 110] on icon at bounding box center [590, 110] width 6 height 6
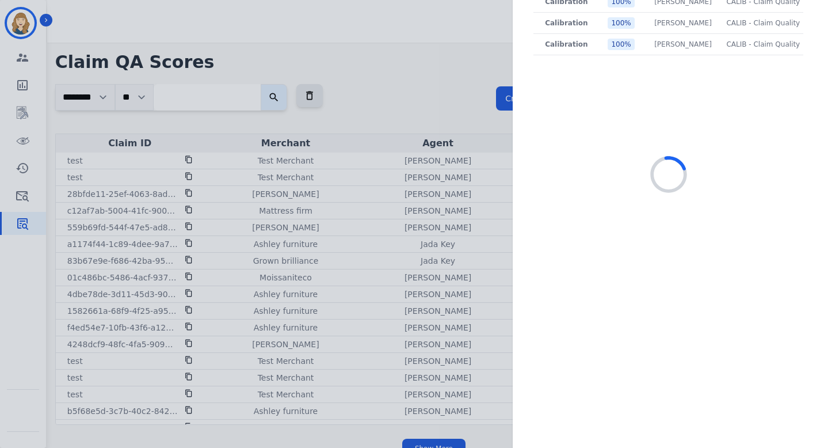
scroll to position [512, 0]
select select
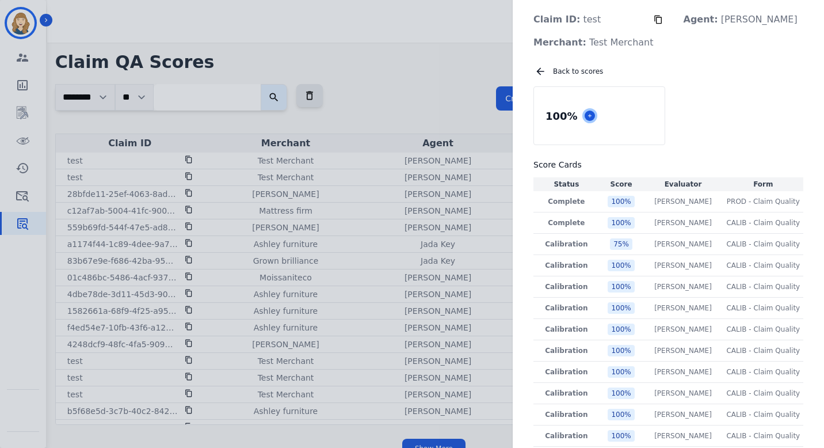
scroll to position [0, 0]
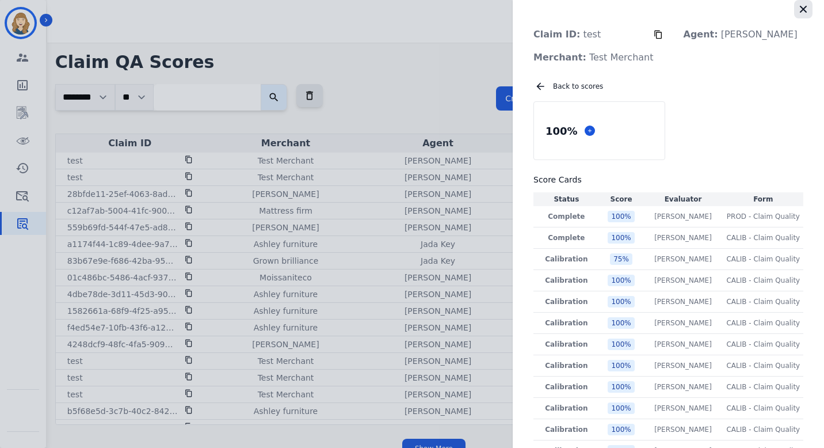
click at [797, 9] on icon "button" at bounding box center [803, 9] width 12 height 12
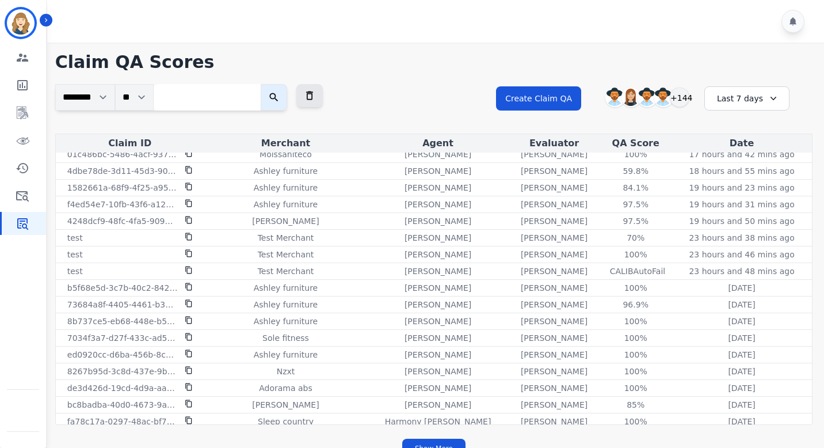
scroll to position [127, 0]
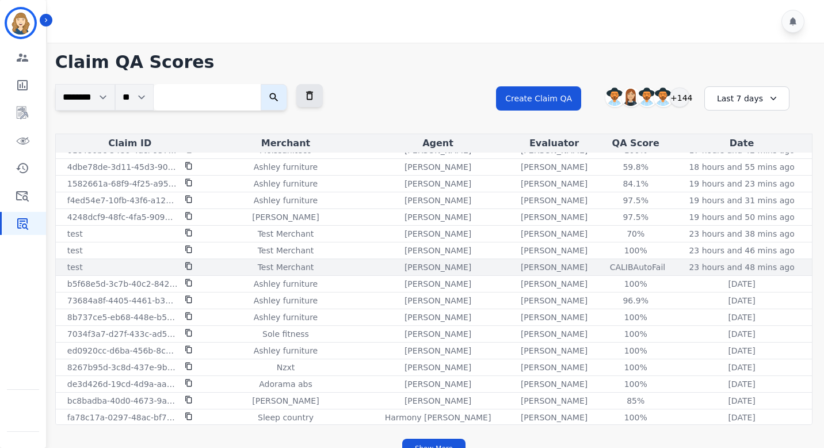
click at [635, 267] on div "CALIB AutoFail" at bounding box center [636, 267] width 52 height 12
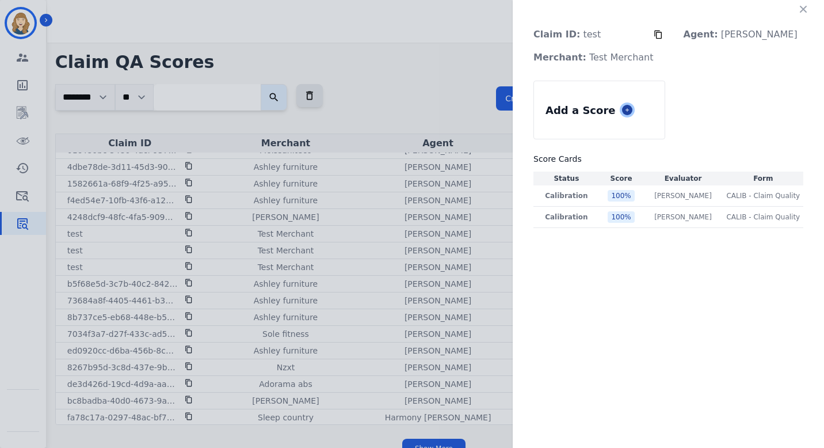
click at [630, 109] on icon at bounding box center [627, 110] width 6 height 6
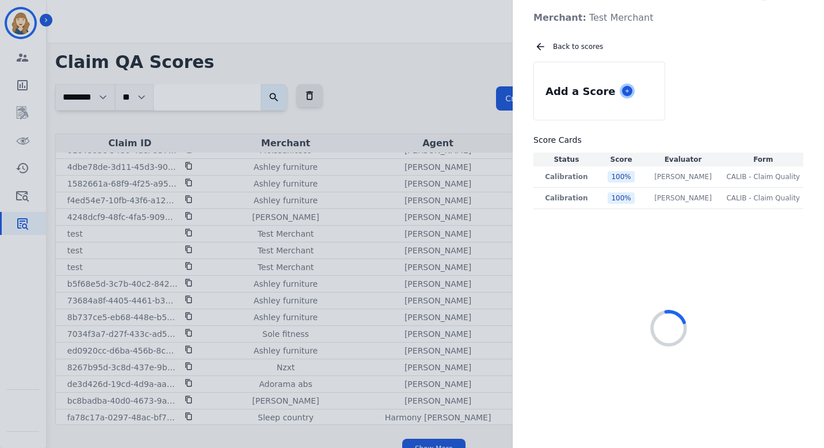
scroll to position [64, 0]
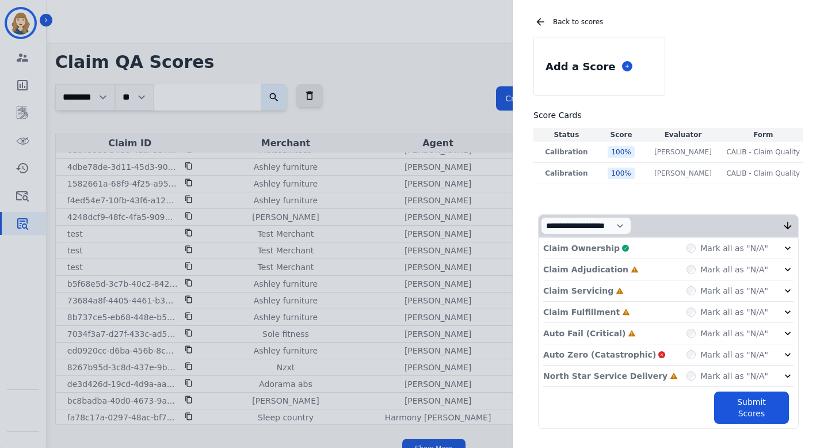
click at [693, 275] on div "Claim Adjudication Incomplete Mark all as "N/A"" at bounding box center [668, 269] width 250 height 21
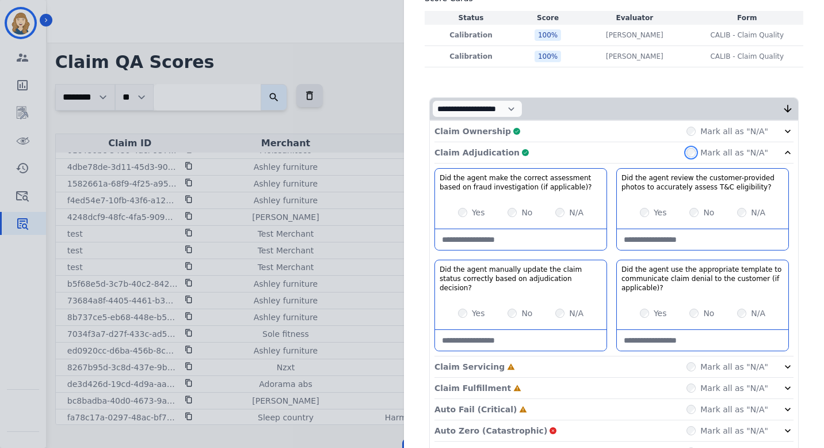
scroll to position [269, 0]
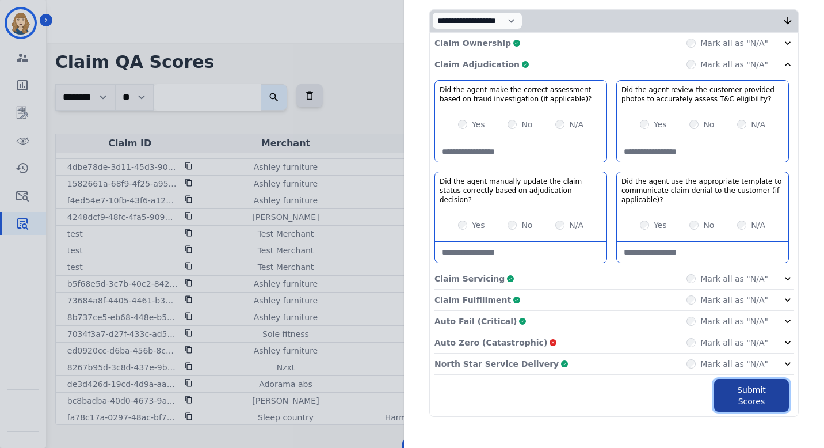
click at [728, 391] on button "Submit Scores" at bounding box center [751, 395] width 75 height 32
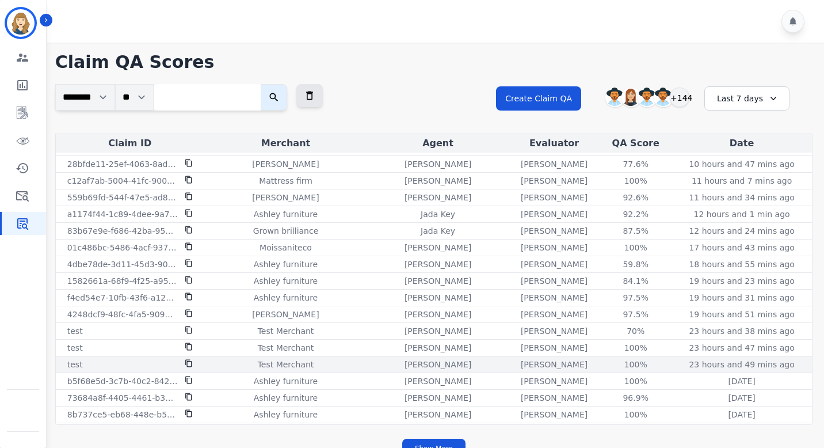
scroll to position [32, 0]
click at [628, 363] on div "100 %" at bounding box center [636, 363] width 52 height 12
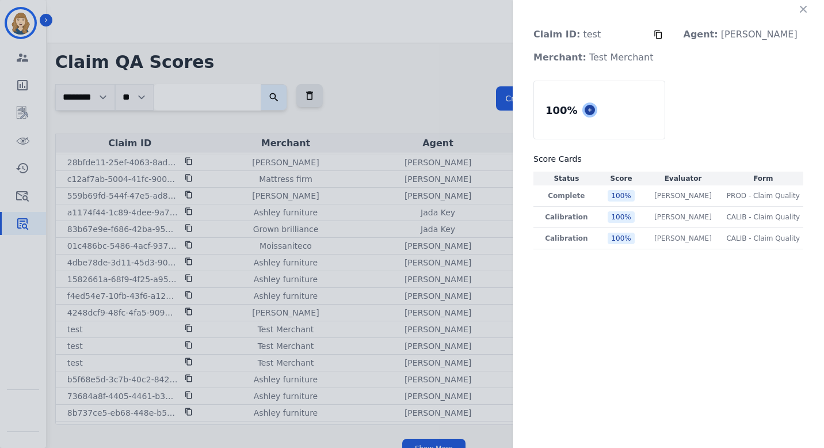
click at [592, 112] on icon at bounding box center [590, 110] width 6 height 6
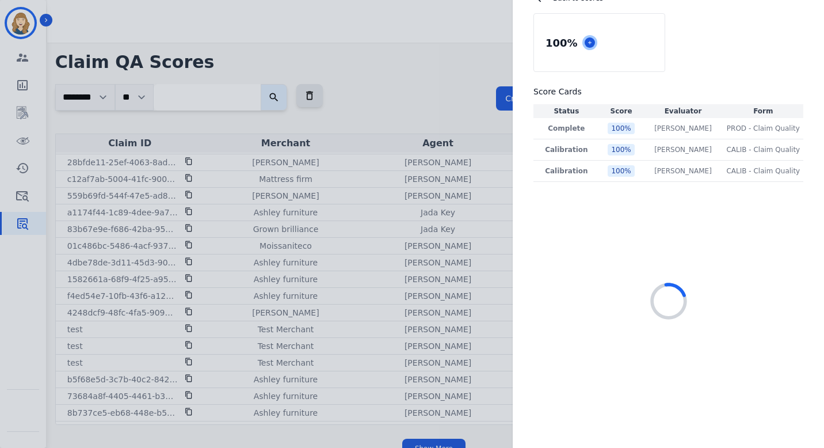
scroll to position [89, 0]
select select "*"
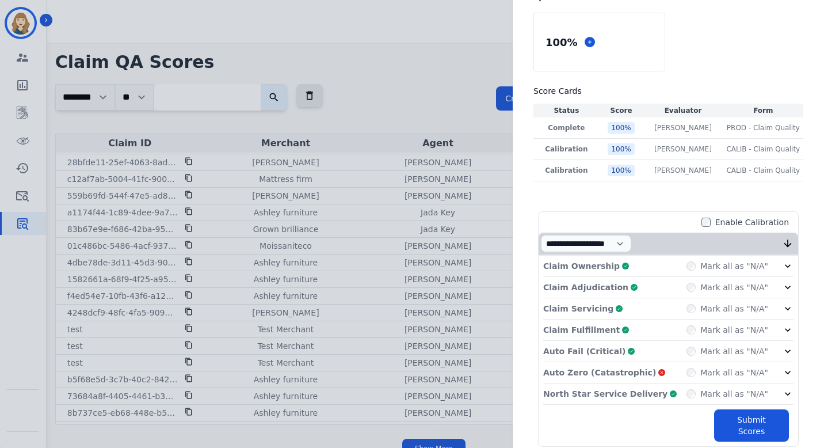
click at [785, 328] on icon at bounding box center [788, 330] width 12 height 12
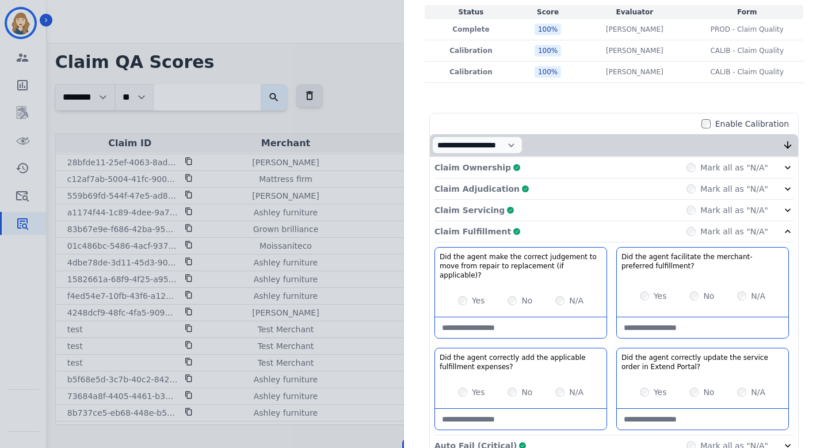
scroll to position [230, 0]
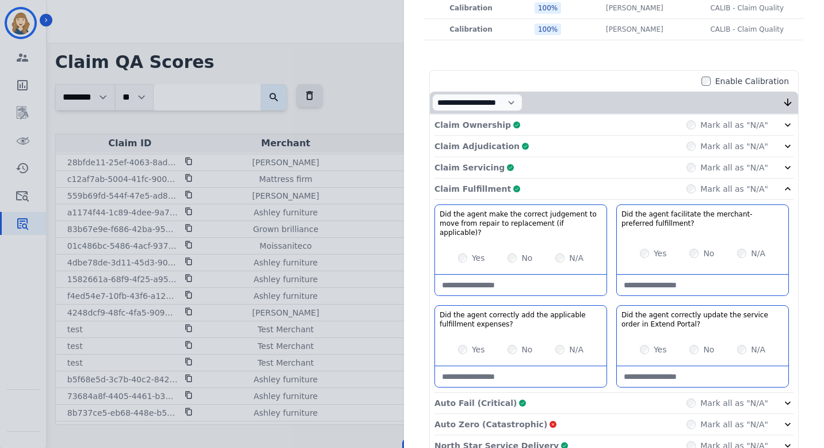
click at [644, 251] on div "Yes" at bounding box center [653, 253] width 27 height 12
click at [507, 366] on expenses\?-note at bounding box center [520, 376] width 171 height 21
type expenses\?-note "****"
click at [642, 368] on Portal\?-note at bounding box center [702, 376] width 171 height 21
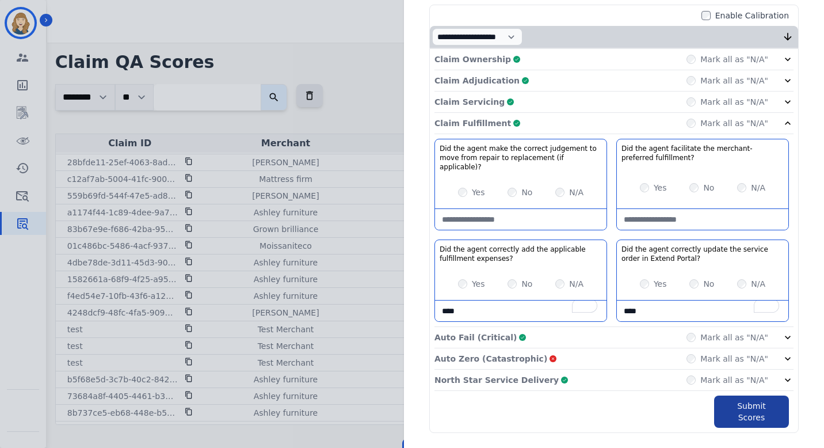
type Portal\?-note "****"
click at [735, 396] on button "Submit Scores" at bounding box center [751, 411] width 75 height 32
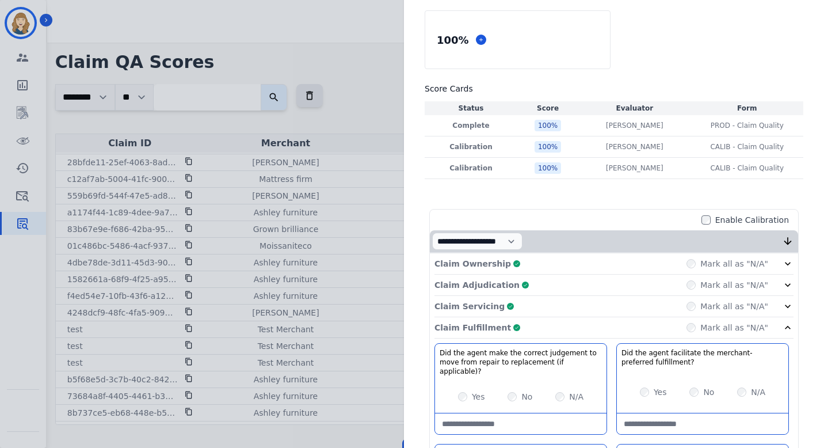
scroll to position [0, 0]
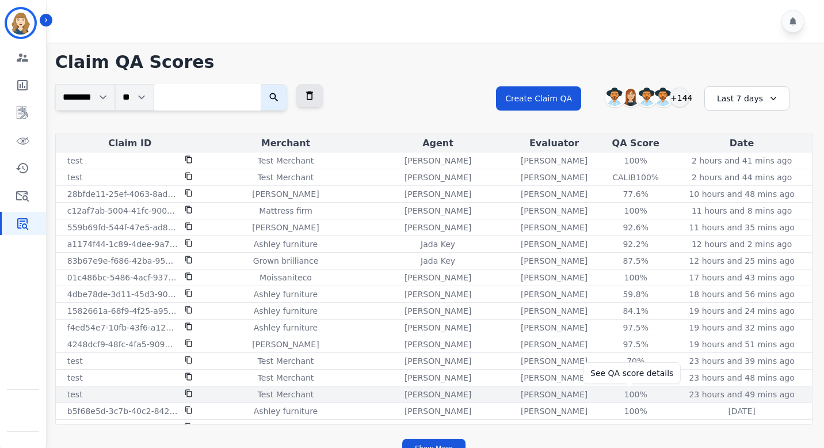
click at [633, 392] on div "100 %" at bounding box center [636, 394] width 52 height 12
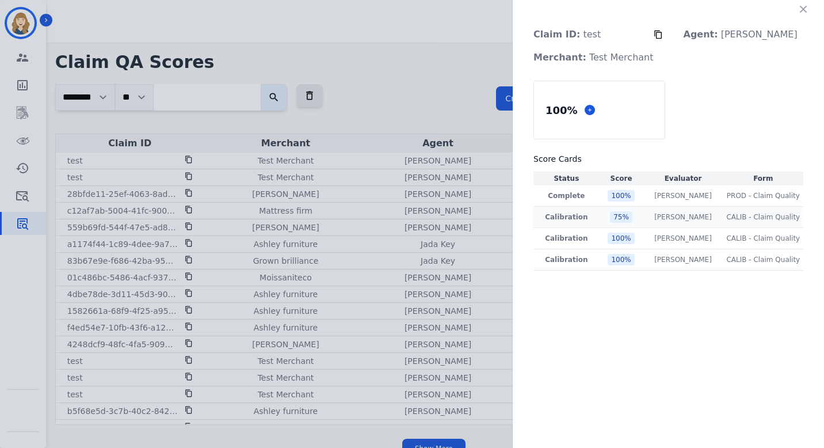
click at [597, 212] on p "Calibration" at bounding box center [567, 216] width 62 height 9
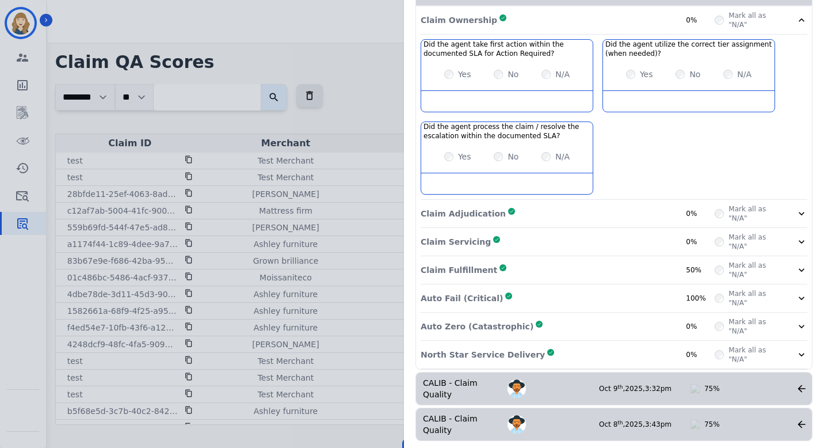
scroll to position [341, 0]
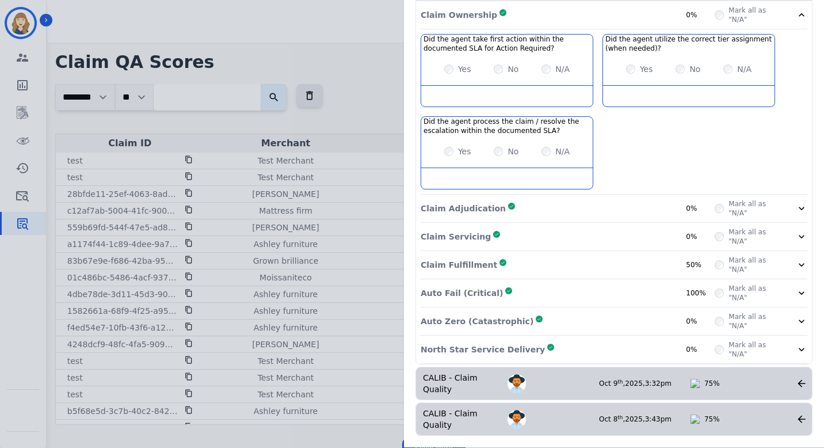
click at [671, 258] on div "Claim Fulfillment Complete 50%" at bounding box center [567, 264] width 294 height 18
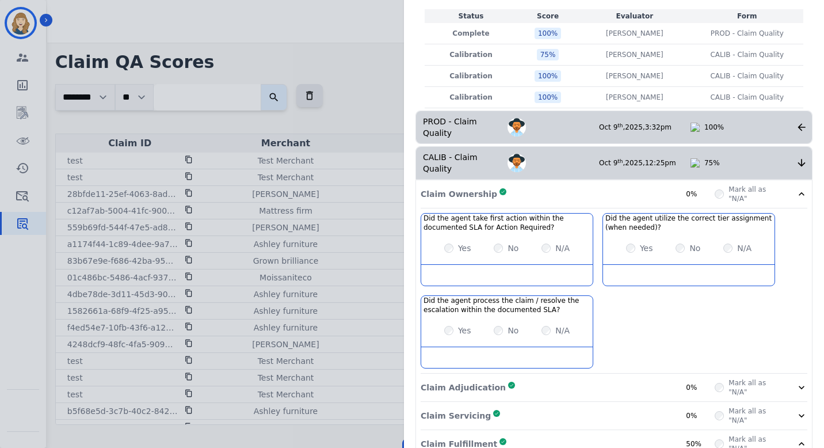
scroll to position [0, 0]
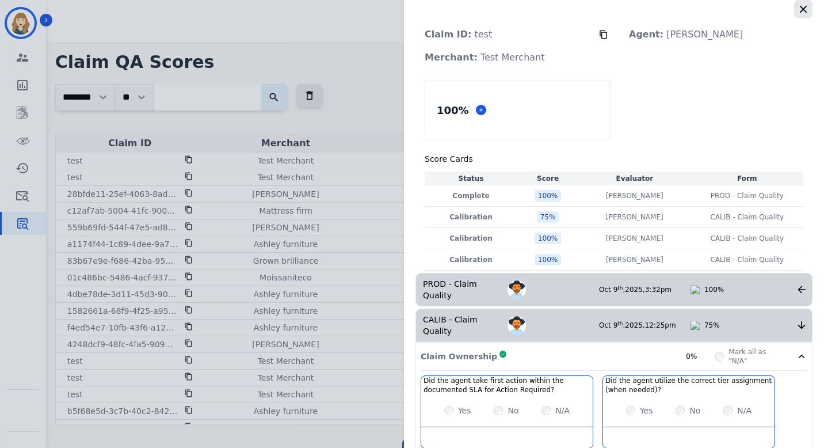
click at [798, 13] on icon "button" at bounding box center [803, 9] width 12 height 12
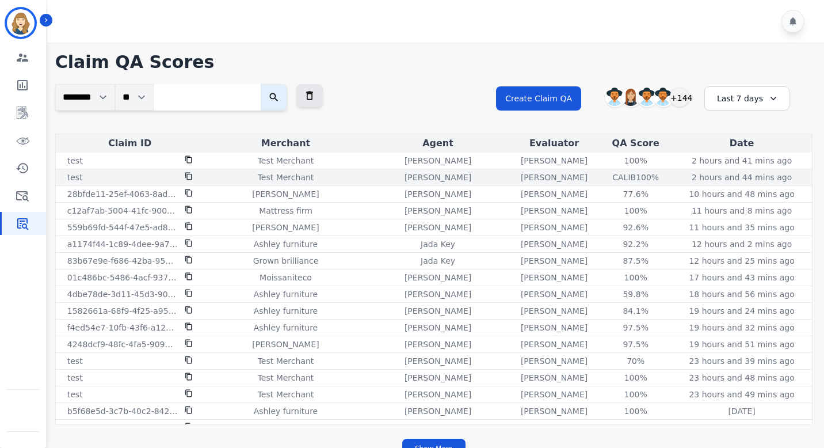
click at [630, 176] on div "CALIB 100%" at bounding box center [636, 177] width 52 height 12
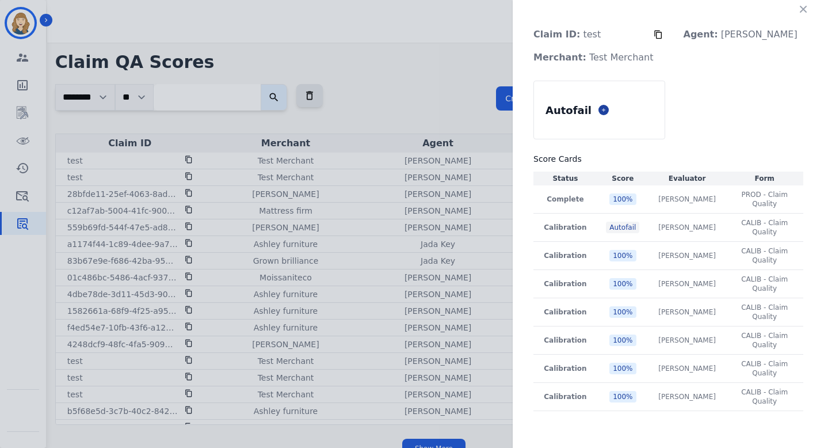
click at [613, 108] on div "Autofail" at bounding box center [599, 110] width 131 height 58
click at [606, 109] on icon at bounding box center [604, 110] width 6 height 6
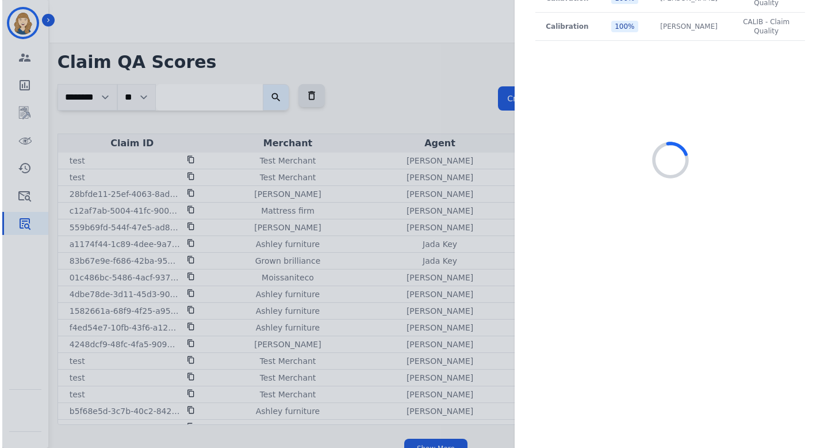
scroll to position [389, 0]
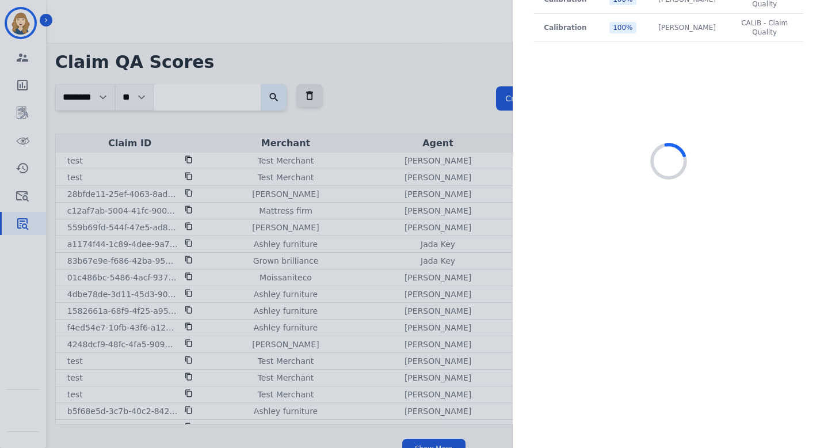
select select "*"
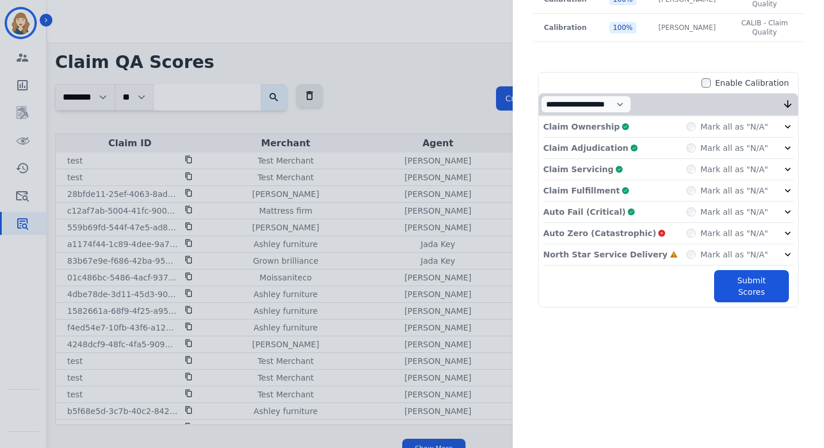
click at [694, 259] on div "Mark all as "N/A"" at bounding box center [727, 254] width 82 height 12
click at [631, 108] on select "**********" at bounding box center [586, 103] width 90 height 17
click at [740, 284] on button "Submit Scores" at bounding box center [751, 286] width 75 height 32
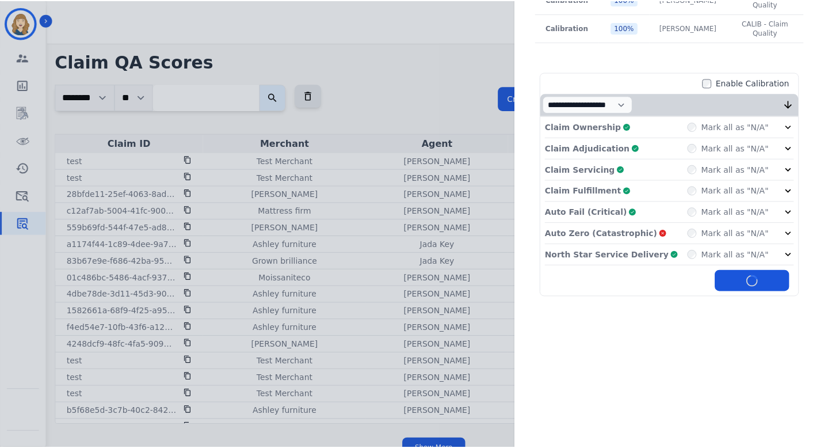
scroll to position [0, 0]
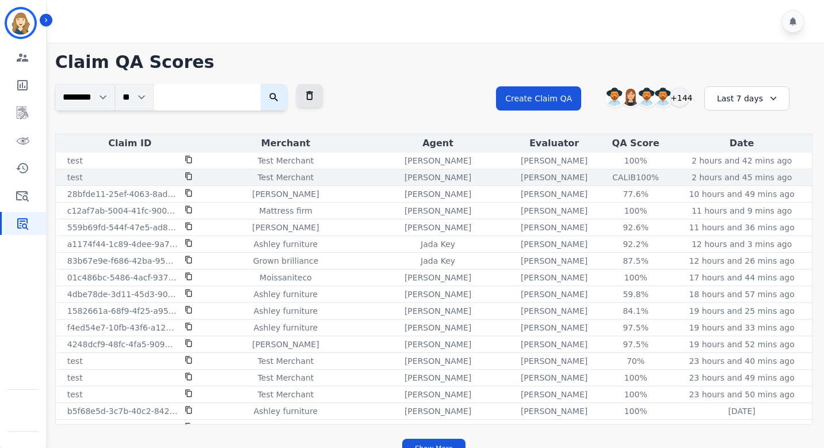
click at [625, 179] on div "CALIB 100%" at bounding box center [636, 177] width 52 height 12
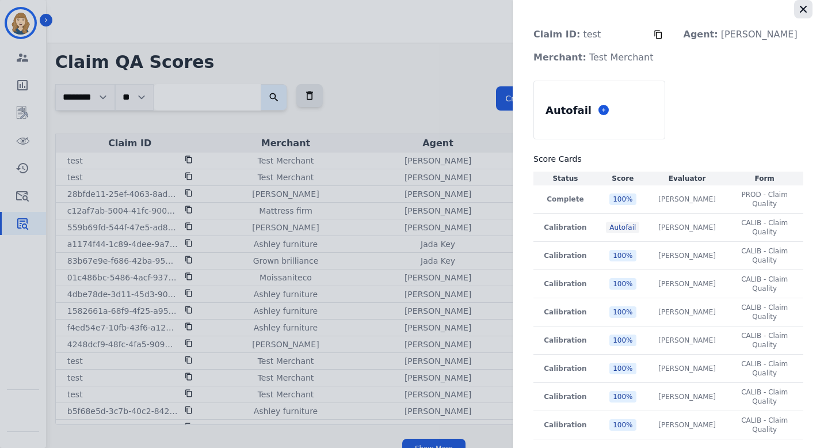
click at [799, 5] on icon "button" at bounding box center [803, 9] width 12 height 12
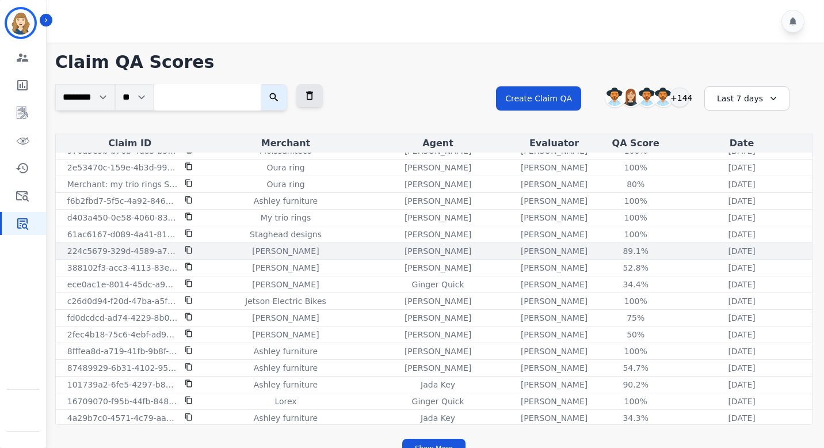
scroll to position [497, 0]
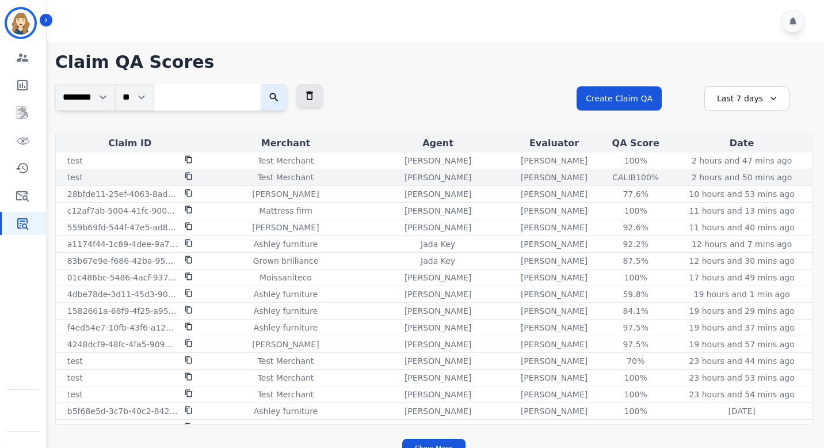
click at [627, 177] on div "CALIB 100%" at bounding box center [636, 177] width 52 height 12
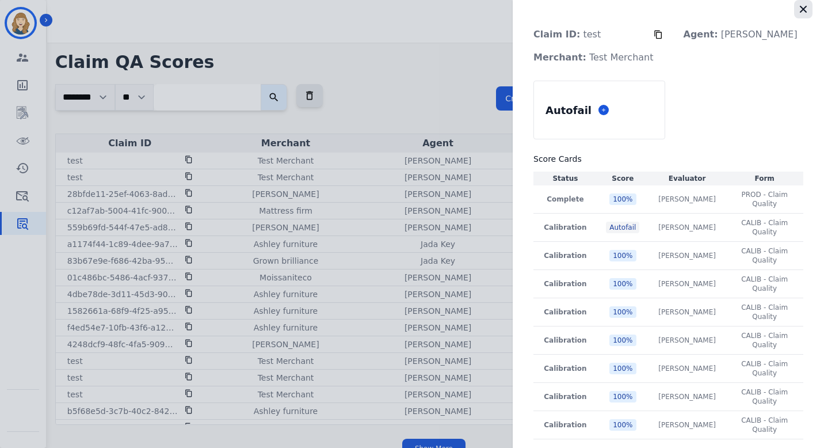
click at [805, 6] on button "button" at bounding box center [803, 9] width 18 height 18
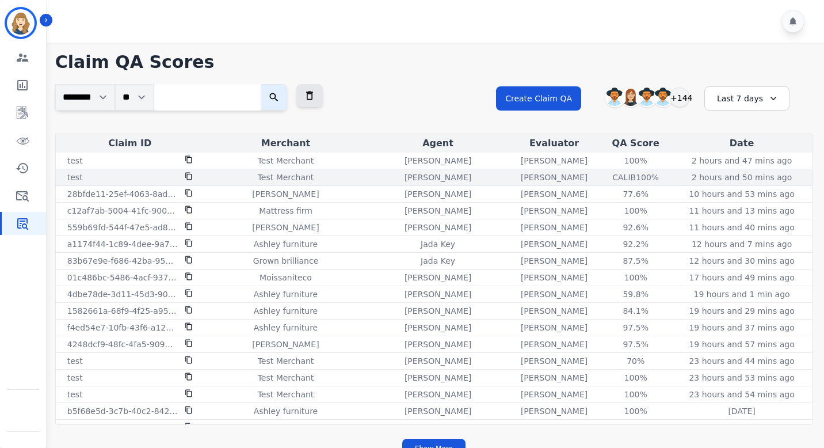
drag, startPoint x: 467, startPoint y: 177, endPoint x: 402, endPoint y: 178, distance: 65.6
click at [402, 178] on div "Alexis Chumchal" at bounding box center [437, 177] width 137 height 12
copy p "Alexis Chumchal"
